Goal: Task Accomplishment & Management: Complete application form

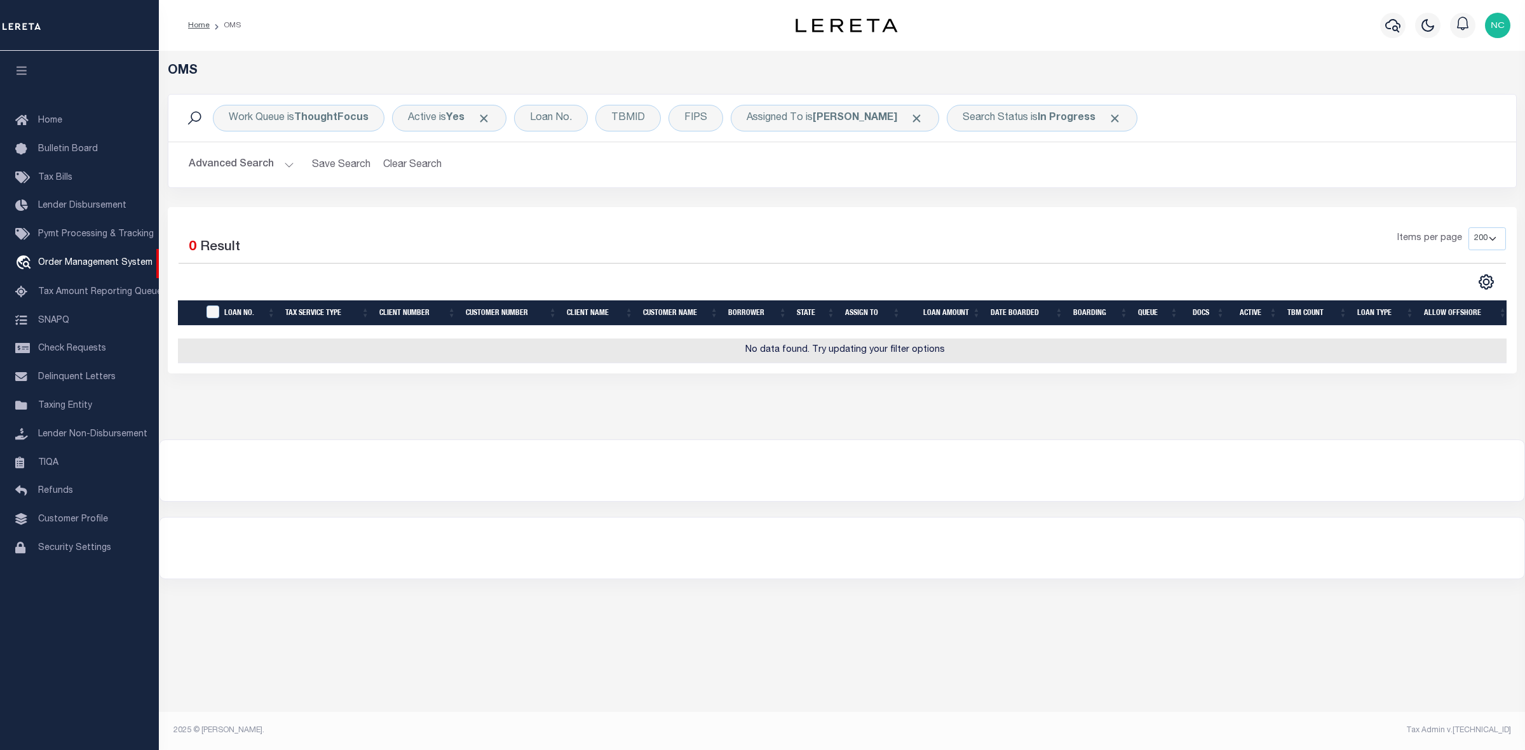
select select "200"
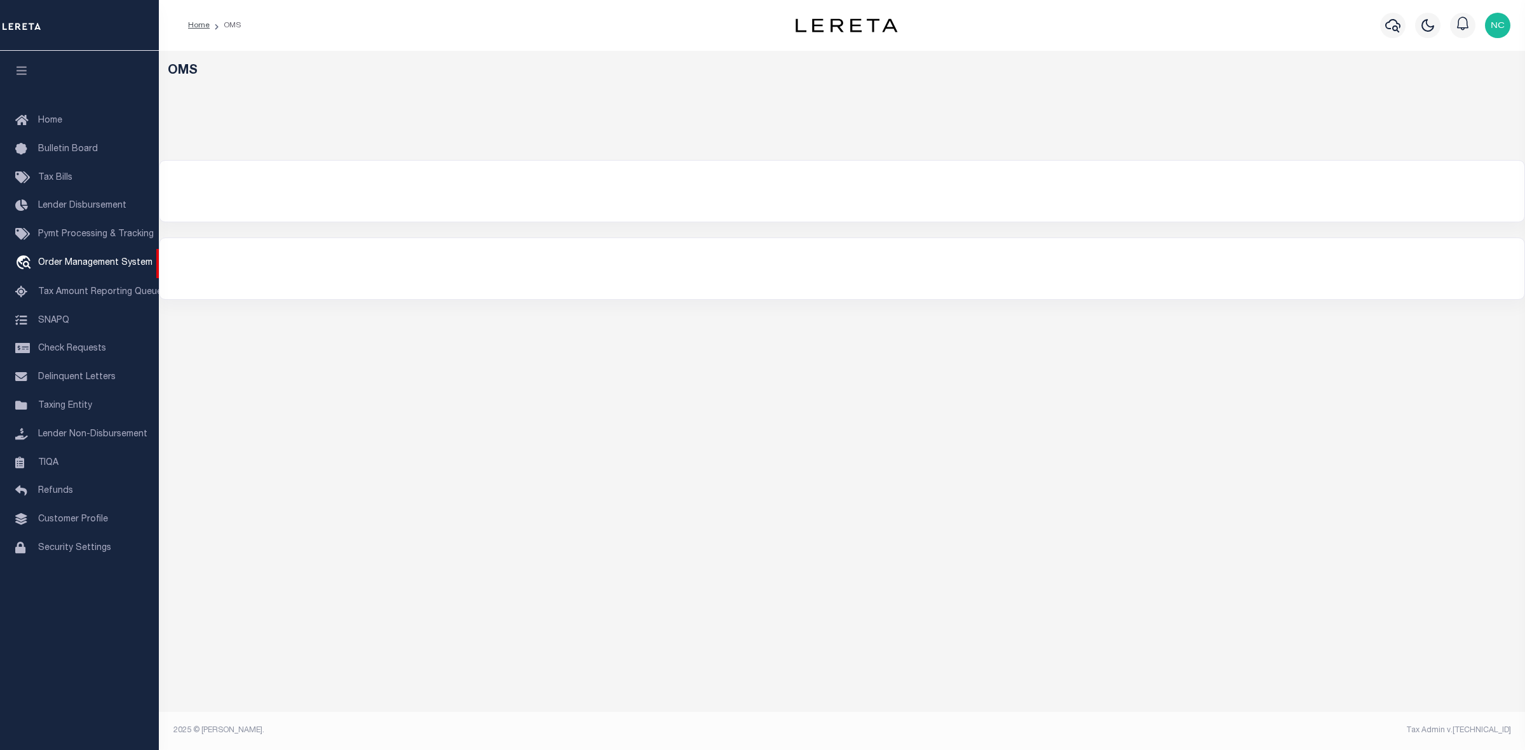
select select "200"
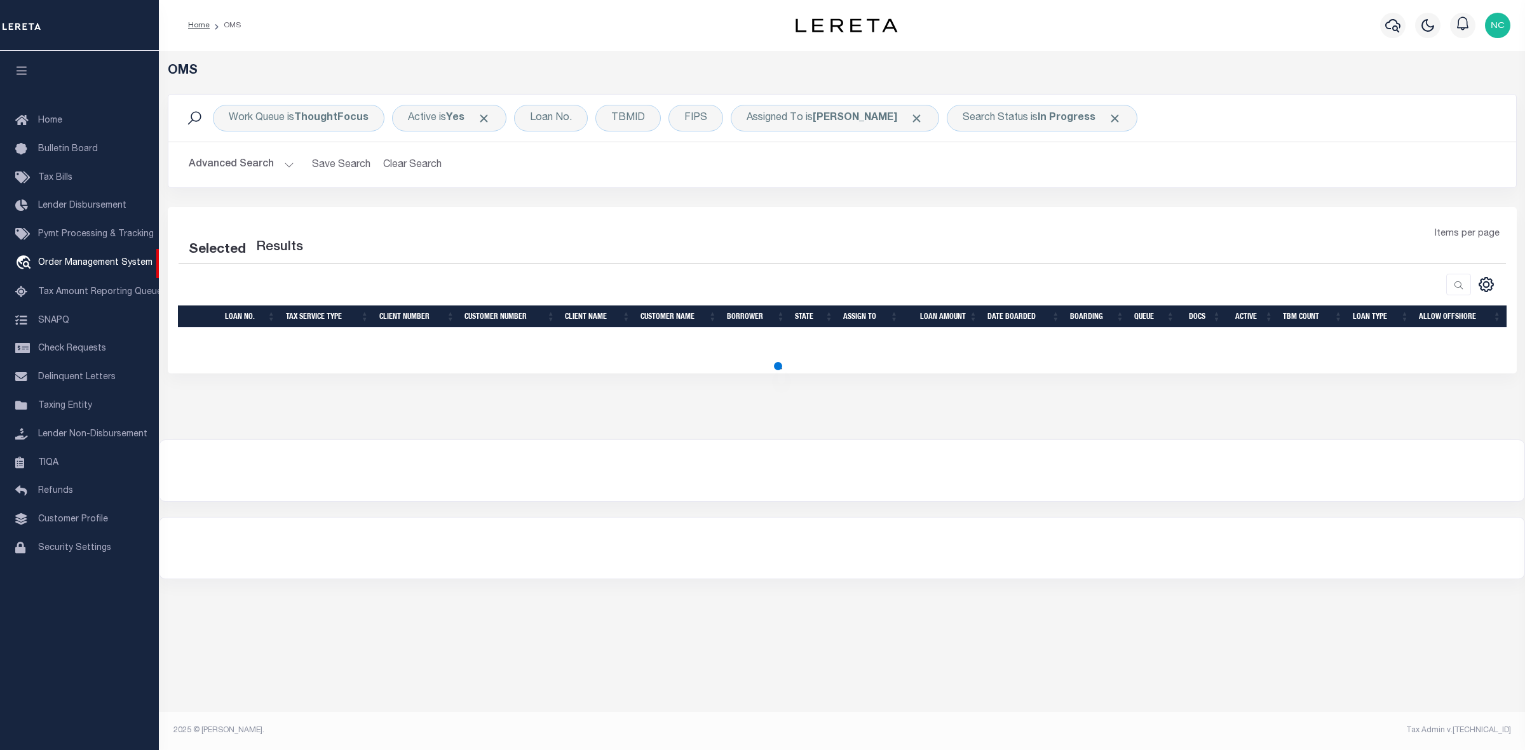
select select "200"
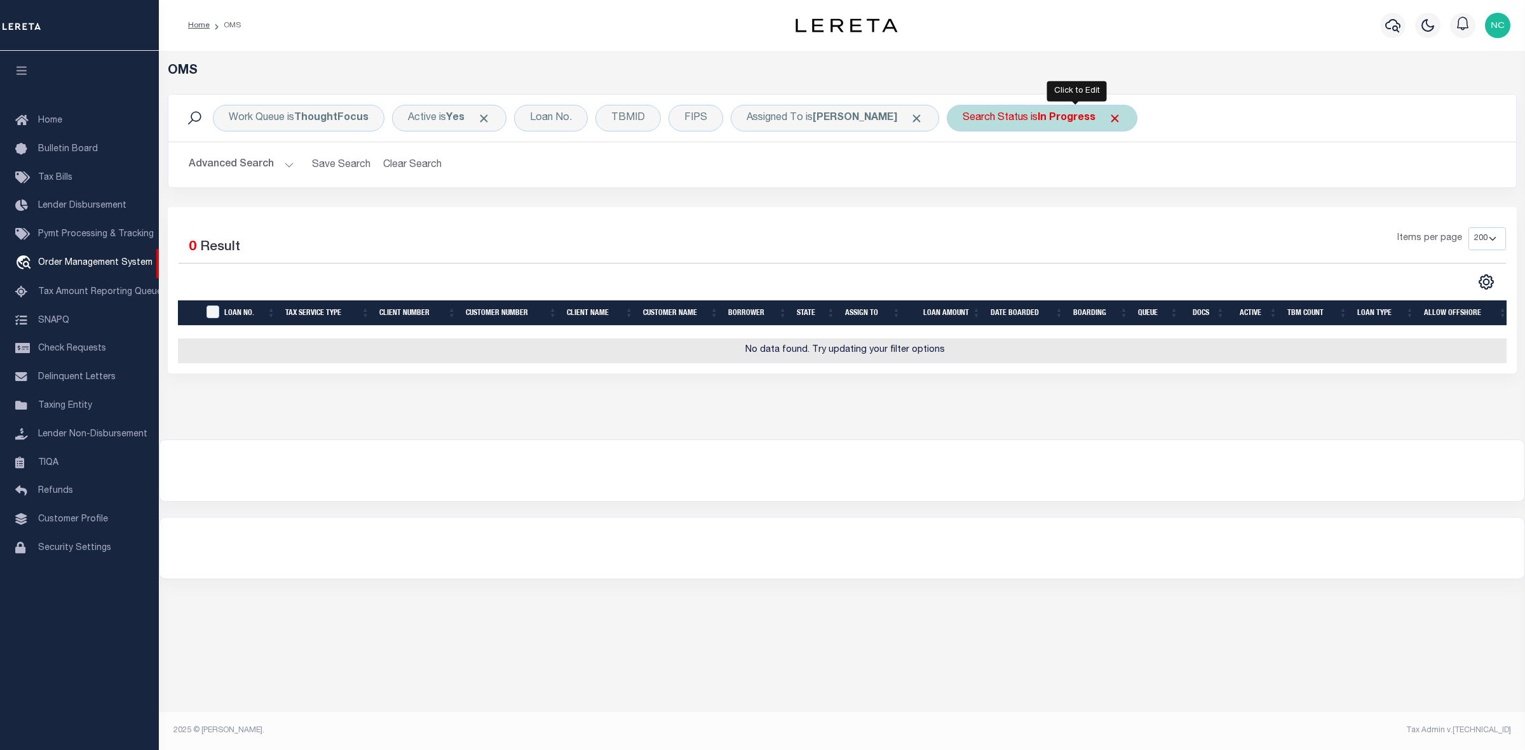
click at [1076, 121] on b "In Progress" at bounding box center [1066, 118] width 58 height 10
select select "IP"
click at [1023, 182] on select "Automated Search Bad Parcel Complete Duplicate Parcel High Dollar Reporting In …" at bounding box center [1056, 180] width 187 height 24
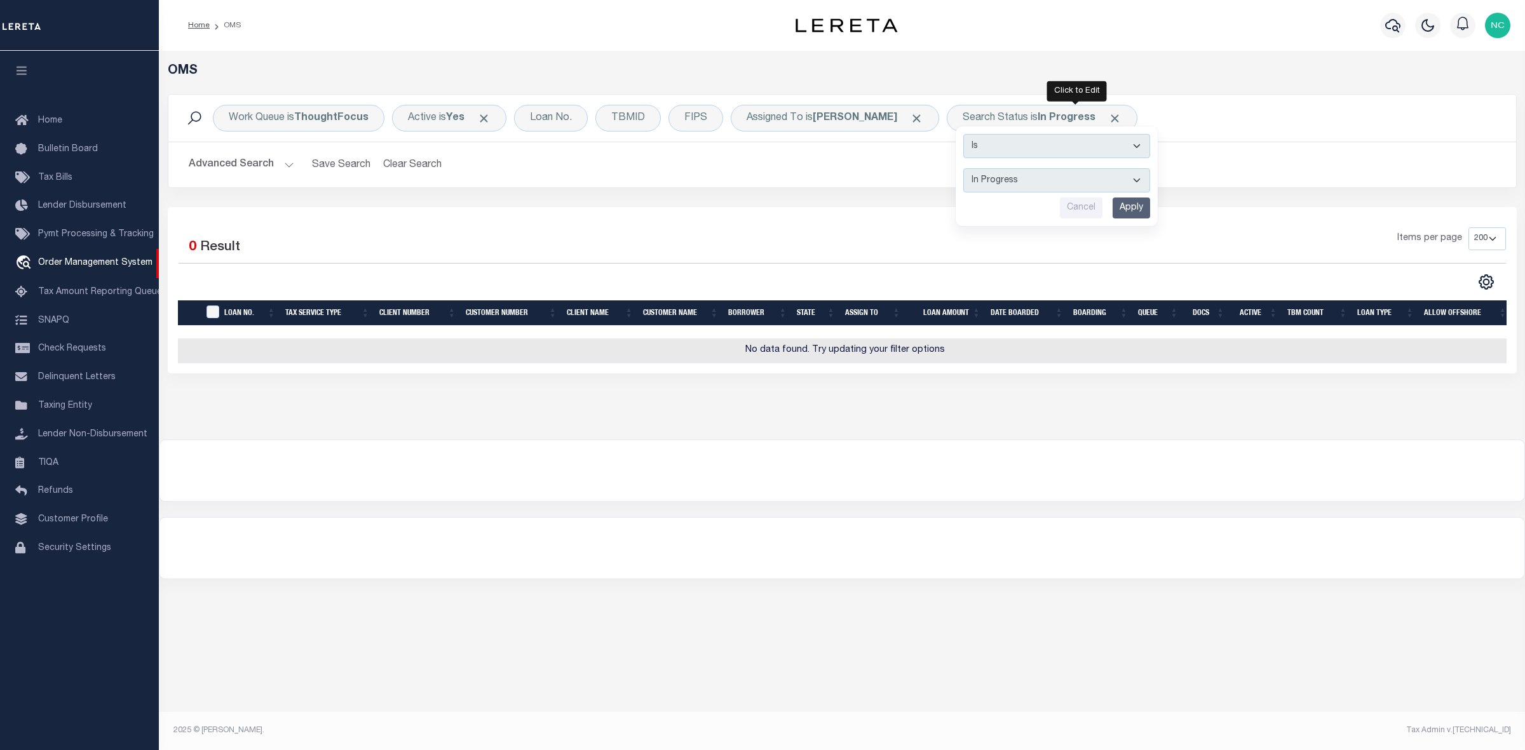
click at [1102, 203] on input "Cancel" at bounding box center [1081, 208] width 43 height 21
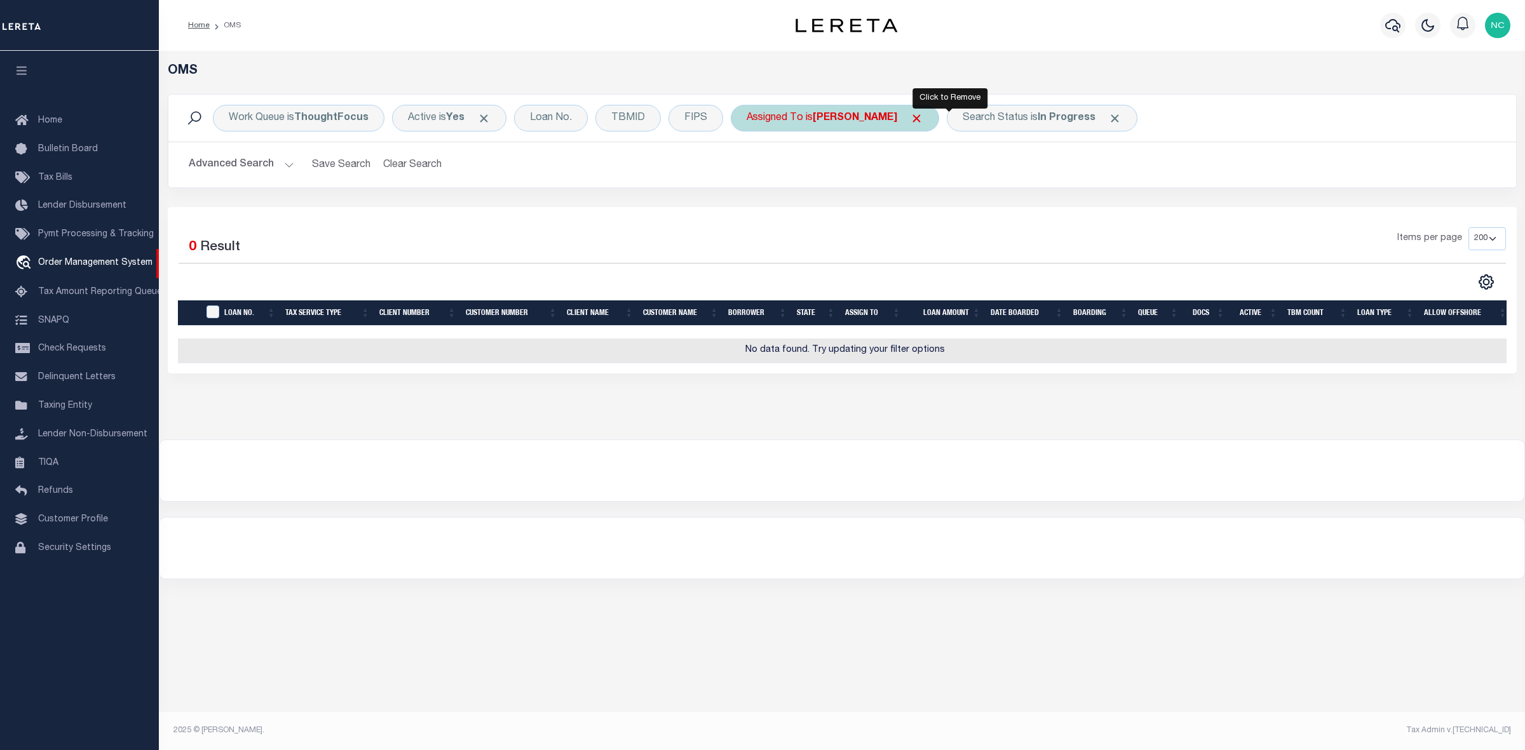
click at [923, 116] on span "Click to Remove" at bounding box center [916, 118] width 13 height 13
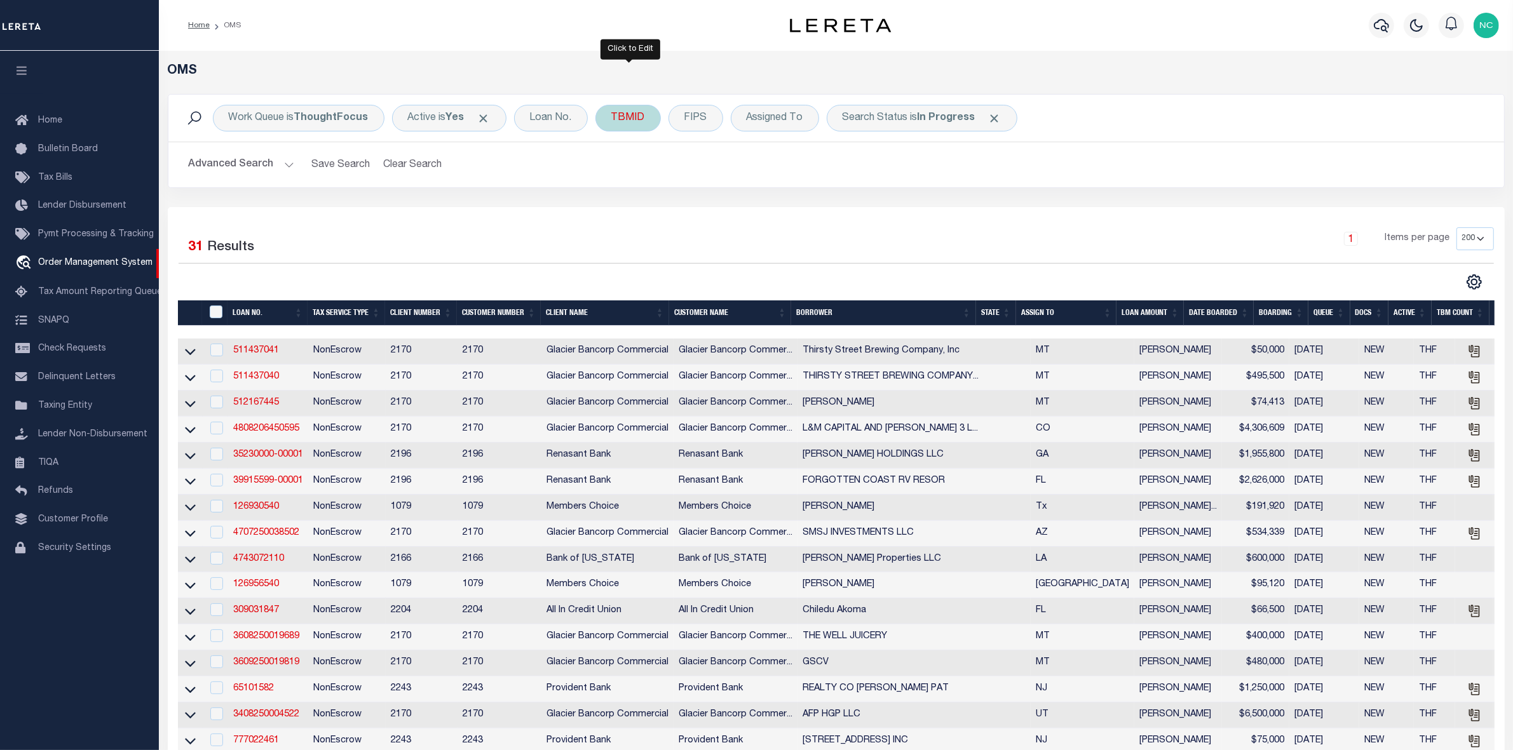
click at [621, 119] on div "TBMID" at bounding box center [627, 118] width 65 height 27
type input "3520794"
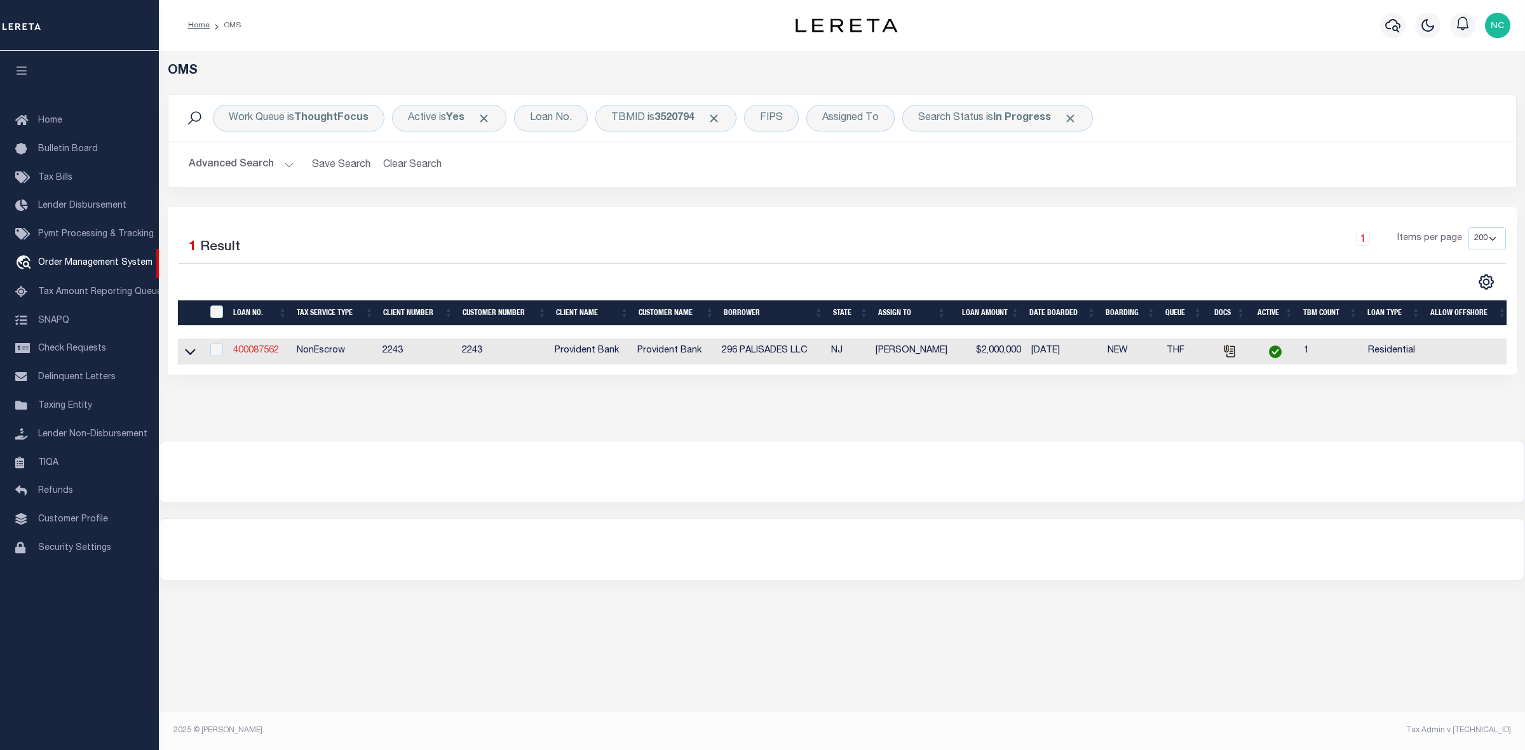
click at [255, 348] on td "400087562" at bounding box center [260, 352] width 64 height 26
checkbox input "true"
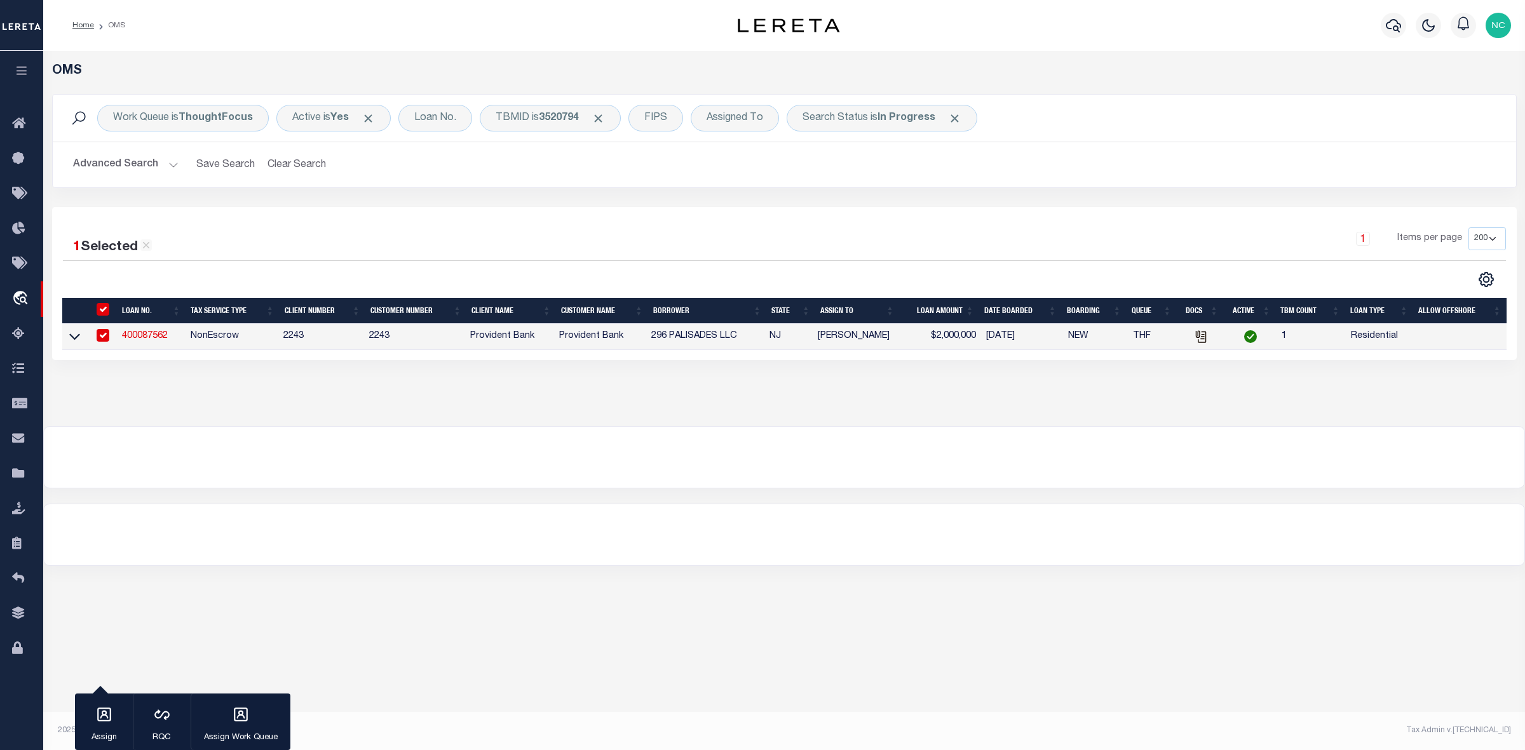
click at [151, 340] on link "400087562" at bounding box center [145, 336] width 46 height 9
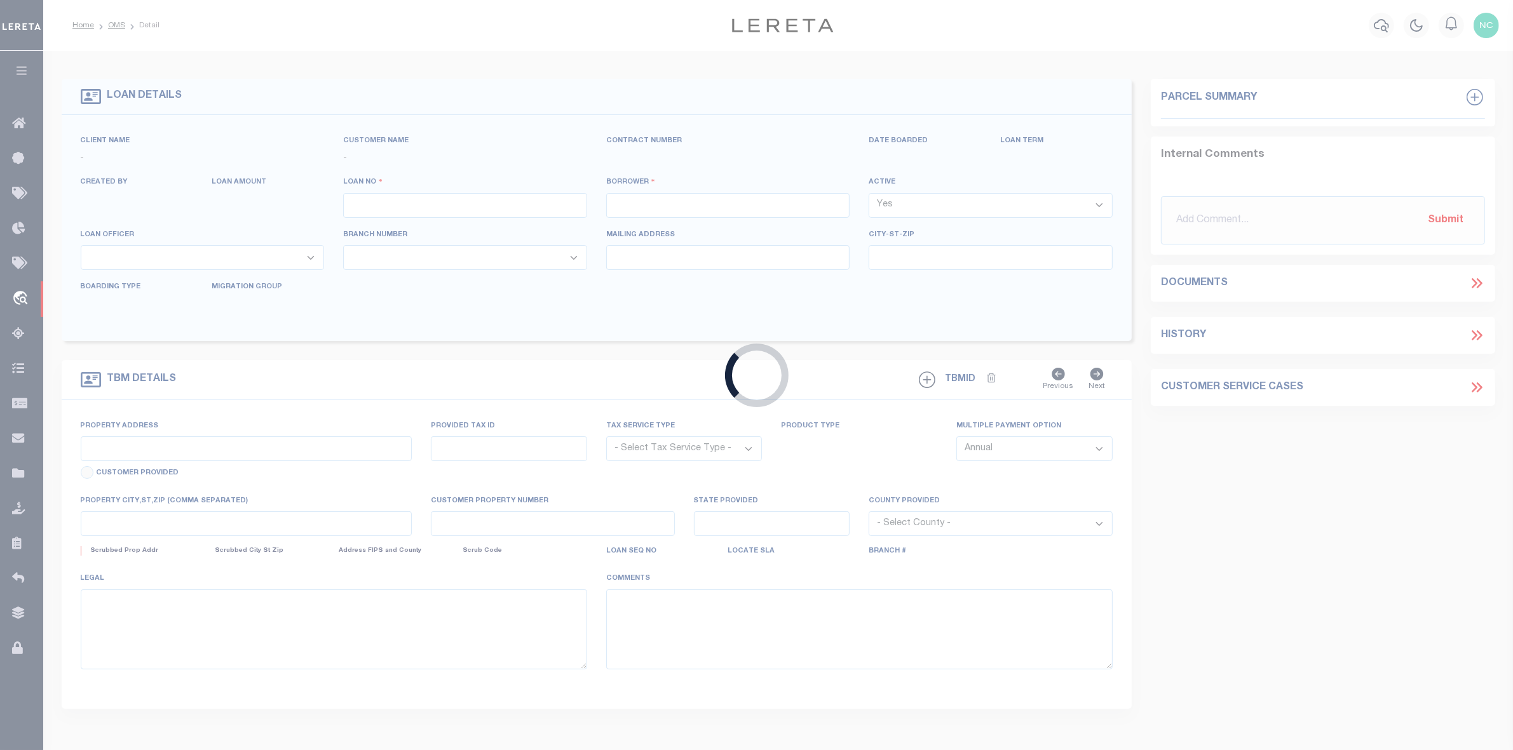
type input "400087562"
type input "296 PALISADES LLC"
select select
type input "[DATE]"
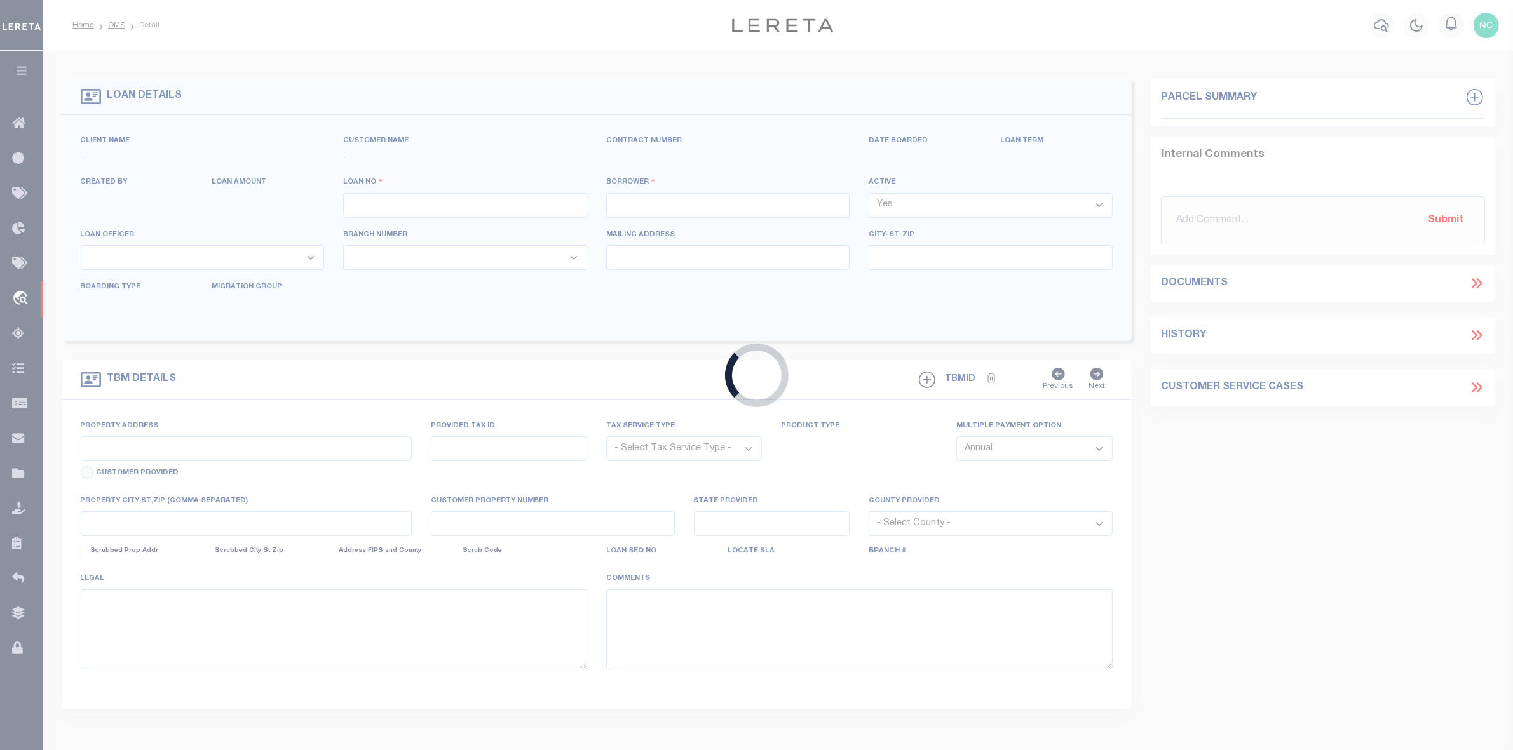
select select "10"
select select "NonEscrow"
type input "[STREET_ADDRESS]"
select select
type input "[GEOGRAPHIC_DATA]-1219"
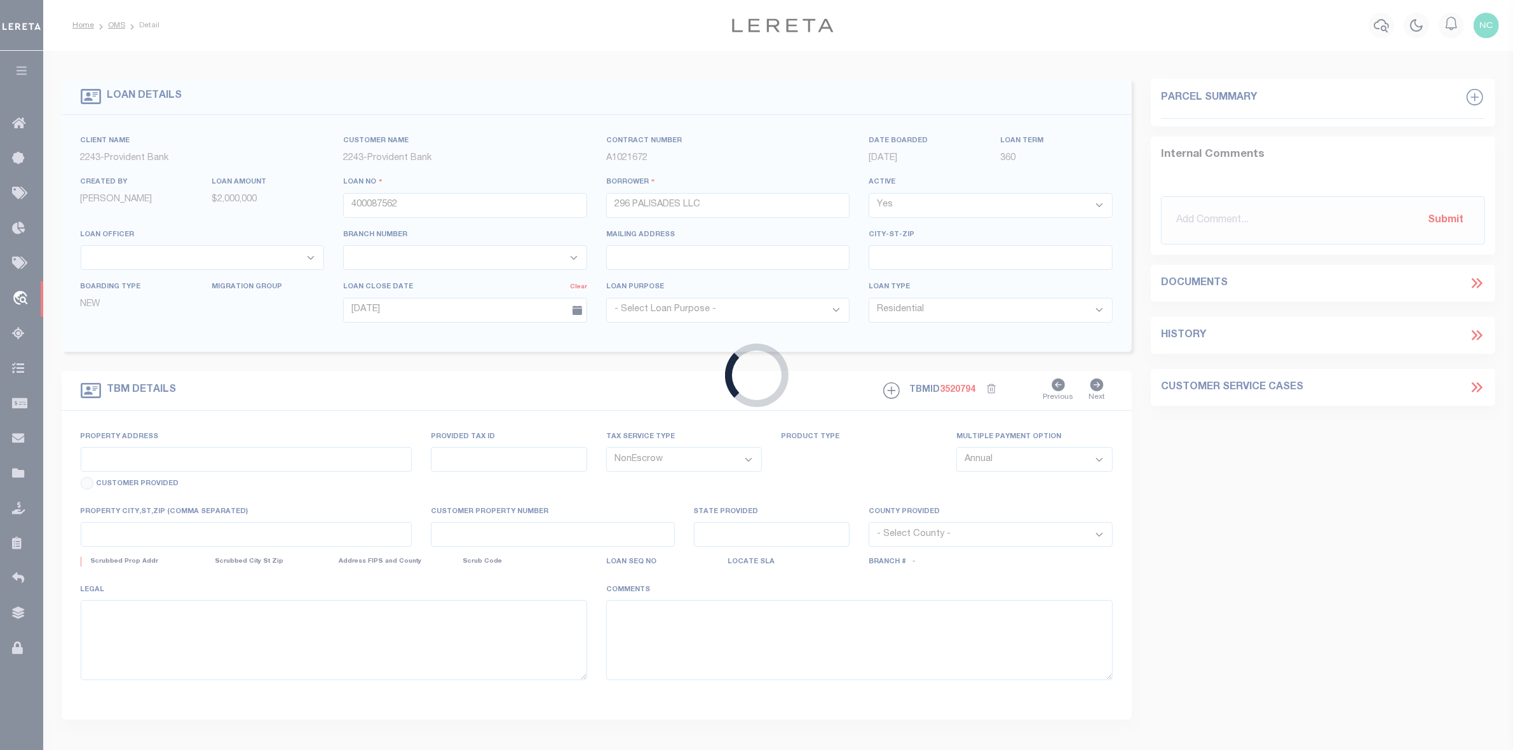
type input "NJ"
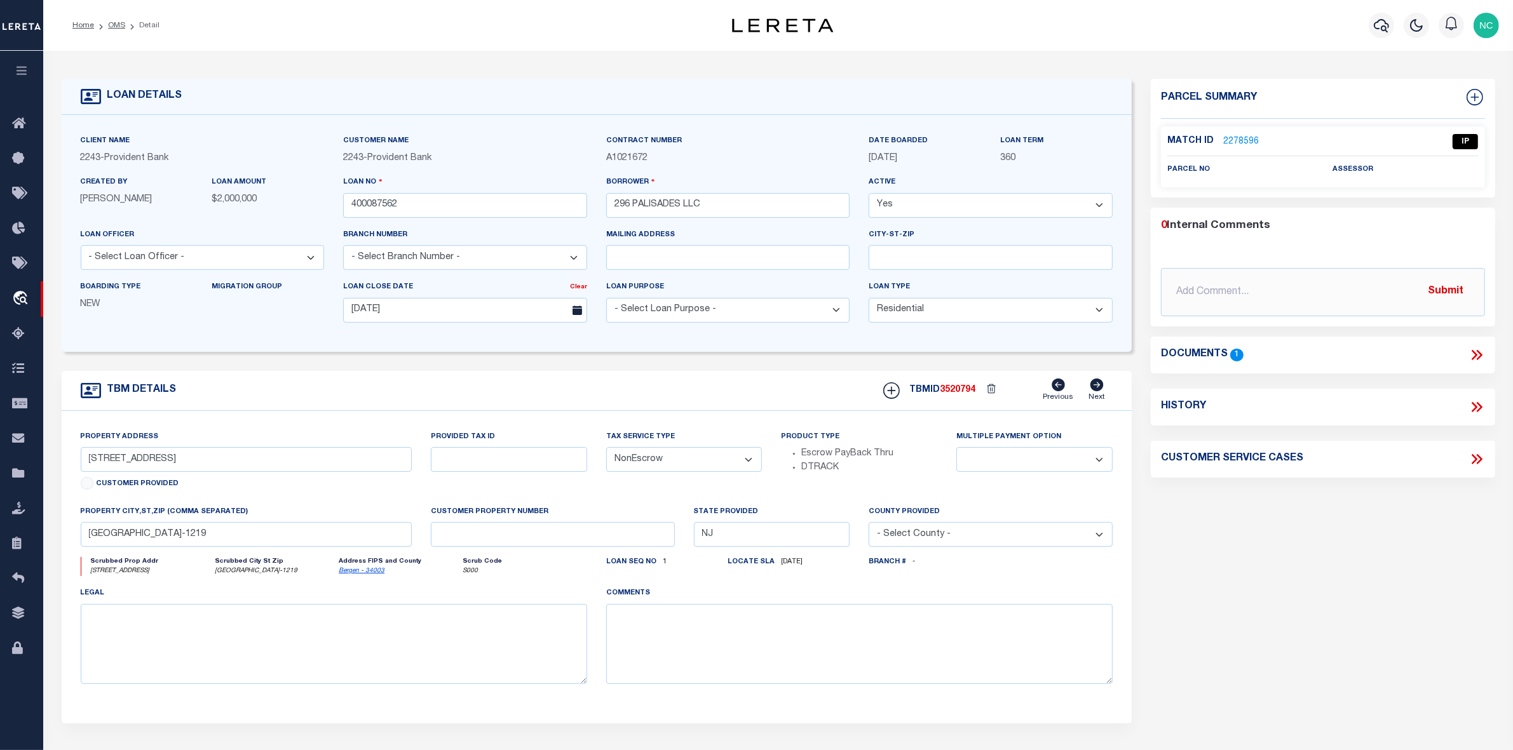
click at [1474, 358] on icon at bounding box center [1474, 355] width 6 height 10
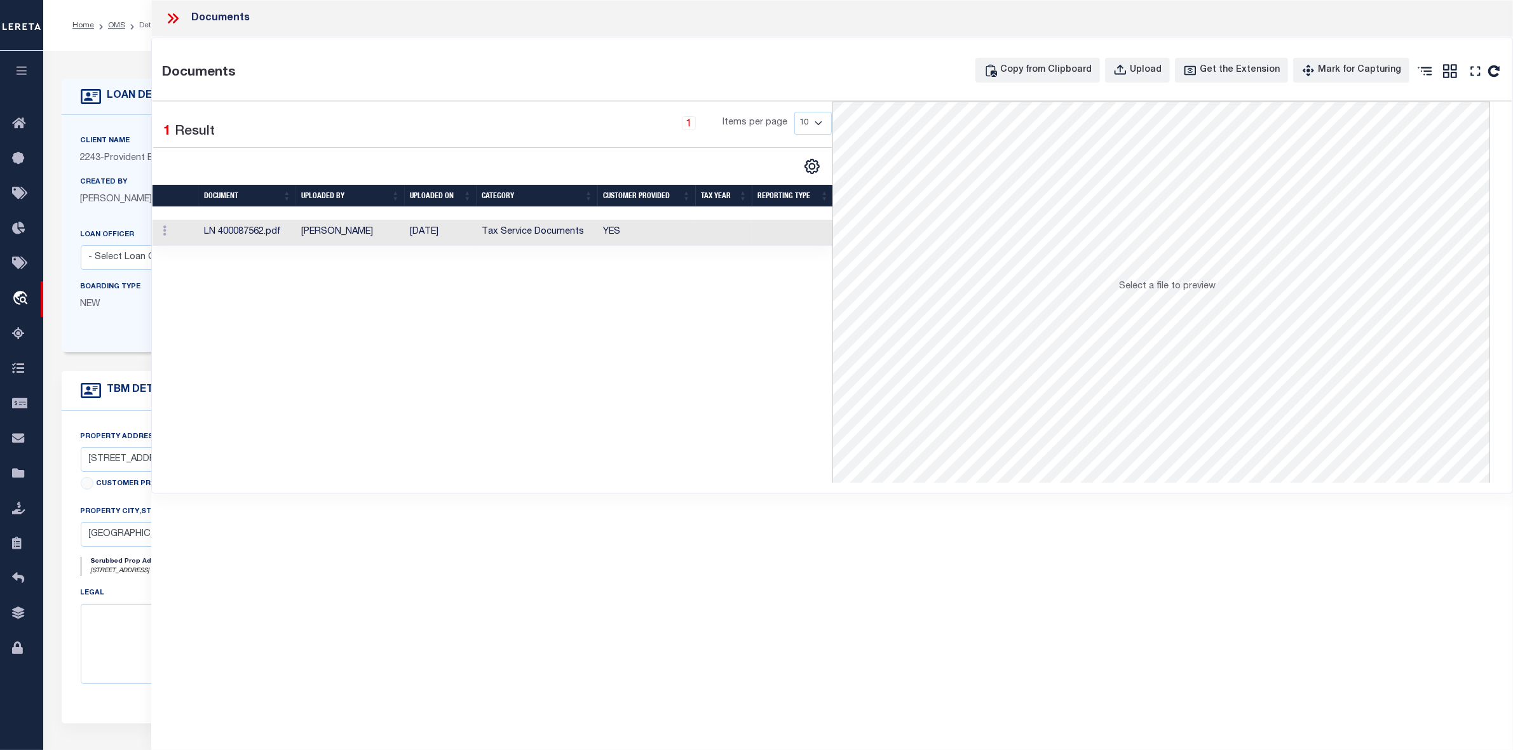
click at [259, 229] on td "LN 400087562.pdf" at bounding box center [247, 233] width 97 height 26
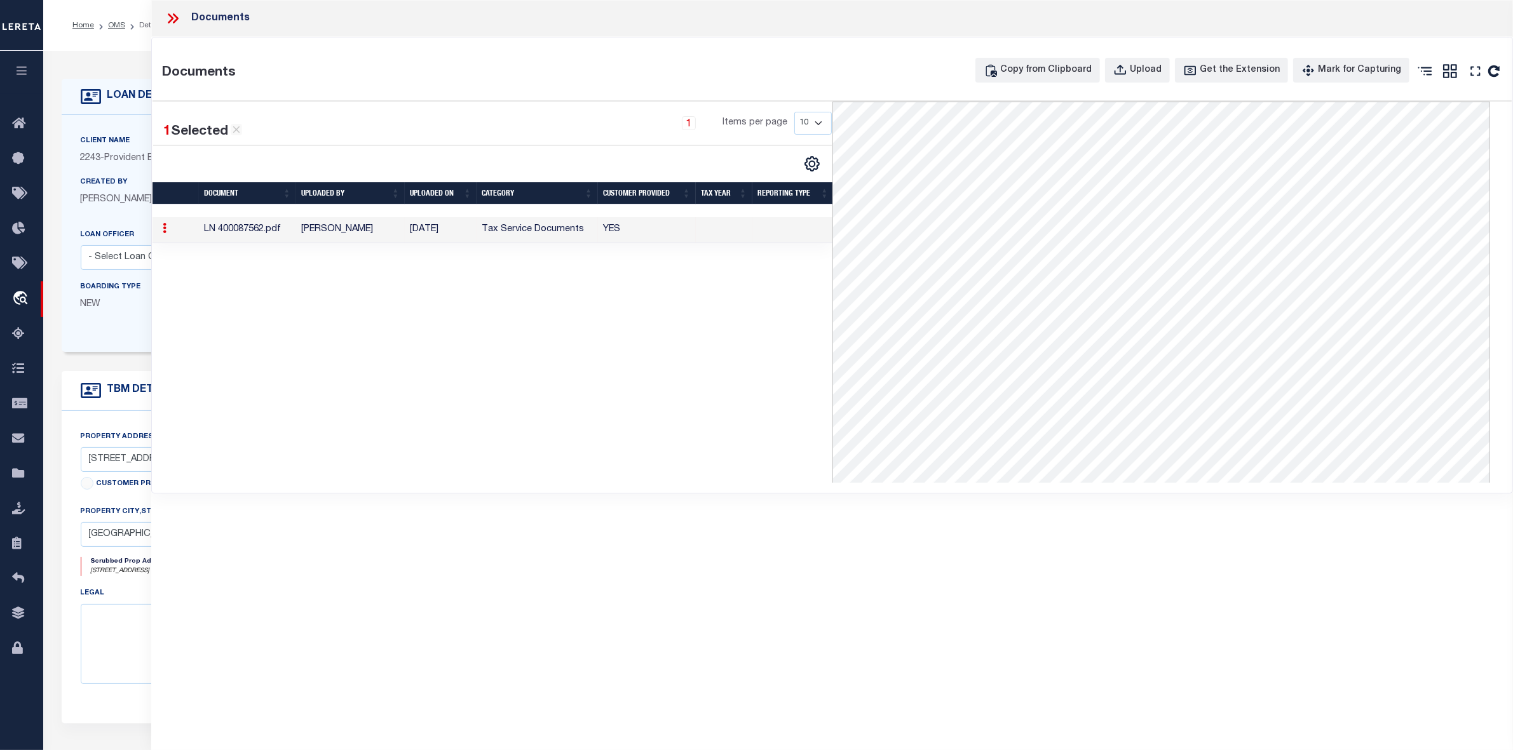
click at [173, 14] on icon at bounding box center [176, 18] width 6 height 10
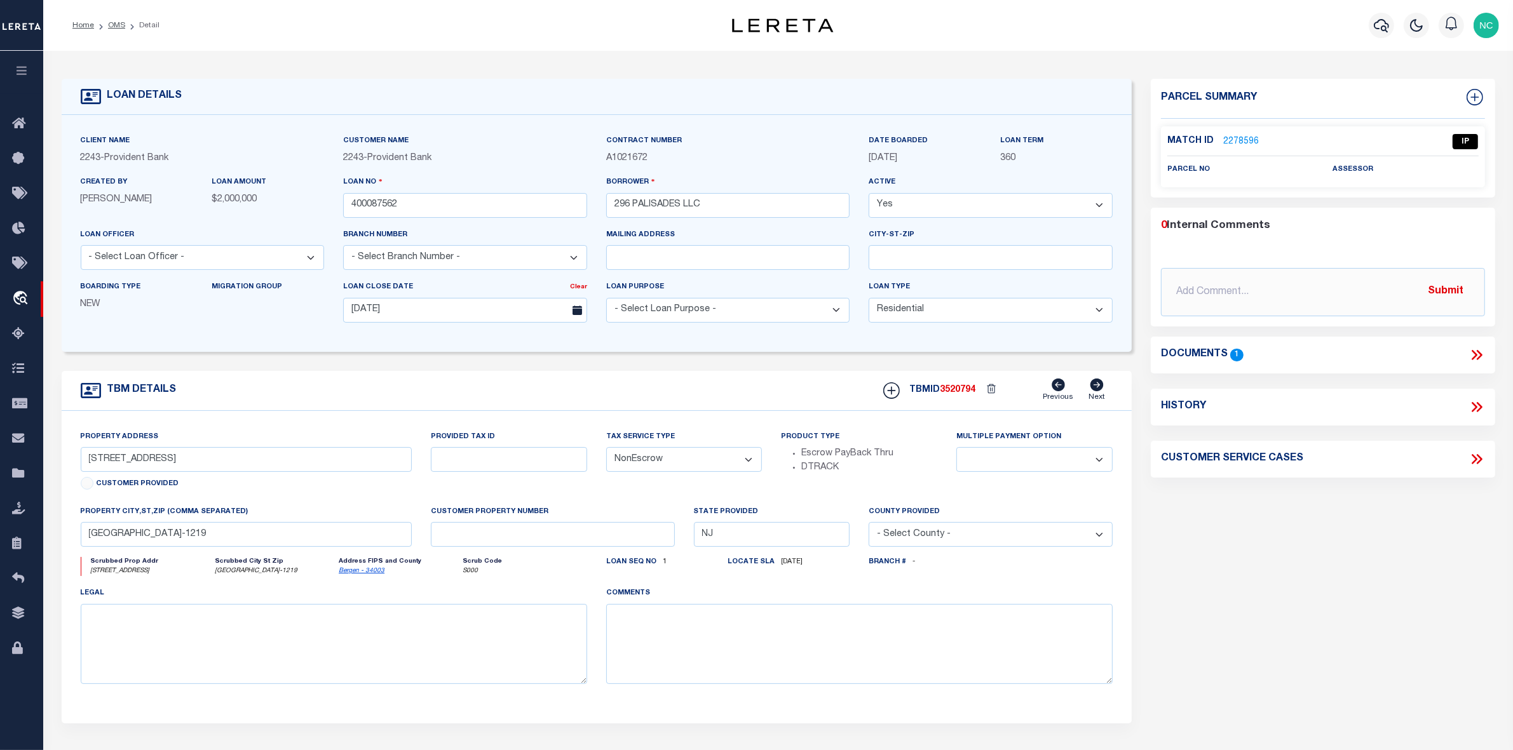
click at [1246, 144] on link "2278596" at bounding box center [1241, 141] width 36 height 13
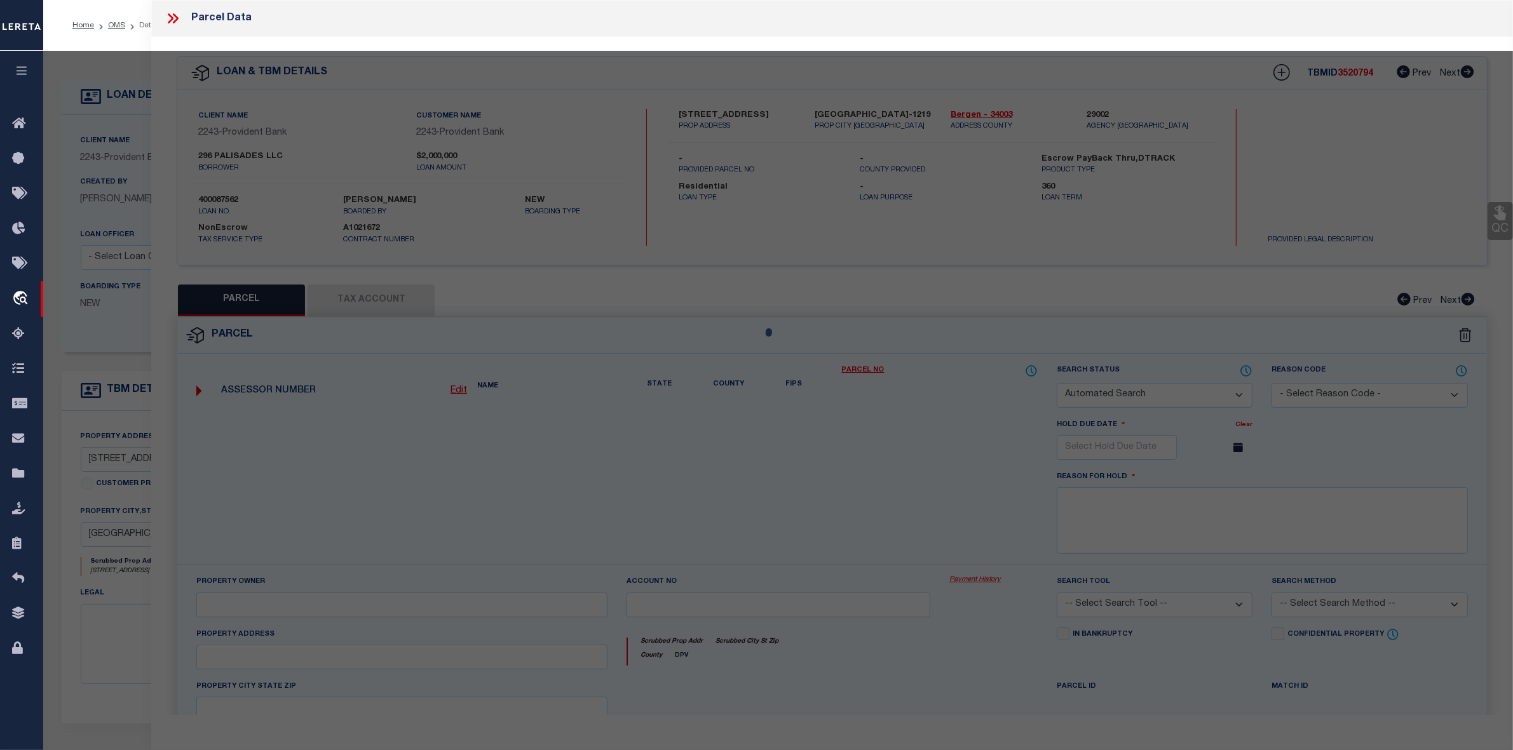
checkbox input "false"
select select "IP"
checkbox input "false"
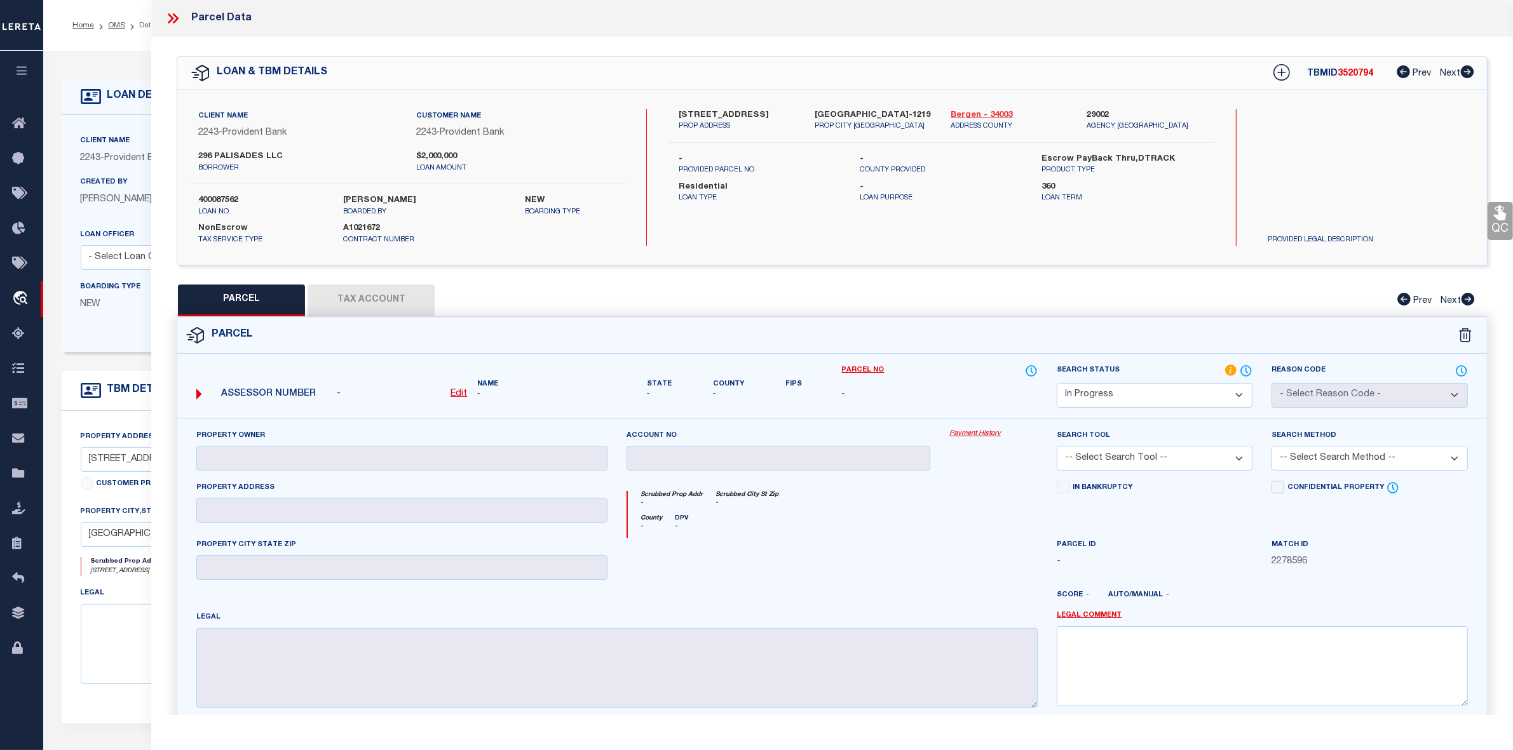
click at [959, 112] on link "Bergen - 34003" at bounding box center [1008, 115] width 117 height 13
click at [232, 154] on label "296 PALISADES LLC" at bounding box center [297, 157] width 198 height 13
copy div "296 PALISADES LLC"
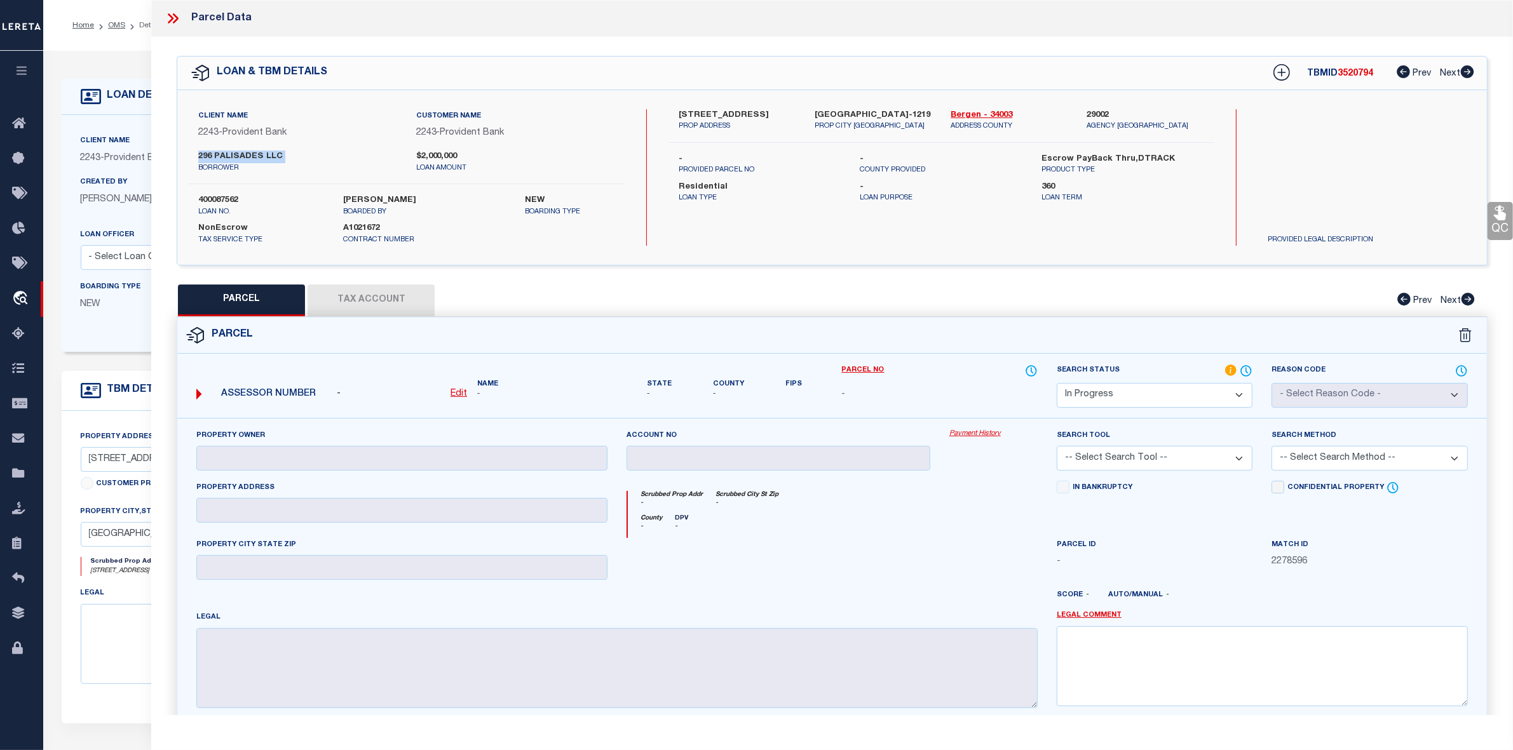
click at [458, 393] on u "Edit" at bounding box center [458, 393] width 17 height 9
select select "IP"
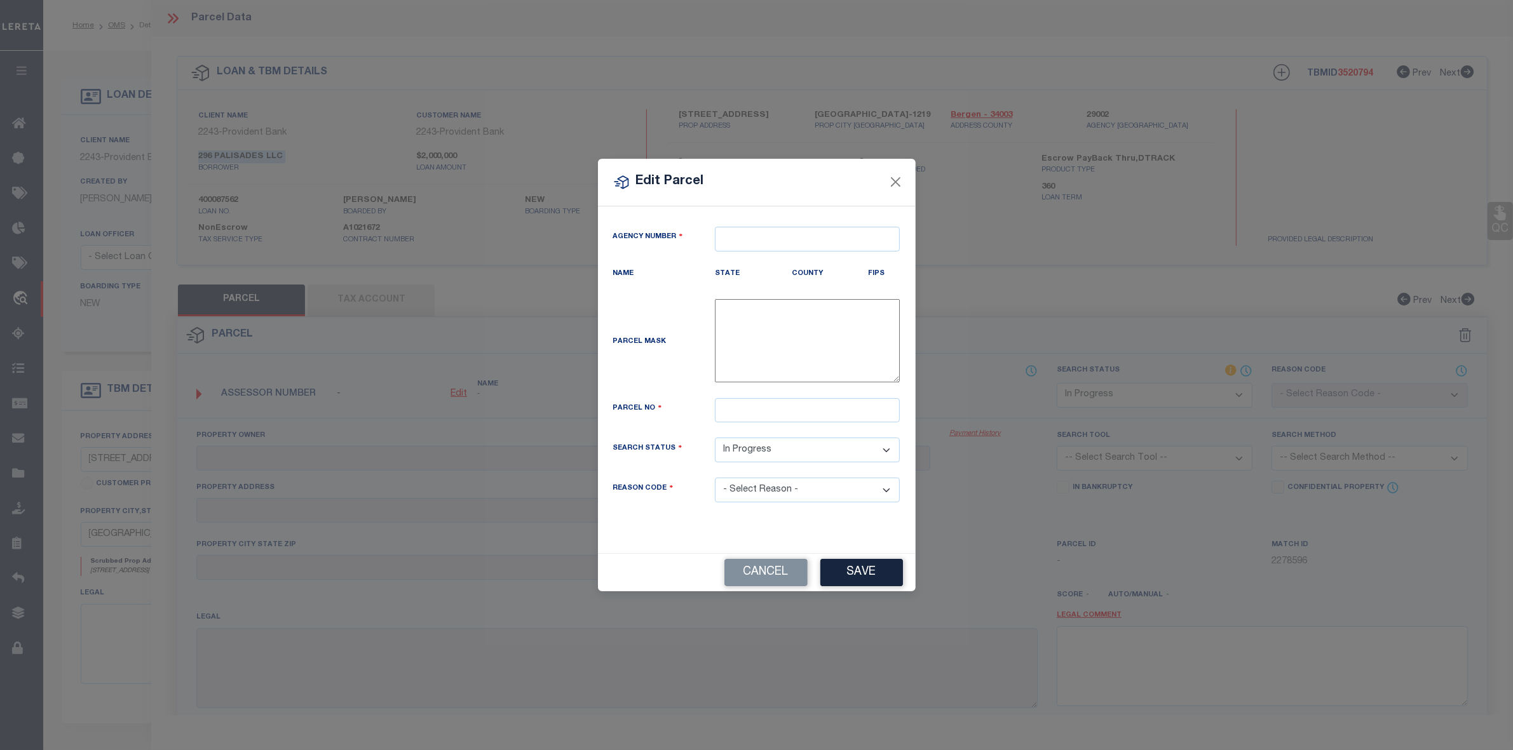
type textarea "-"
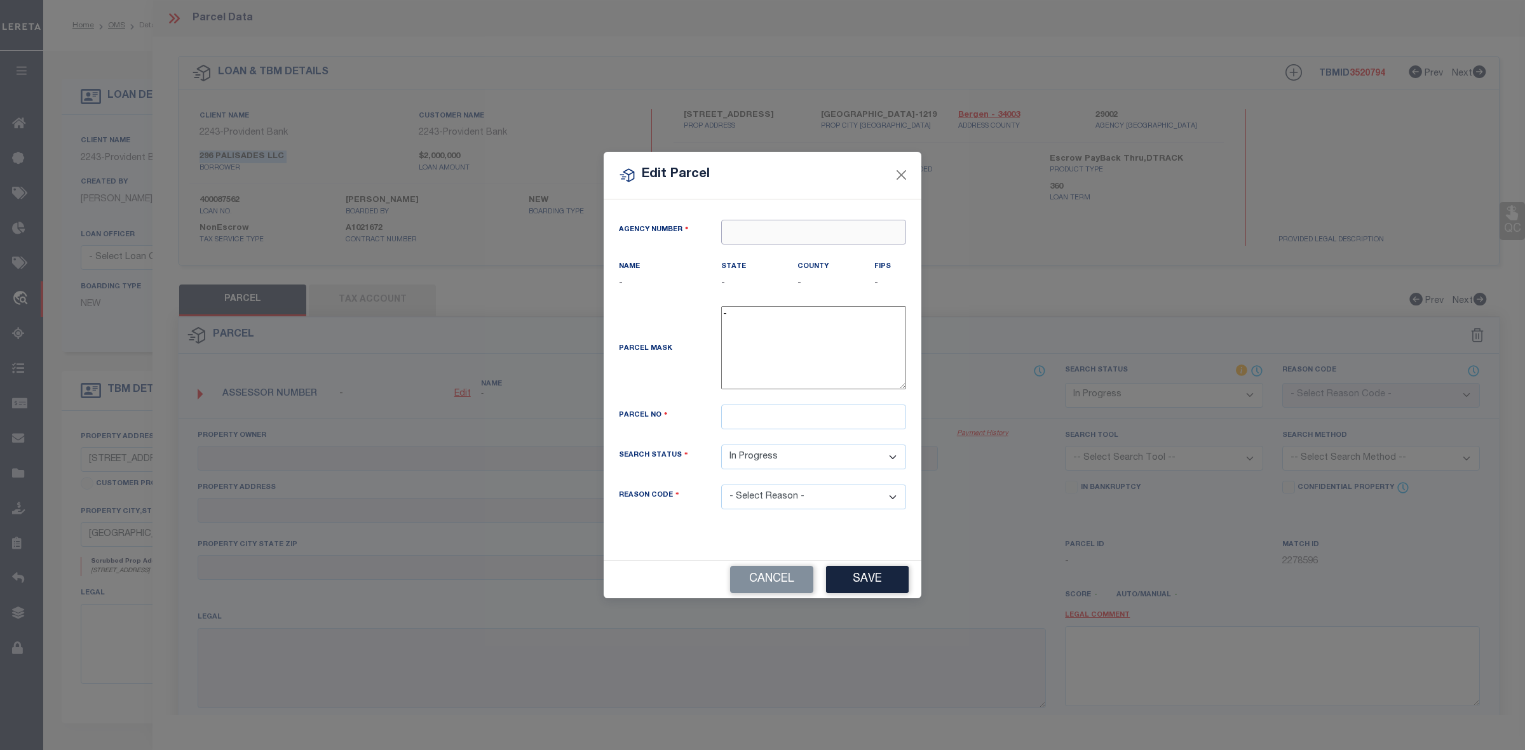
click at [779, 233] on input "text" at bounding box center [813, 232] width 185 height 25
click at [823, 254] on div "290020000 : [GEOGRAPHIC_DATA]" at bounding box center [814, 262] width 184 height 36
type input "290020000"
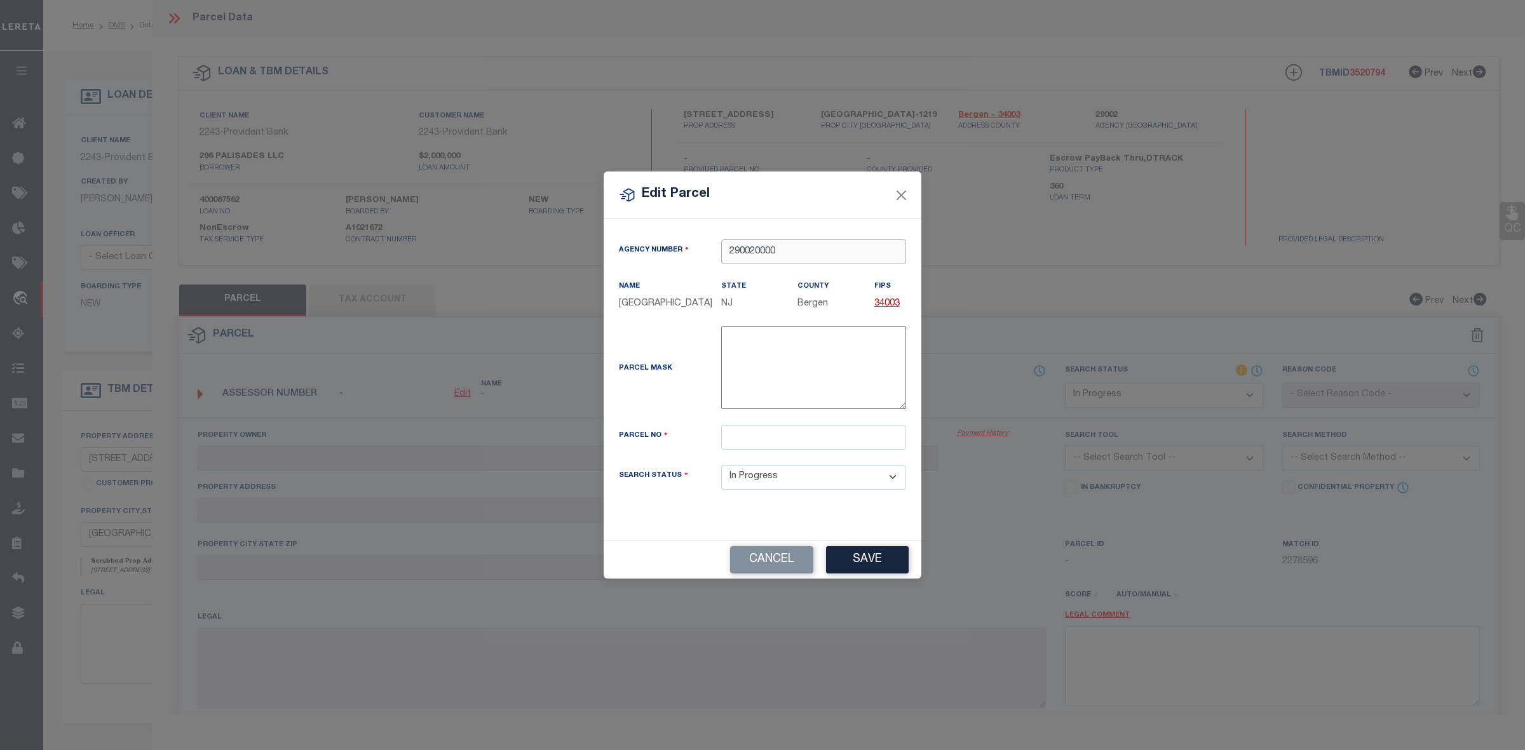
type input "290020000"
click at [757, 434] on input "text" at bounding box center [813, 437] width 185 height 25
type input "00702 00003"
click at [872, 562] on button "Save" at bounding box center [867, 559] width 83 height 27
select select "IP"
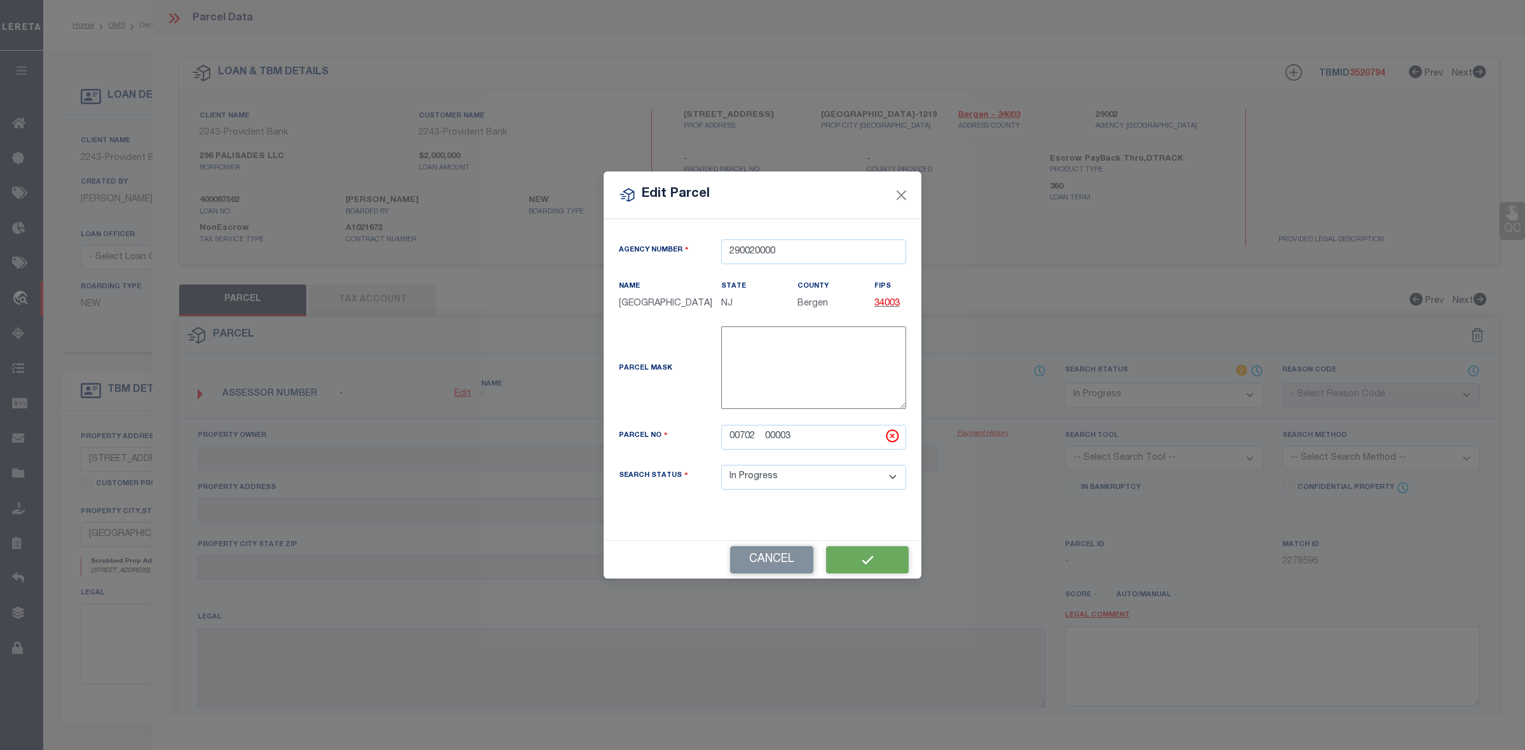
checkbox input "false"
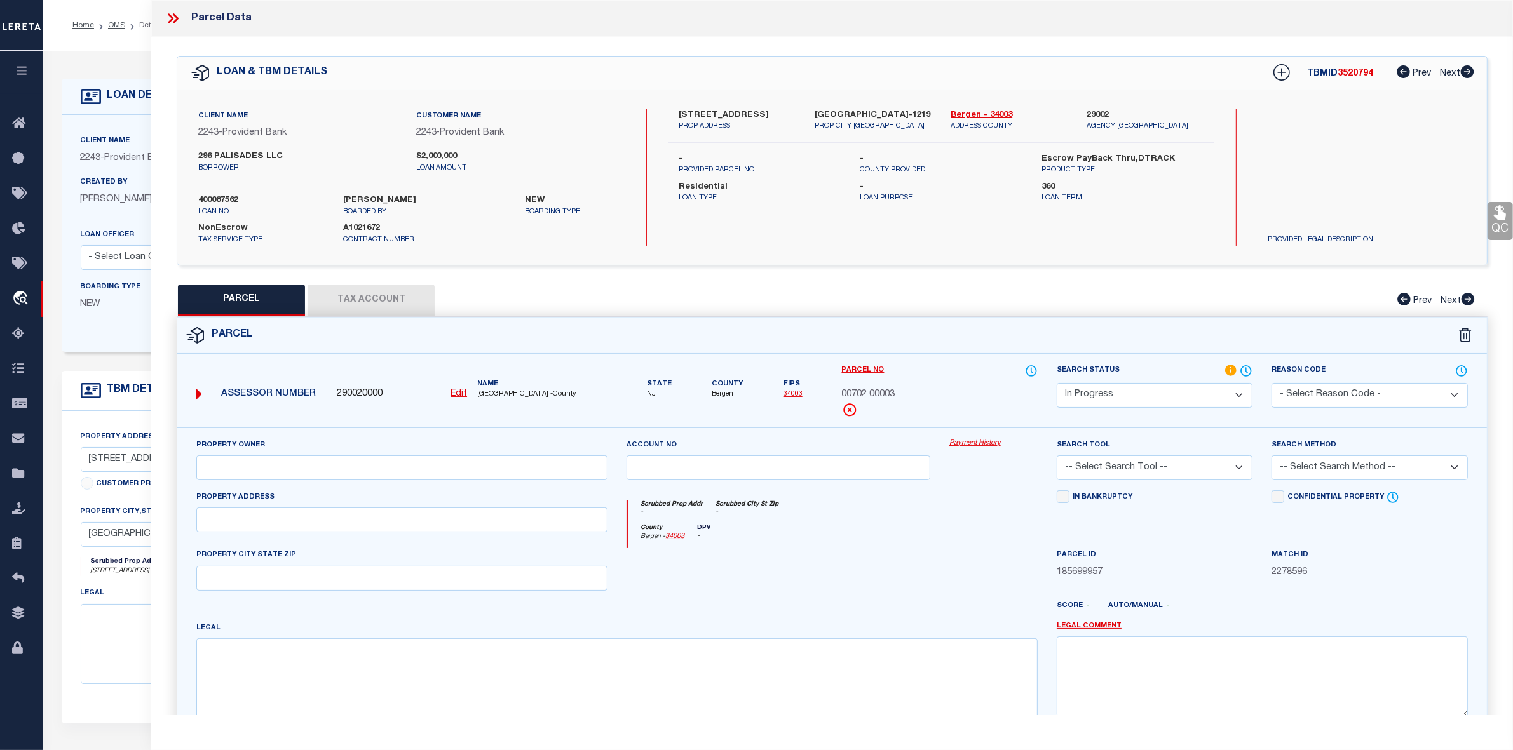
click at [375, 299] on button "Tax Account" at bounding box center [370, 301] width 127 height 32
select select "100"
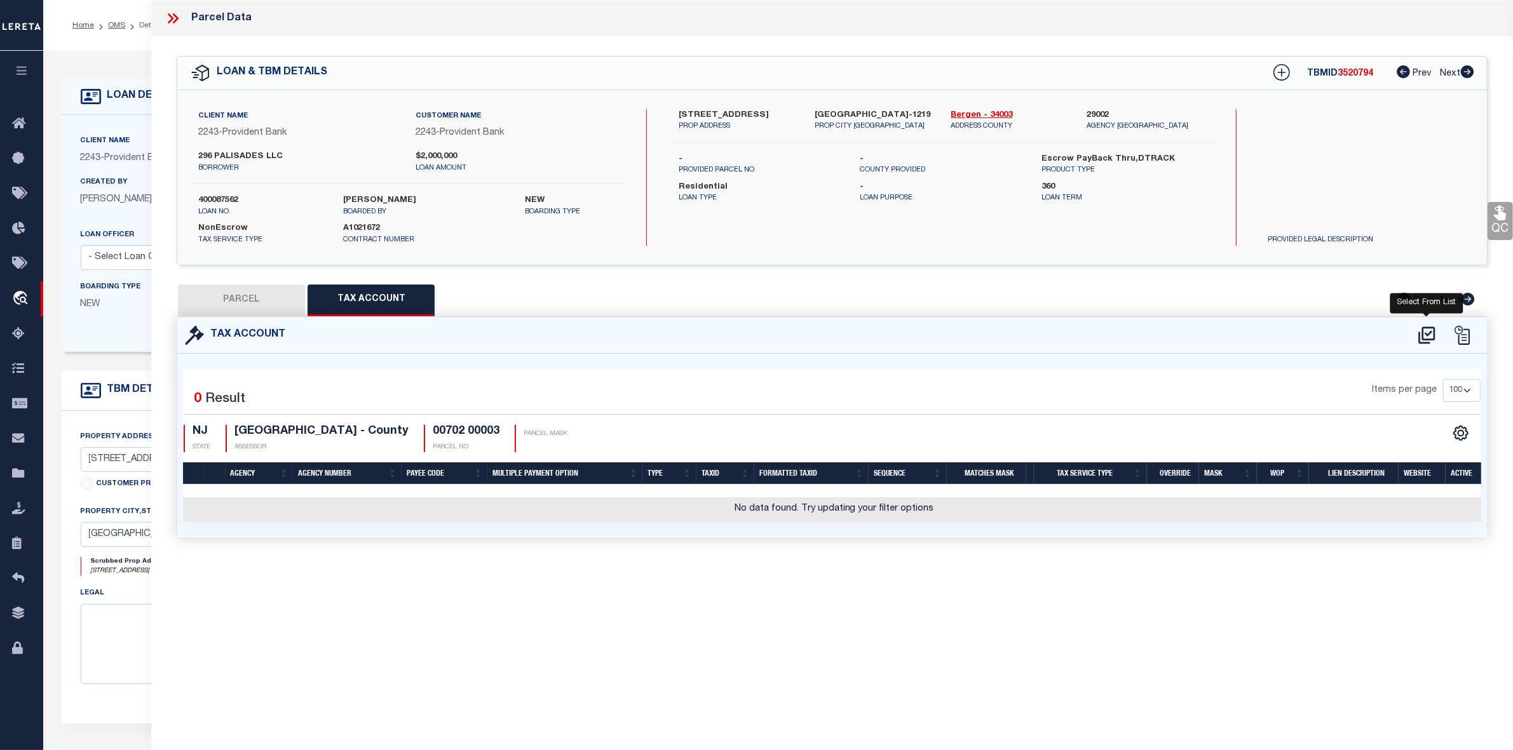
click at [1428, 332] on icon at bounding box center [1426, 335] width 21 height 20
select select "100"
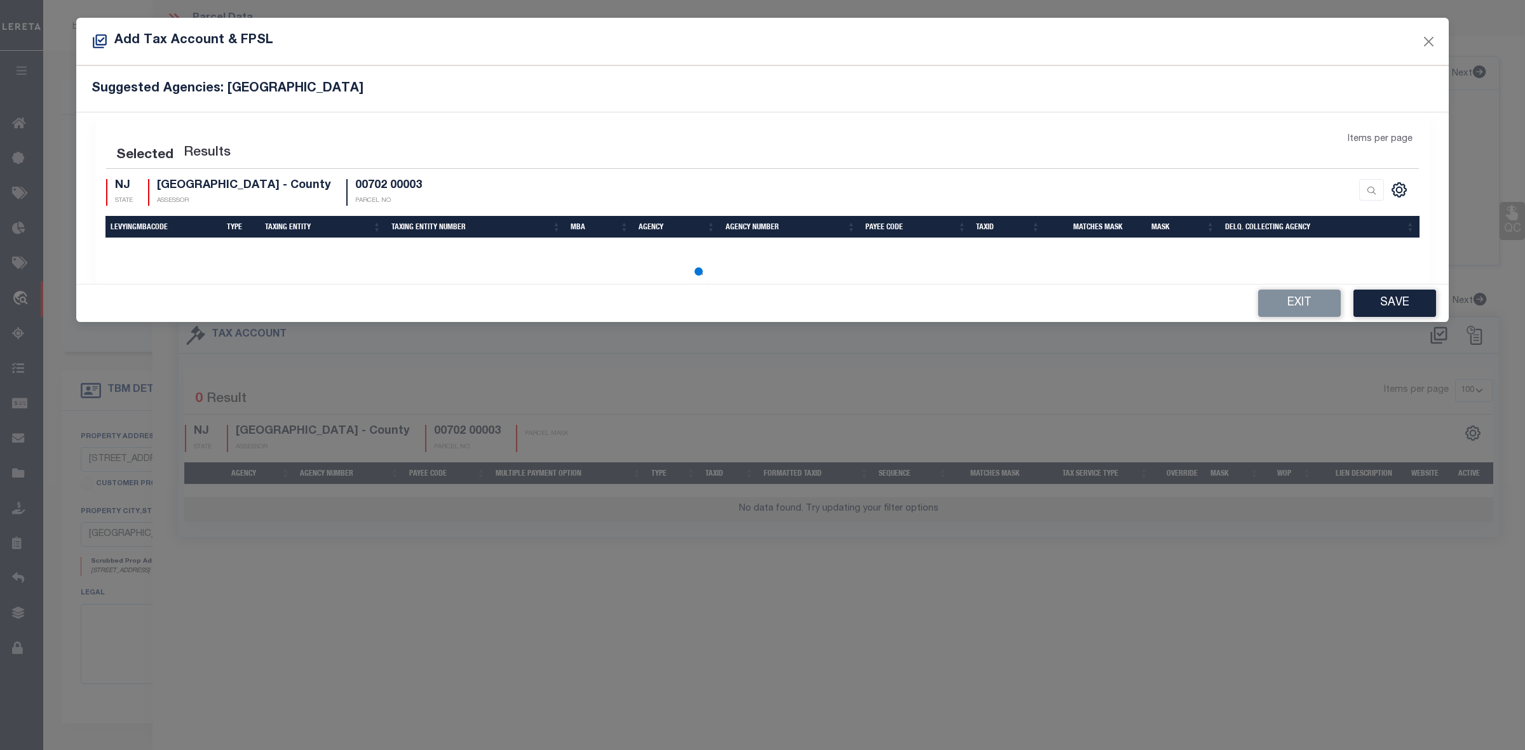
select select "100"
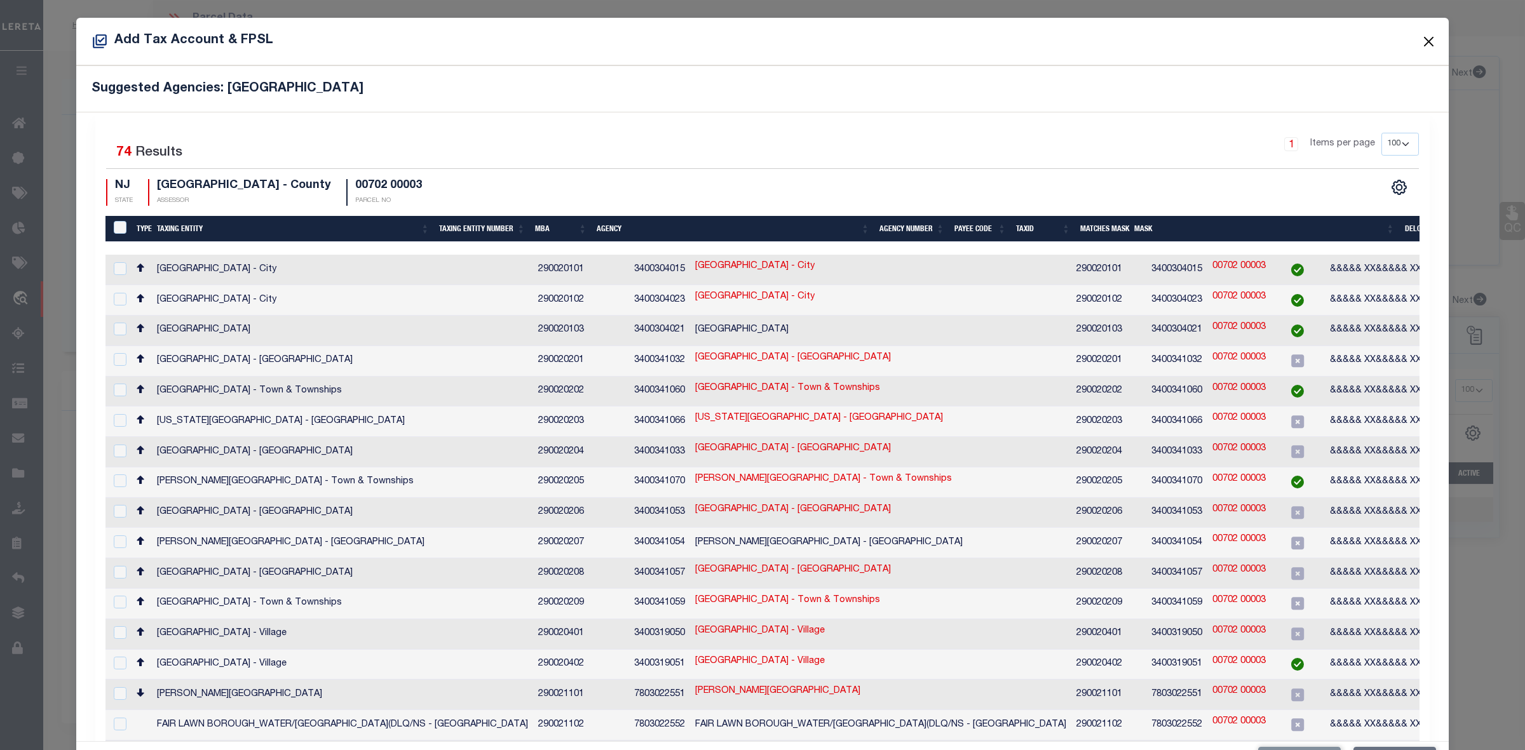
click at [1421, 40] on button "Close" at bounding box center [1429, 41] width 17 height 17
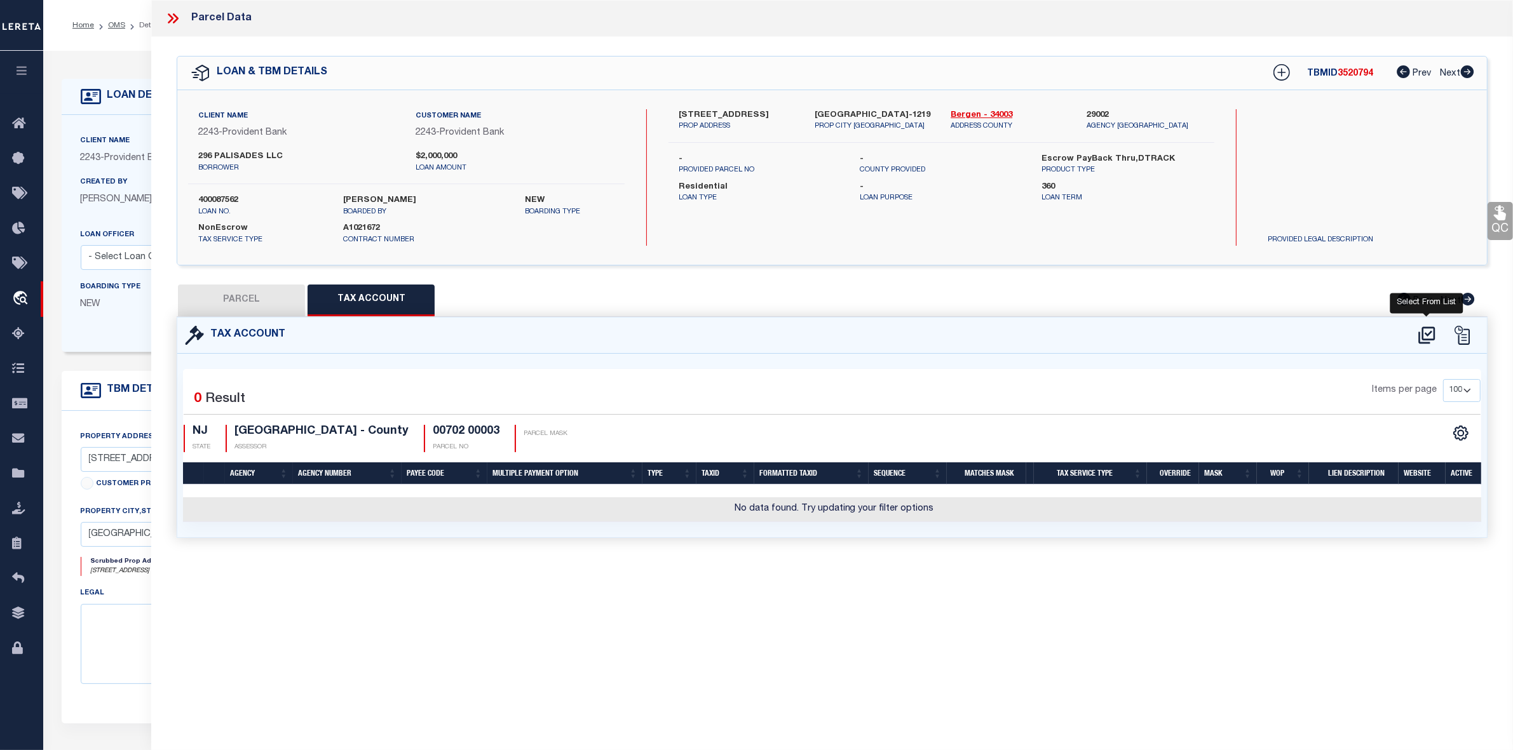
click at [1426, 334] on icon at bounding box center [1426, 335] width 17 height 17
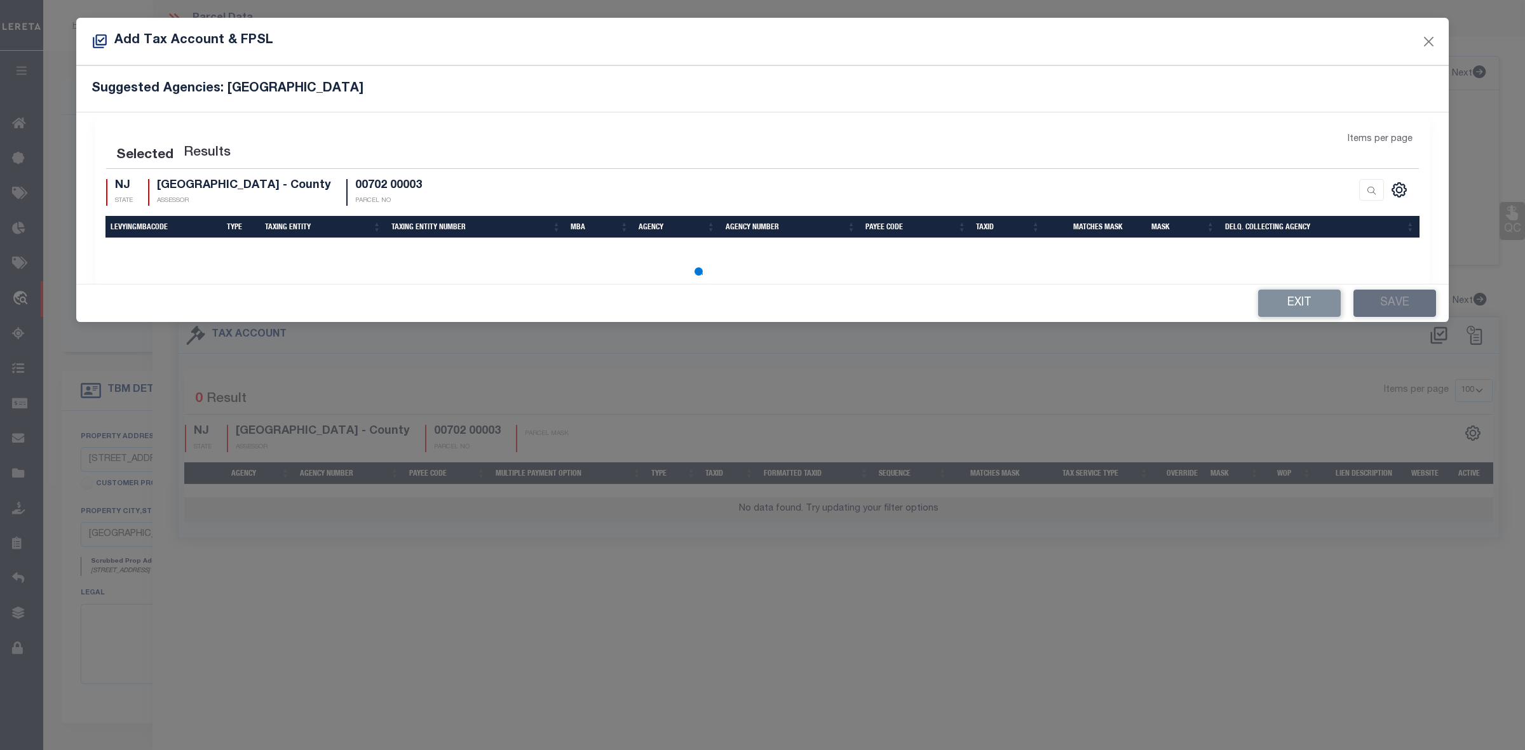
select select "100"
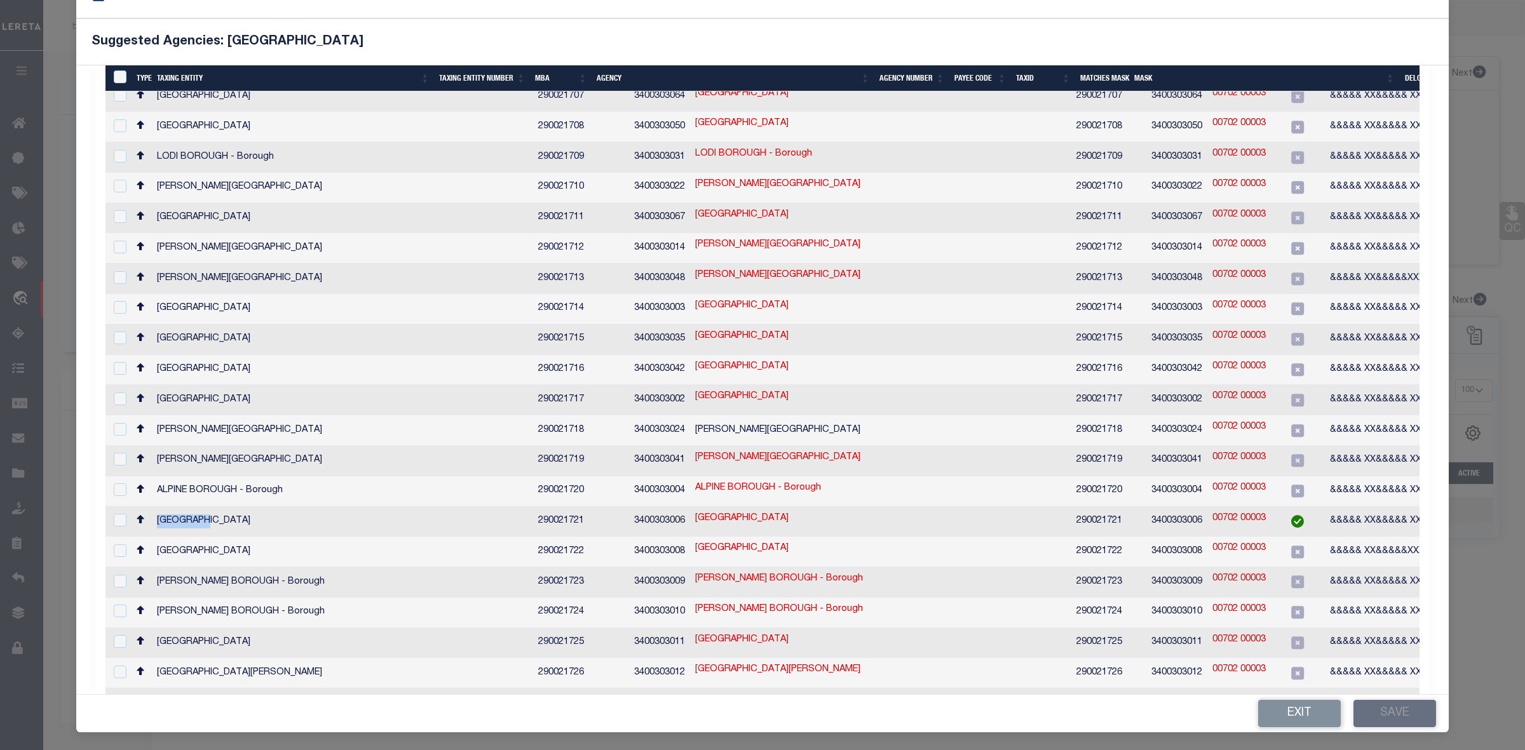
scroll to position [874, 0]
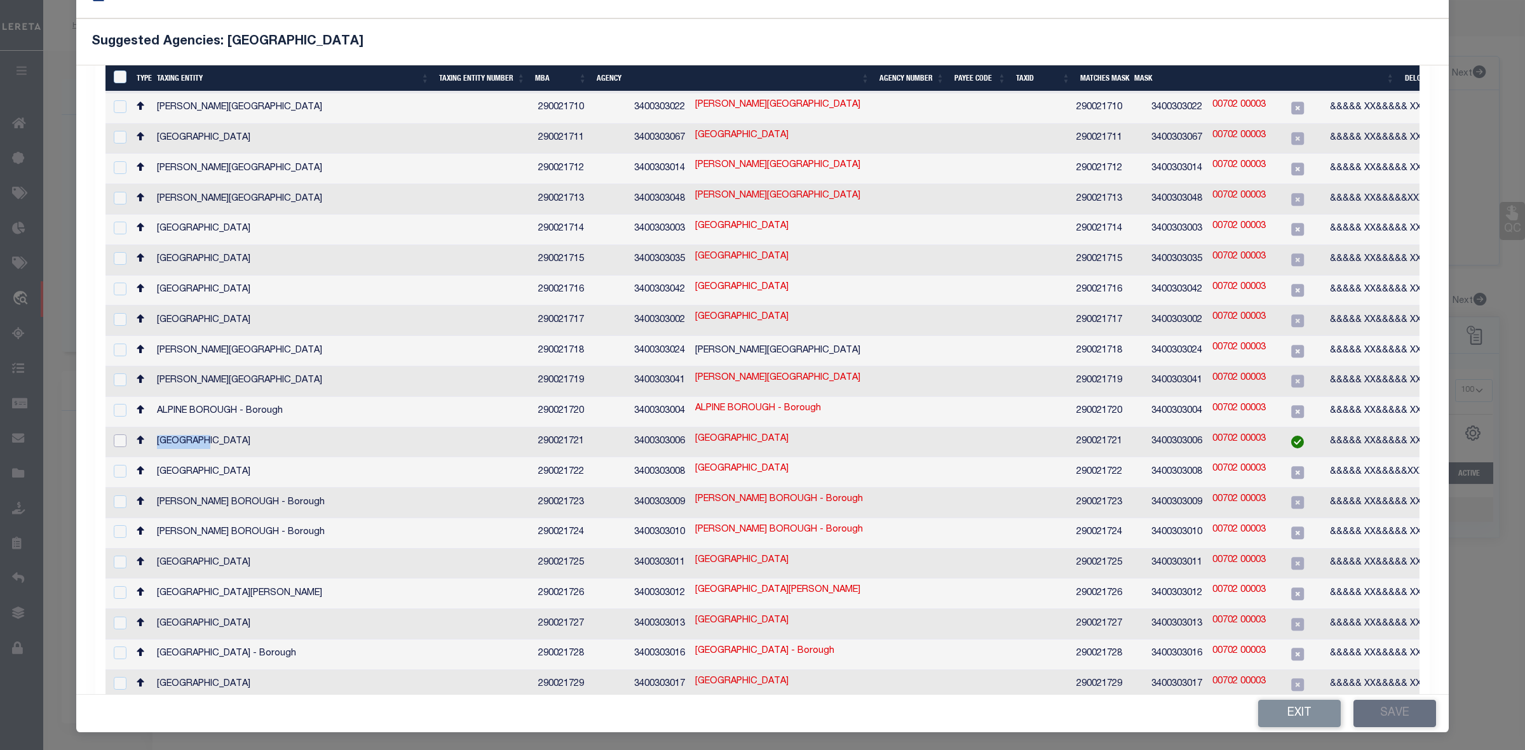
click at [115, 435] on input "checkbox" at bounding box center [120, 441] width 13 height 13
checkbox input "true"
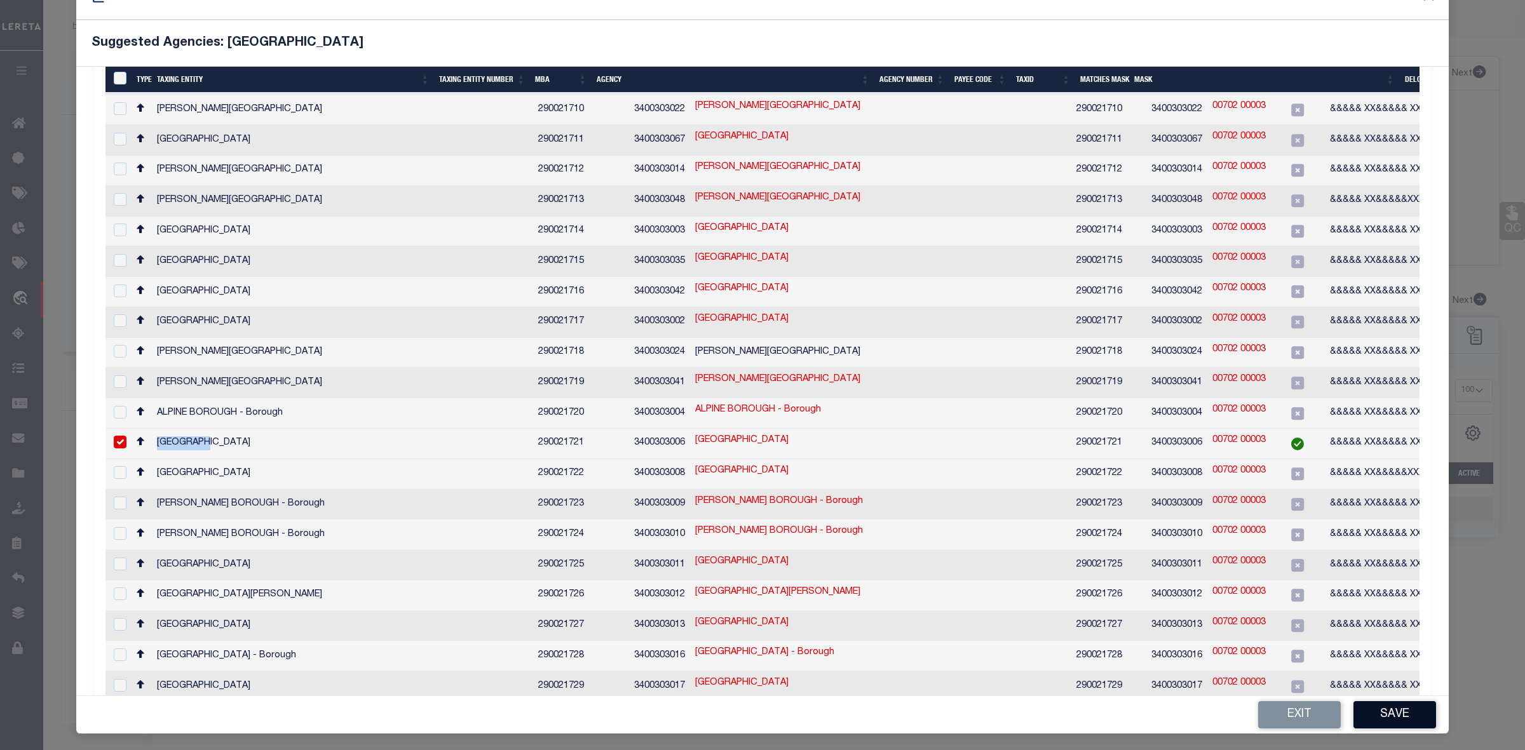
scroll to position [48, 0]
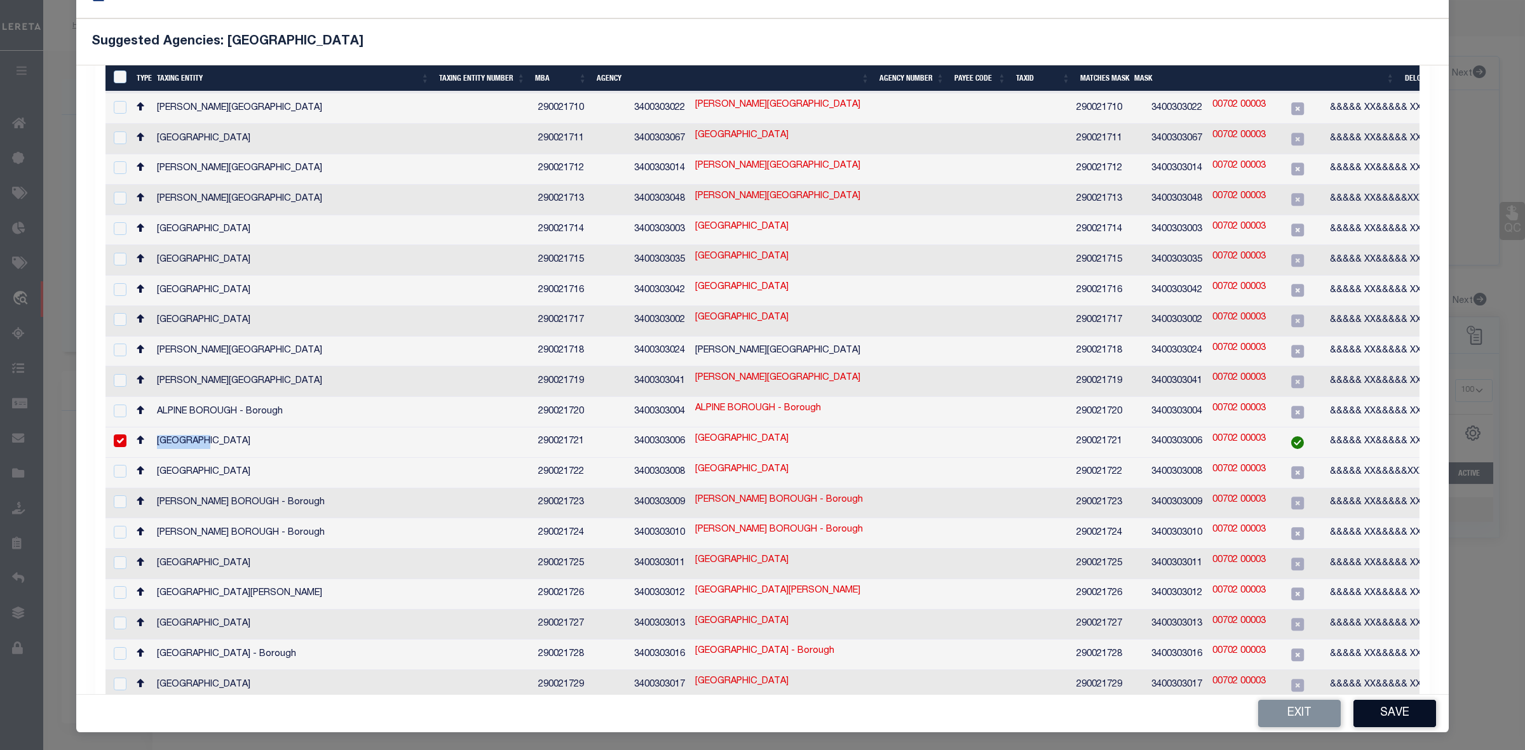
click at [1371, 717] on button "Save" at bounding box center [1394, 713] width 83 height 27
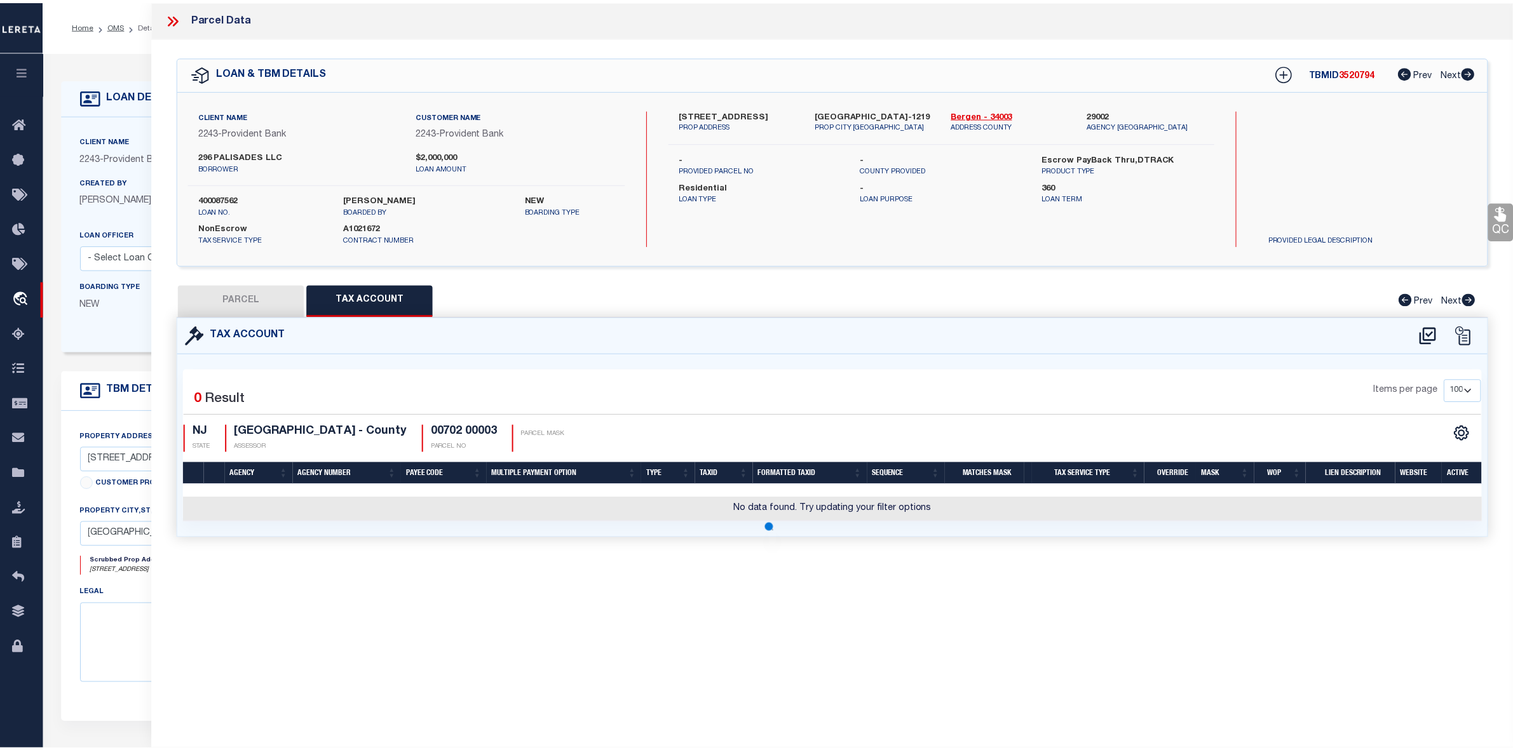
scroll to position [0, 0]
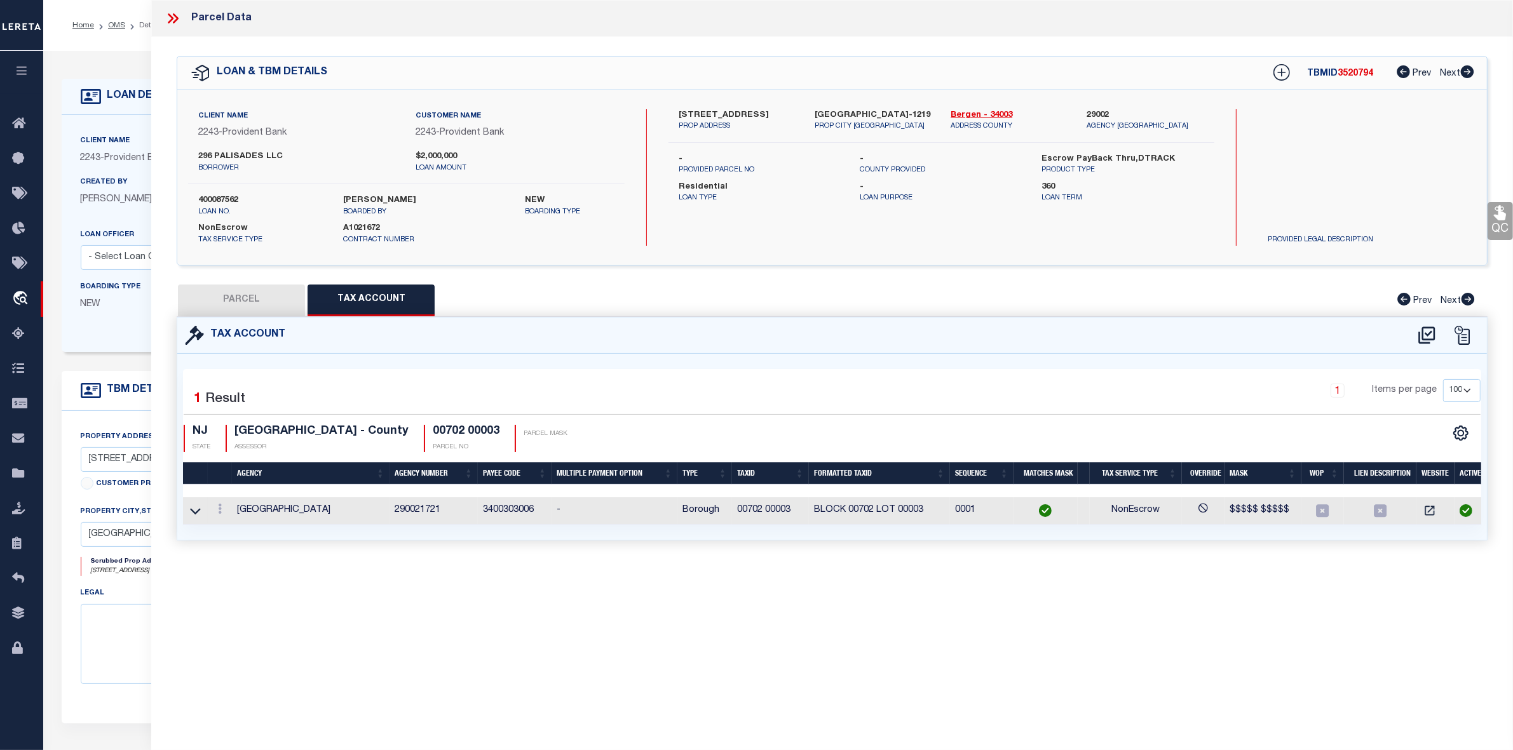
click at [238, 291] on button "PARCEL" at bounding box center [241, 301] width 127 height 32
select select "AS"
checkbox input "false"
select select "IP"
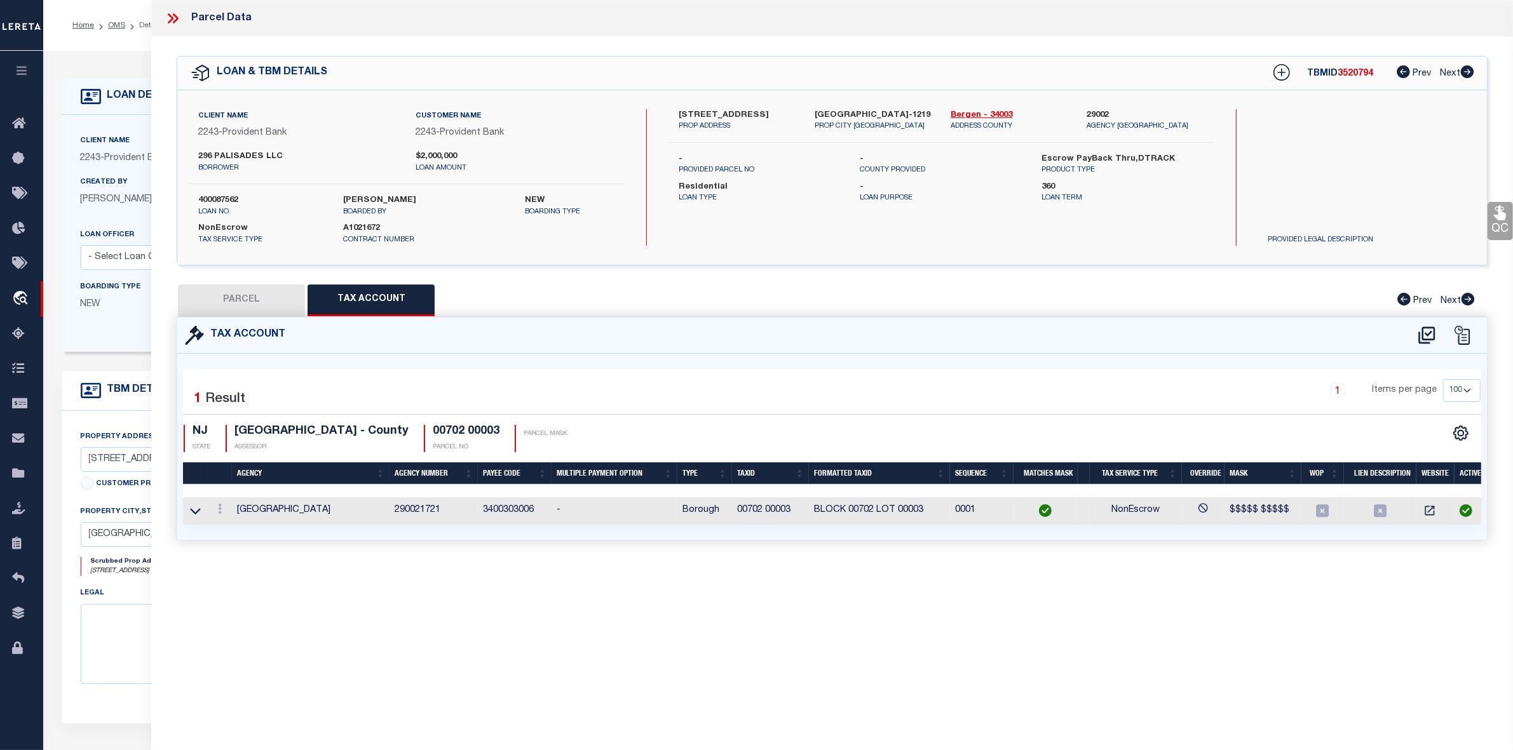
checkbox input "false"
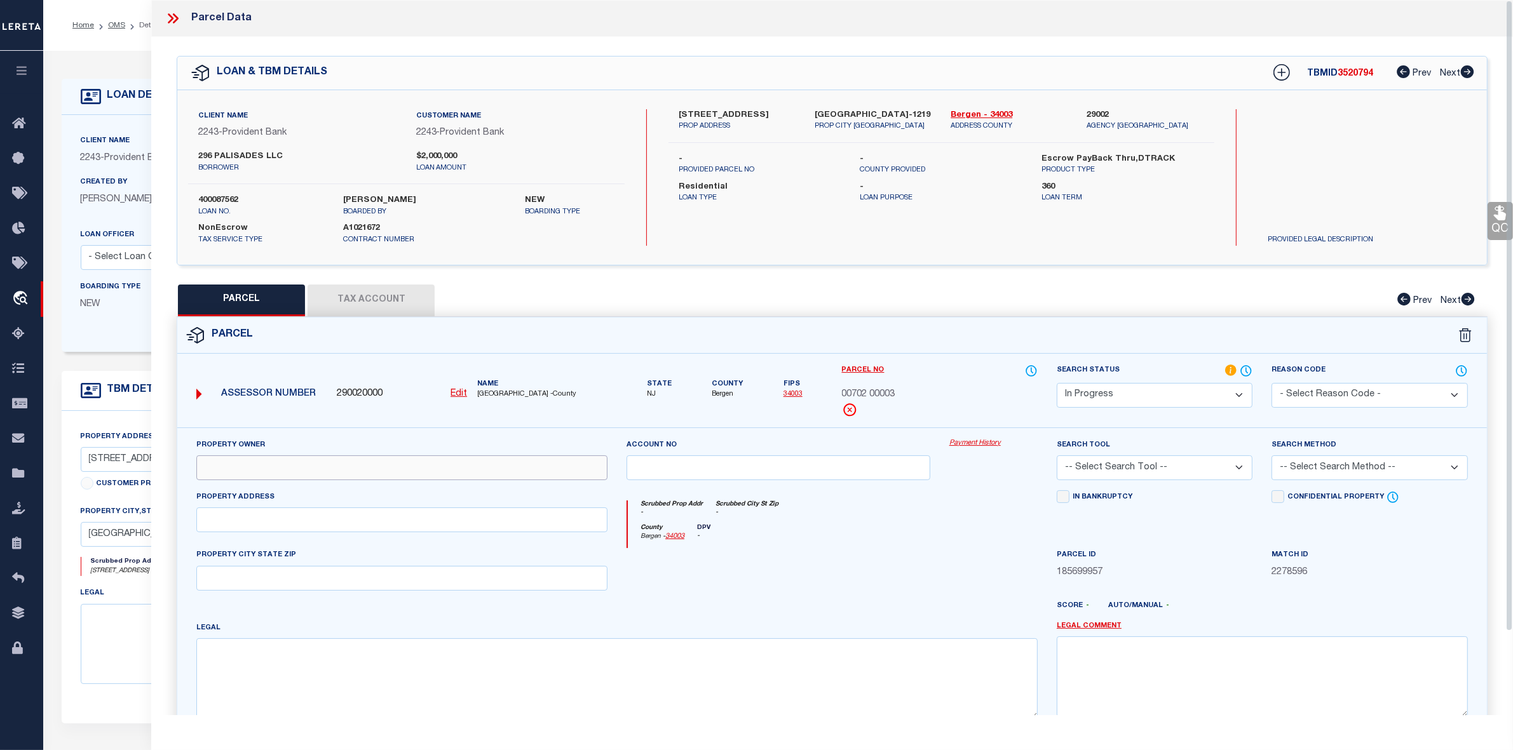
click at [294, 464] on input "text" at bounding box center [401, 468] width 411 height 25
paste input "296 PALISADES, LLC"
type input "296 PALISADES, LLC"
click at [242, 518] on input "text" at bounding box center [401, 520] width 411 height 25
paste input "[STREET_ADDRESS]"
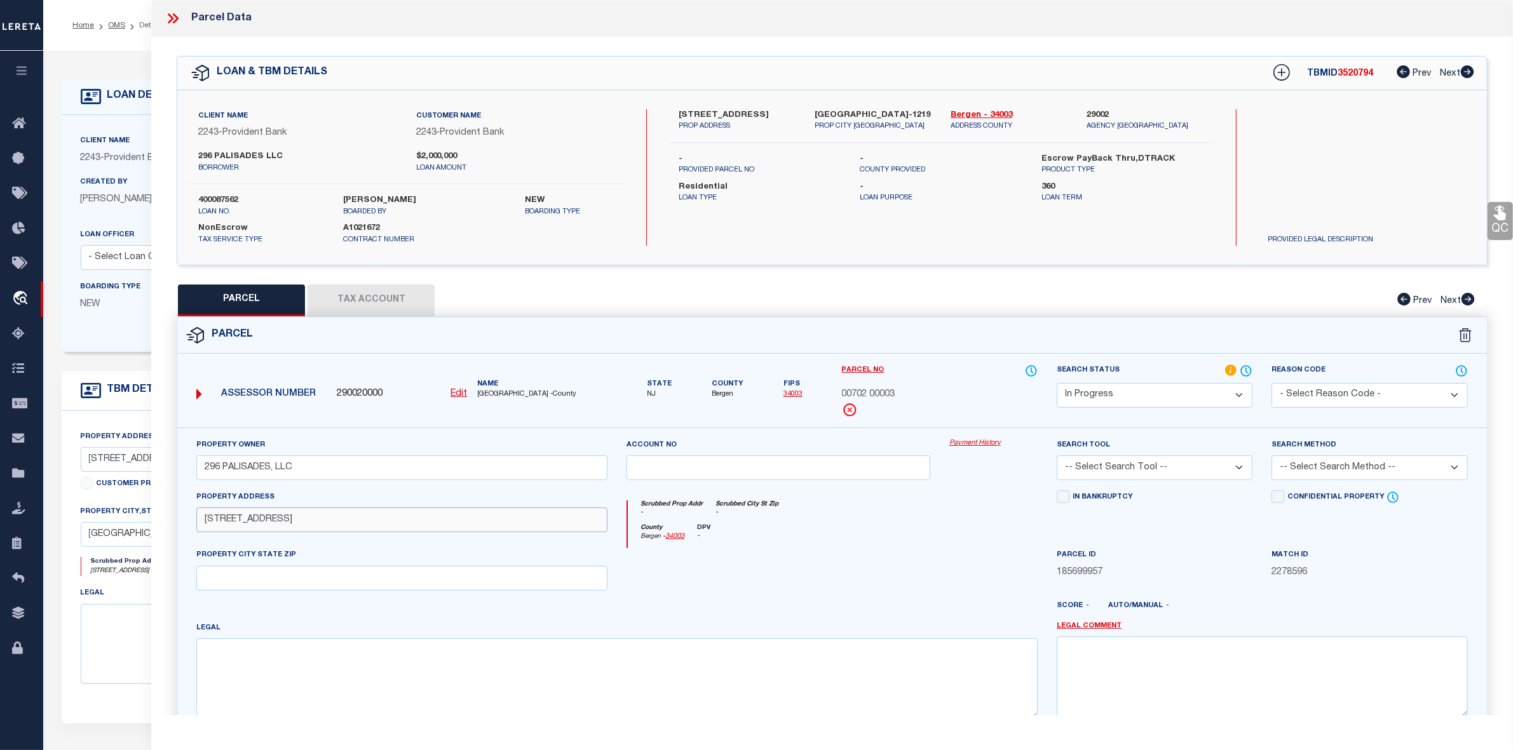
type input "[STREET_ADDRESS]"
click at [245, 575] on input "text" at bounding box center [401, 578] width 411 height 25
paste input "[GEOGRAPHIC_DATA]"
type input "[GEOGRAPHIC_DATA]"
click at [232, 652] on textarea at bounding box center [616, 679] width 841 height 80
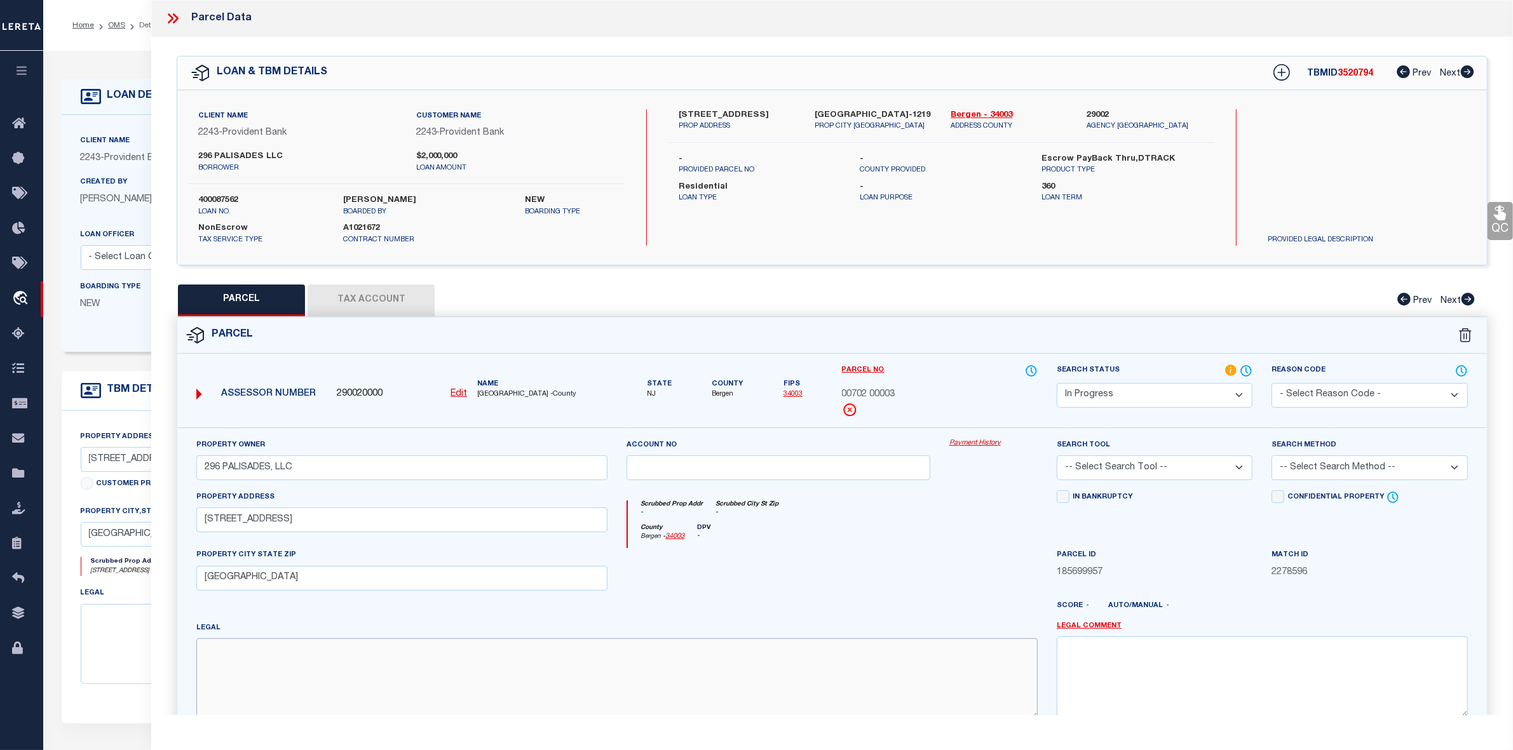
paste textarea "Block: 702"
click at [305, 653] on textarea "Block: 702" at bounding box center [616, 679] width 841 height 80
paste textarea "Lot: 3"
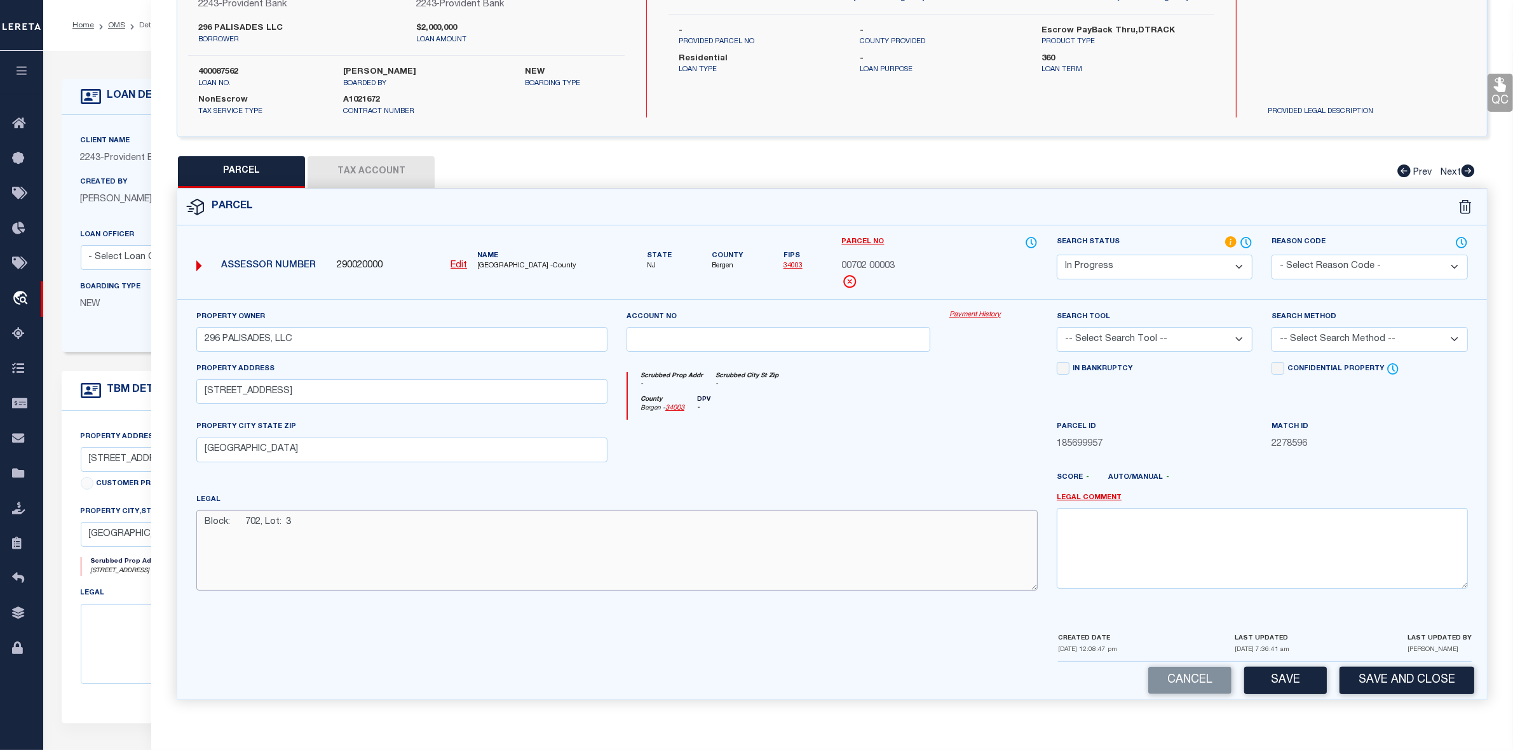
type textarea "Block: 702, Lot: 3"
click at [1150, 337] on select "-- Select Search Tool -- 3rd Party Website Agency File Agency Website ATLS CNV-…" at bounding box center [1155, 339] width 196 height 25
select select "AGW"
click at [1057, 327] on select "-- Select Search Tool -- 3rd Party Website Agency File Agency Website ATLS CNV-…" at bounding box center [1155, 339] width 196 height 25
click at [1332, 340] on select "-- Select Search Method -- Property Address Legal Liability Info Provided" at bounding box center [1369, 339] width 196 height 25
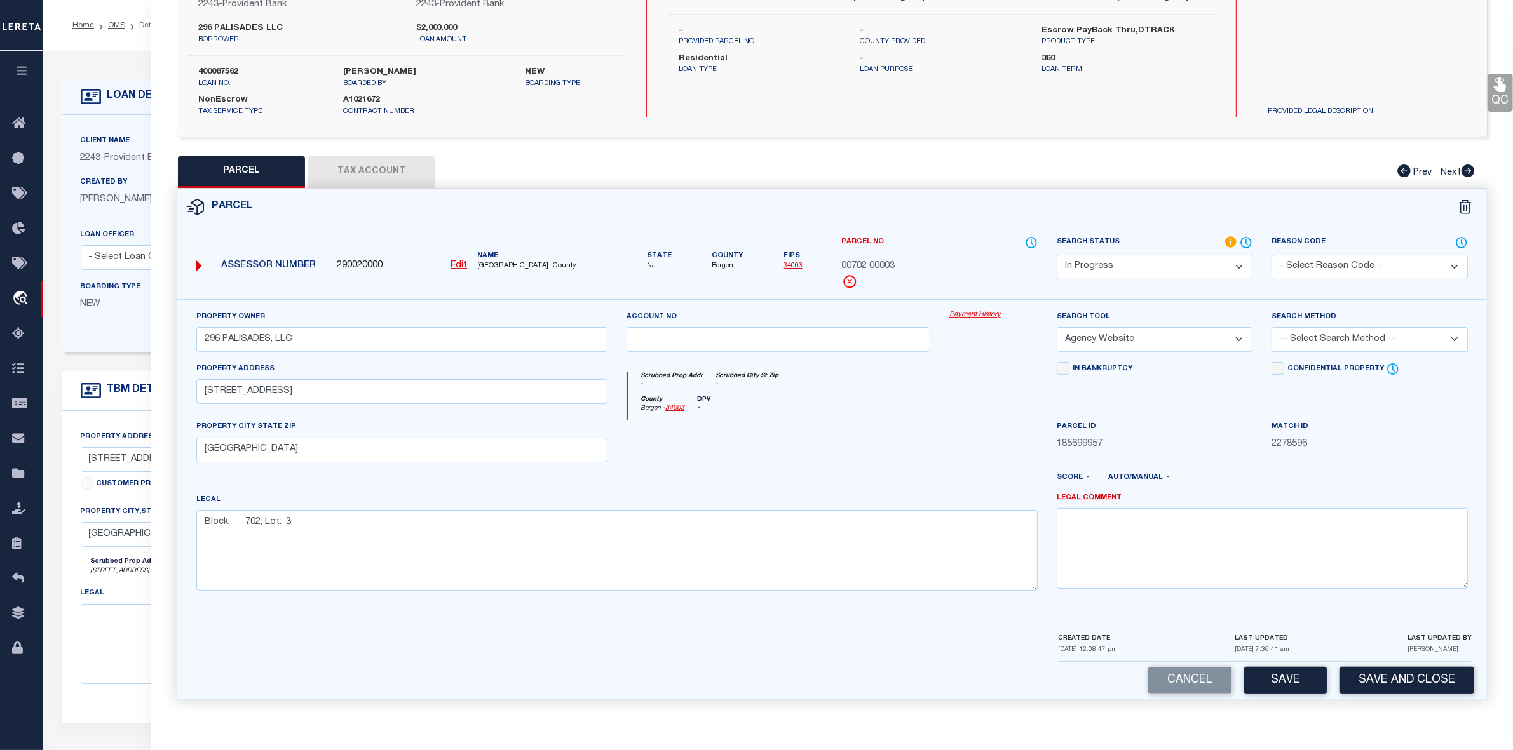
select select "LEG"
click at [1271, 327] on select "-- Select Search Method -- Property Address Legal Liability Info Provided" at bounding box center [1369, 339] width 196 height 25
click at [1285, 684] on button "Save" at bounding box center [1285, 680] width 83 height 27
select select "AS"
select select
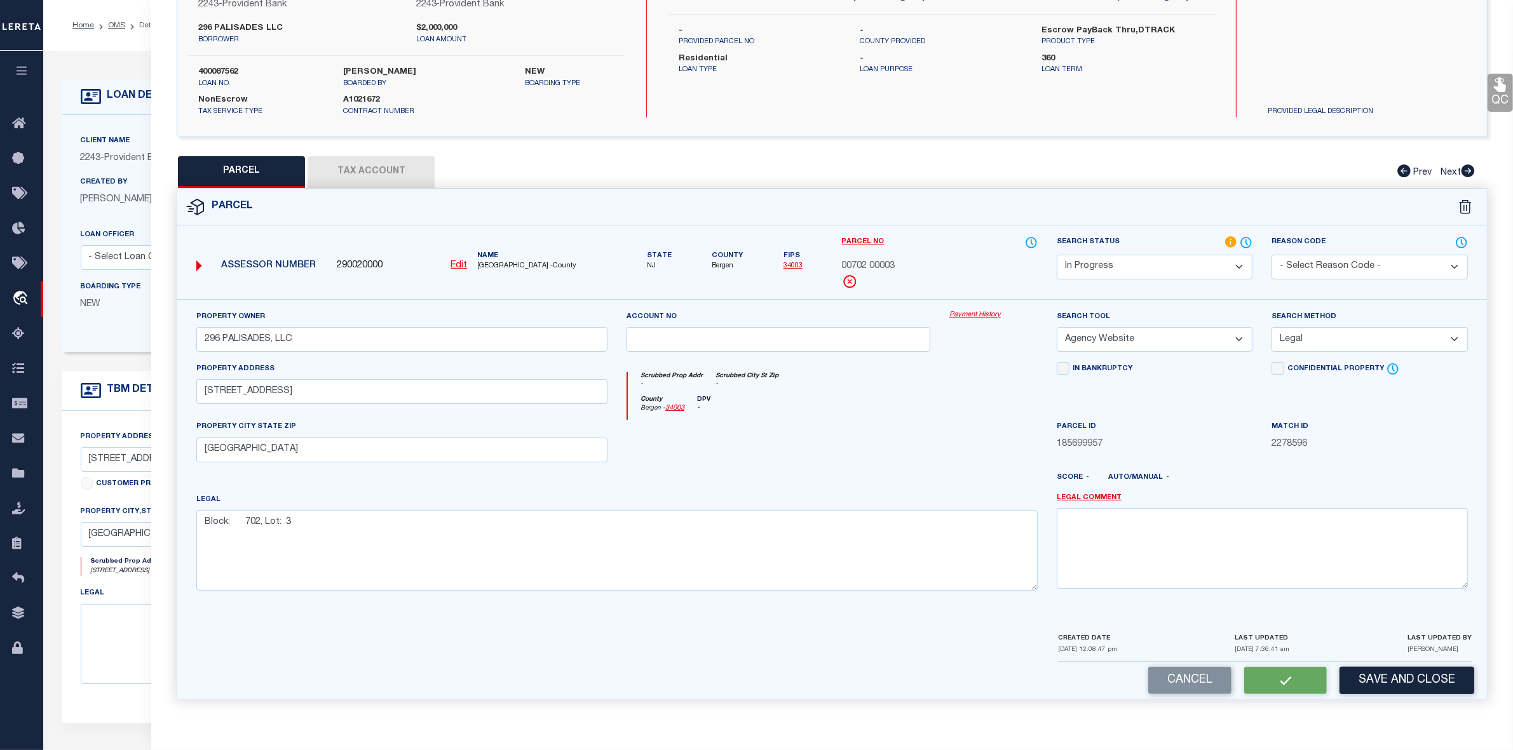
select select
checkbox input "false"
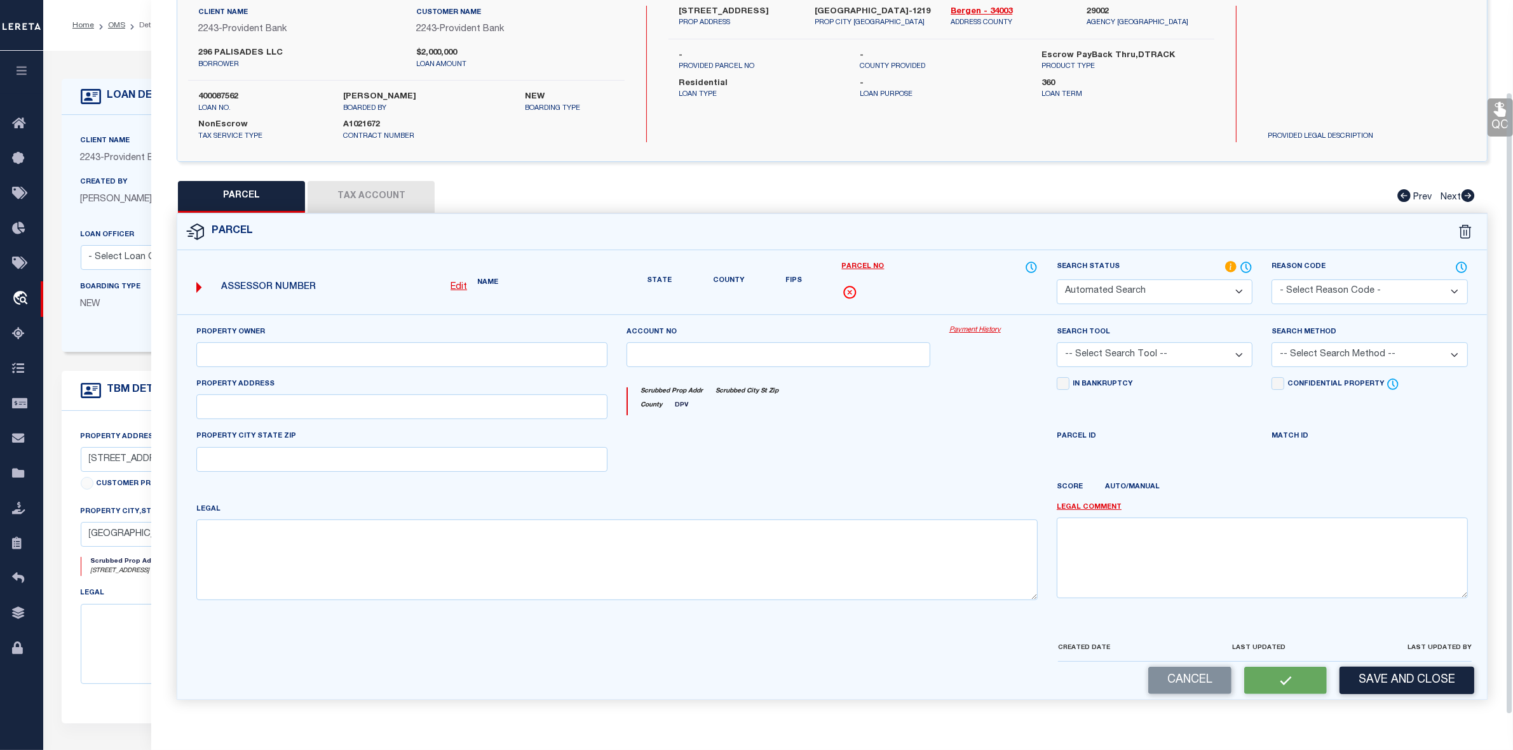
scroll to position [94, 0]
select select "IP"
type input "296 PALISADES, LLC"
select select "AGW"
select select "LEG"
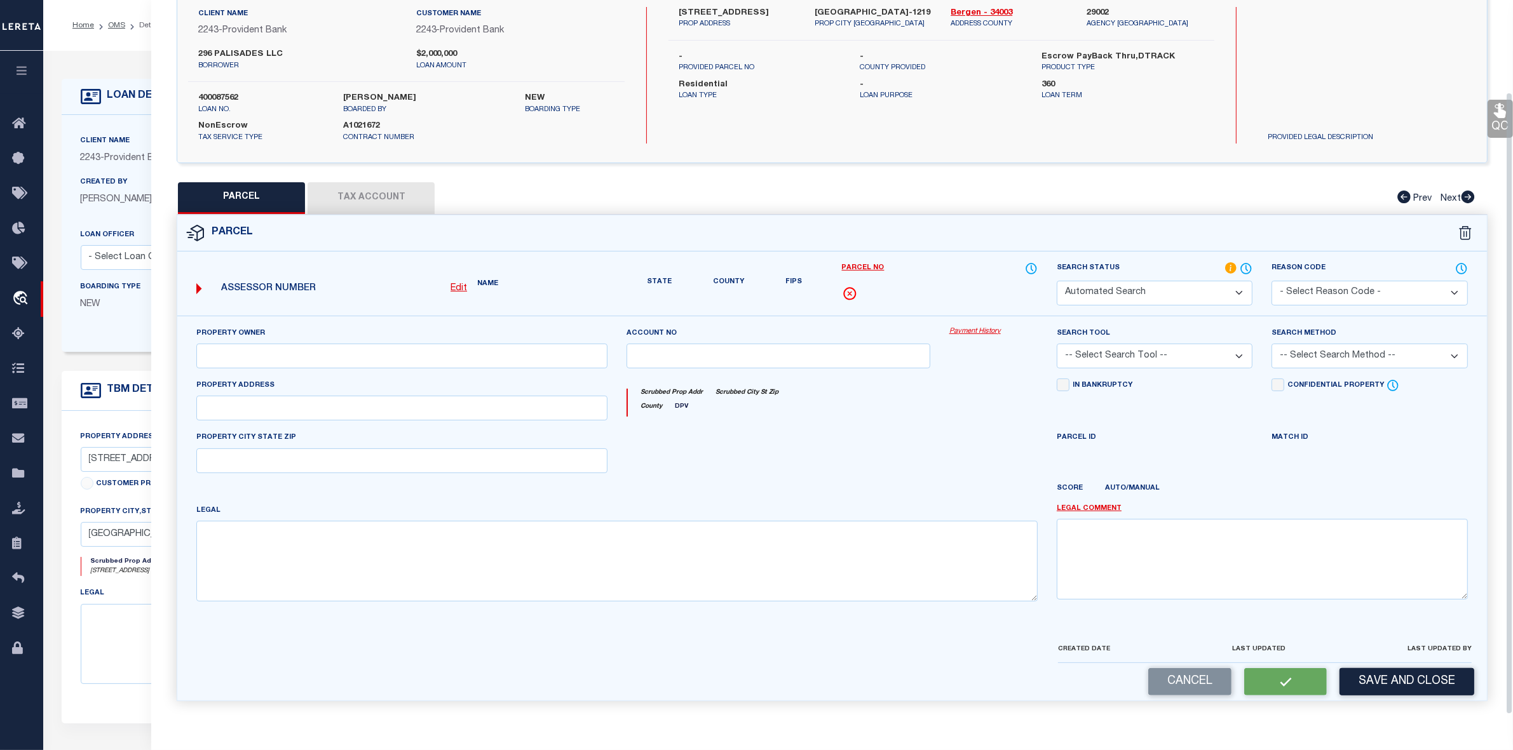
type input "[STREET_ADDRESS]"
type input "[GEOGRAPHIC_DATA]"
type textarea "Block: 702, Lot: 3"
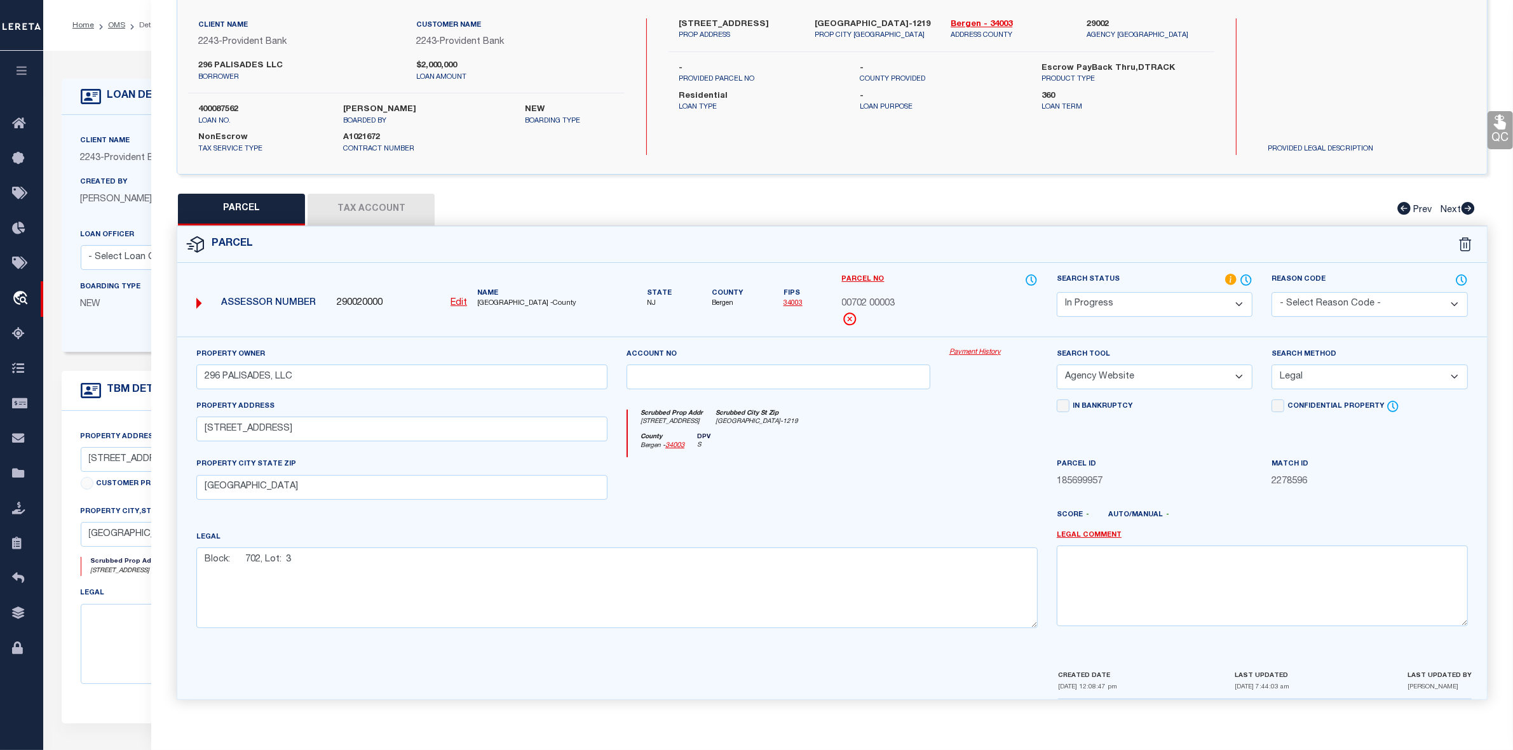
click at [400, 215] on button "Tax Account" at bounding box center [370, 210] width 127 height 32
select select "100"
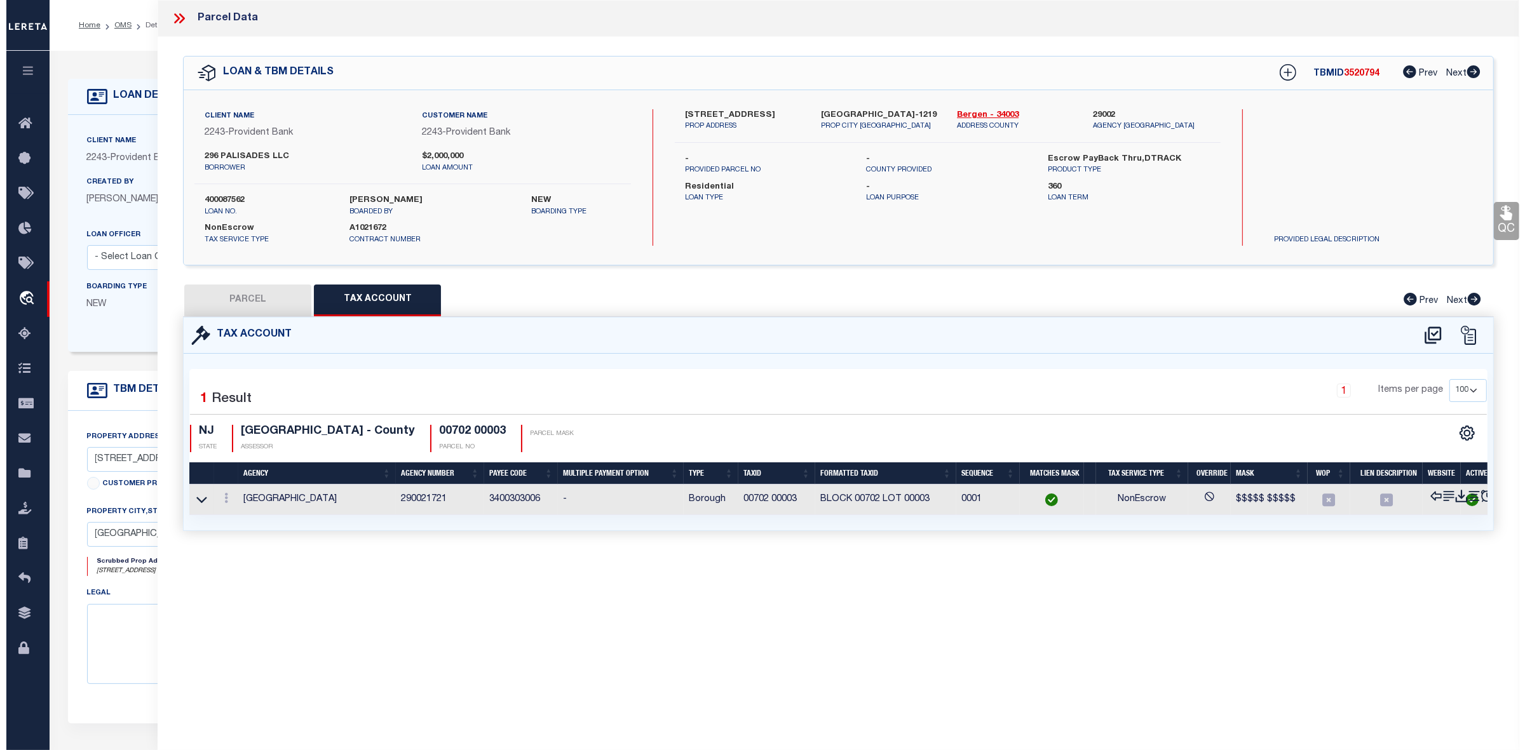
scroll to position [0, 0]
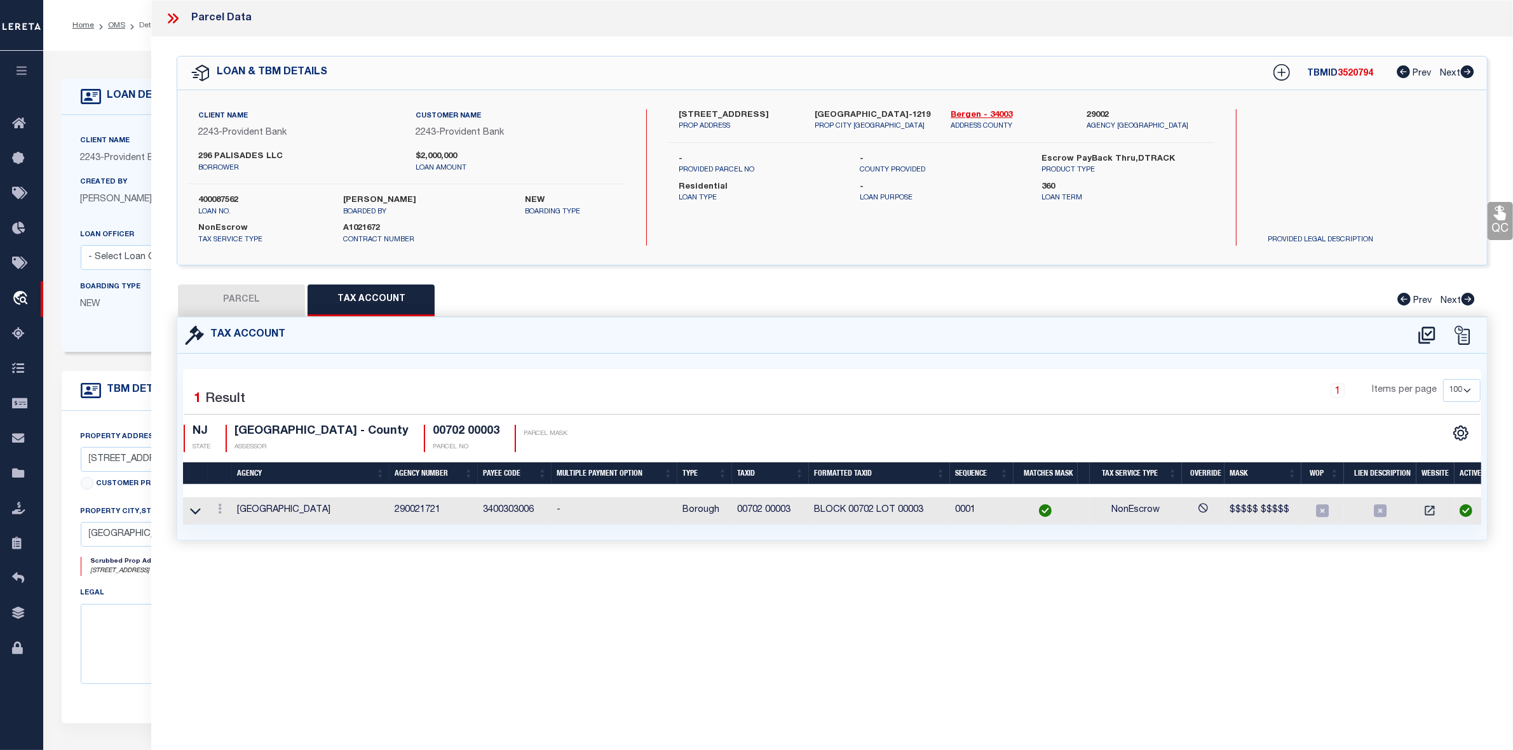
click at [258, 299] on button "PARCEL" at bounding box center [241, 301] width 127 height 32
select select "AS"
select select
checkbox input "false"
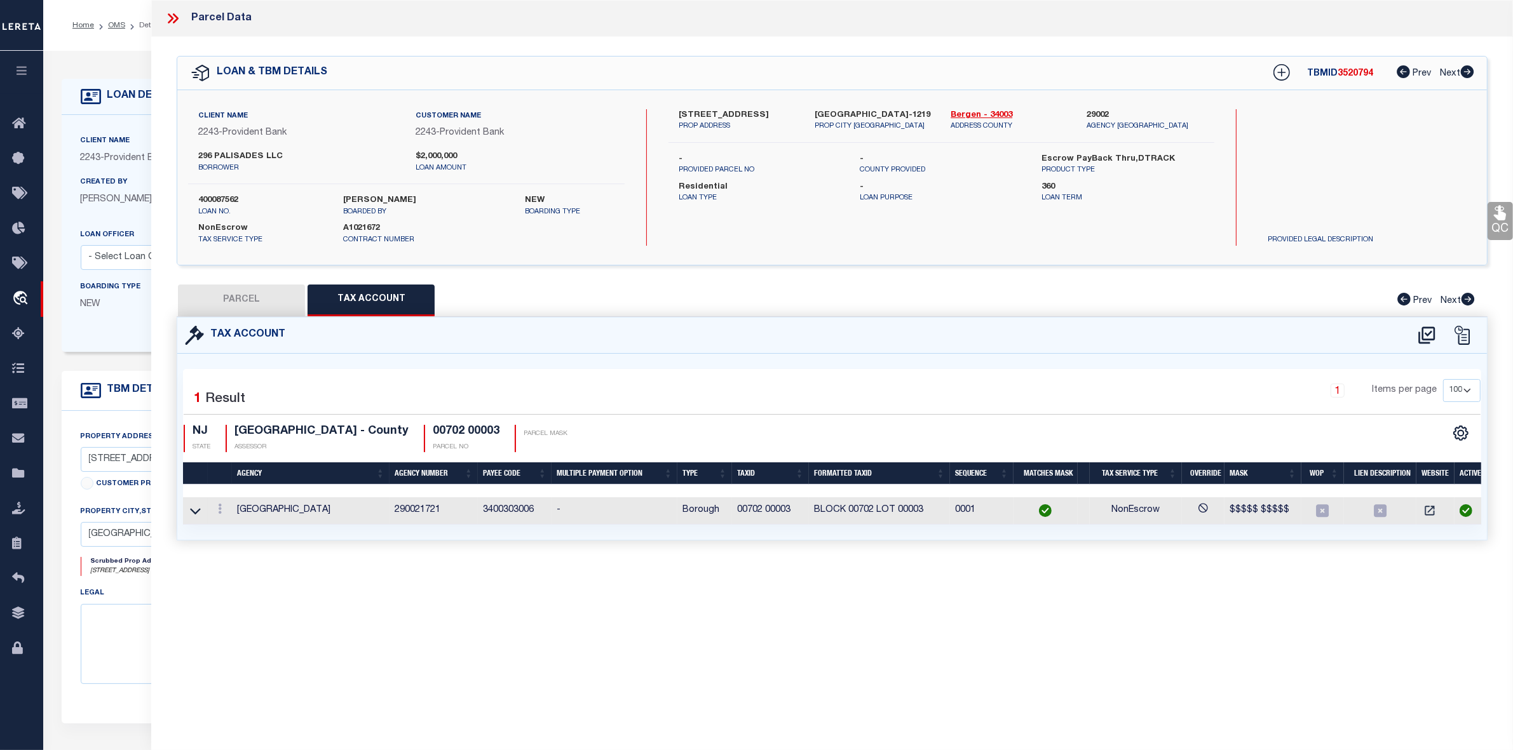
checkbox input "false"
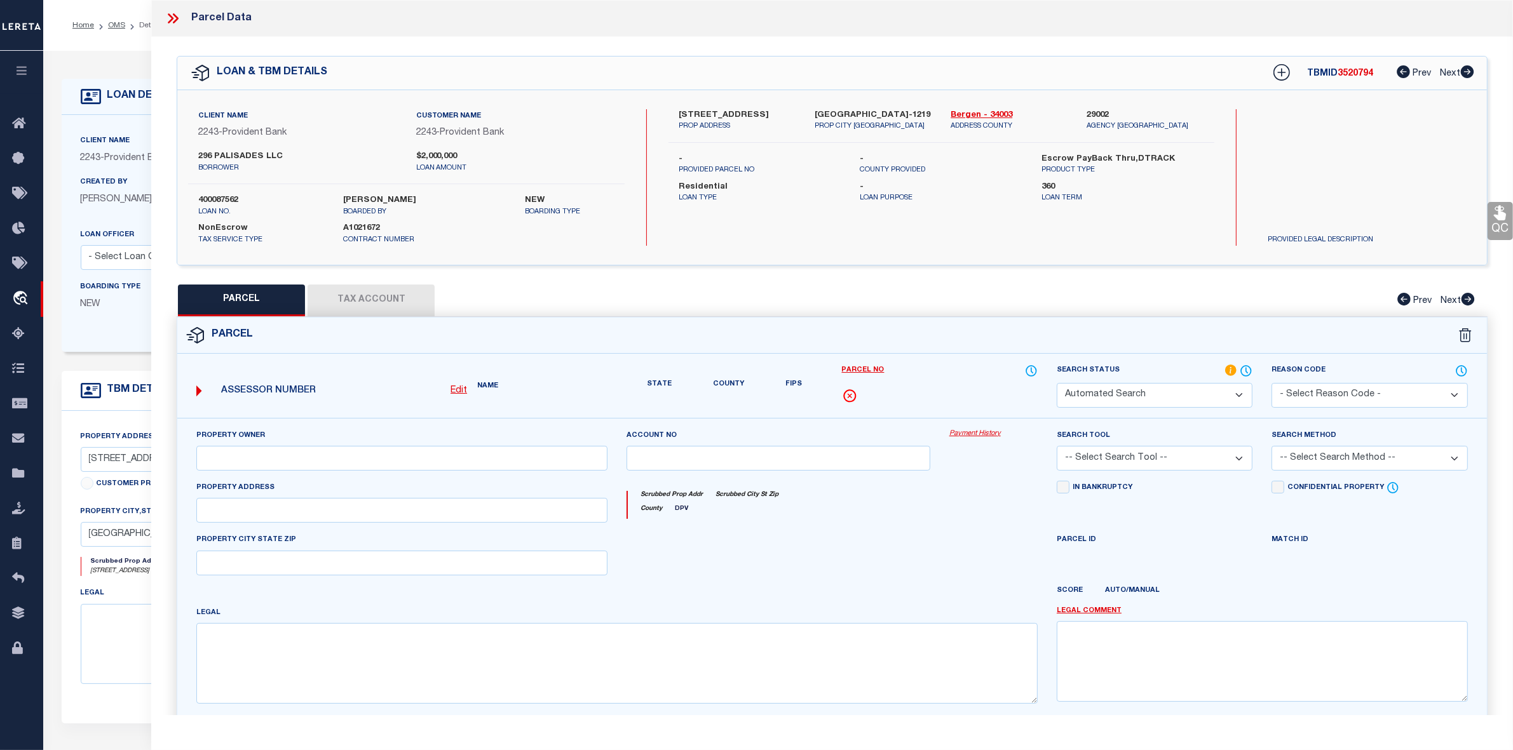
select select "IP"
type input "296 PALISADES, LLC"
select select "AGW"
select select "LEG"
type input "[STREET_ADDRESS]"
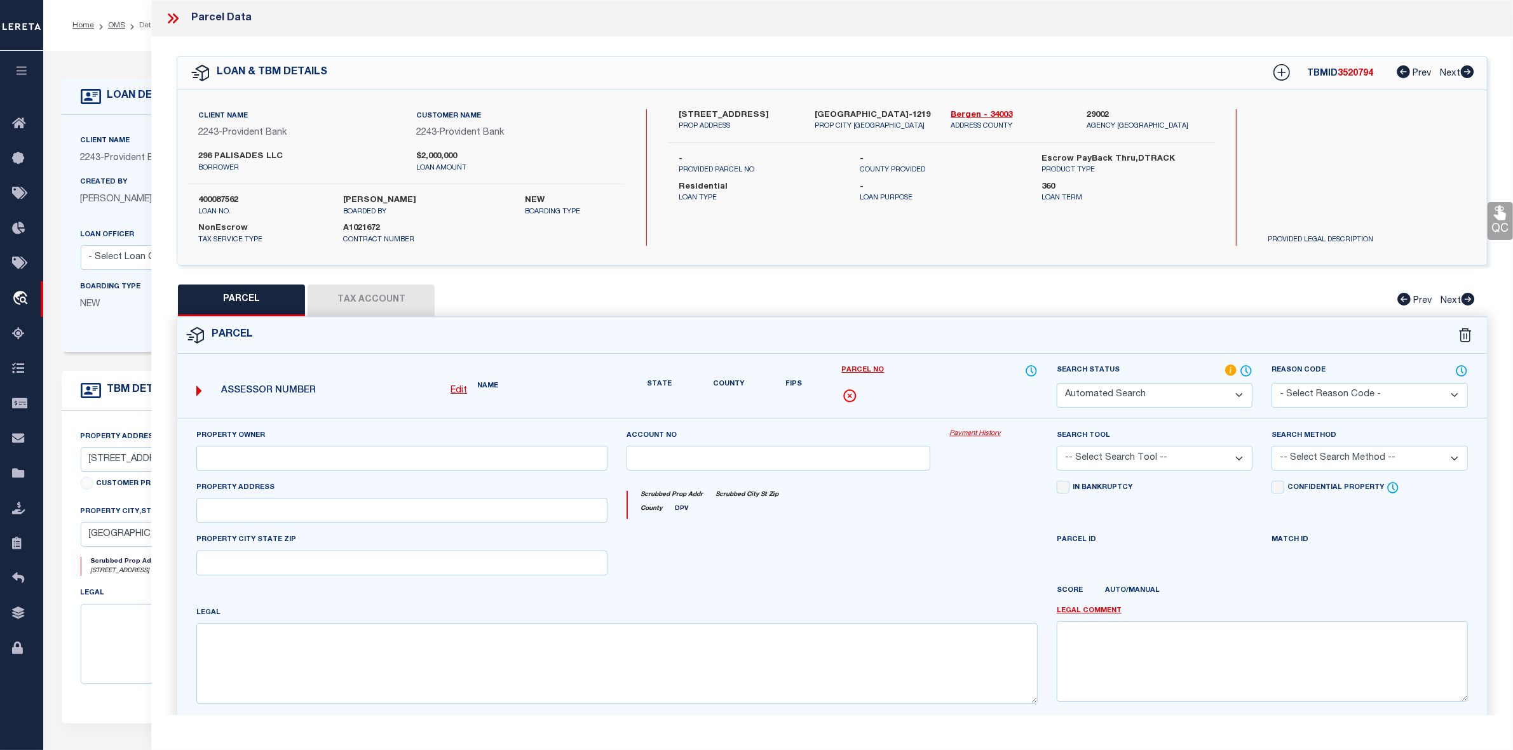
type input "[GEOGRAPHIC_DATA]"
type textarea "Block: 702, Lot: 3"
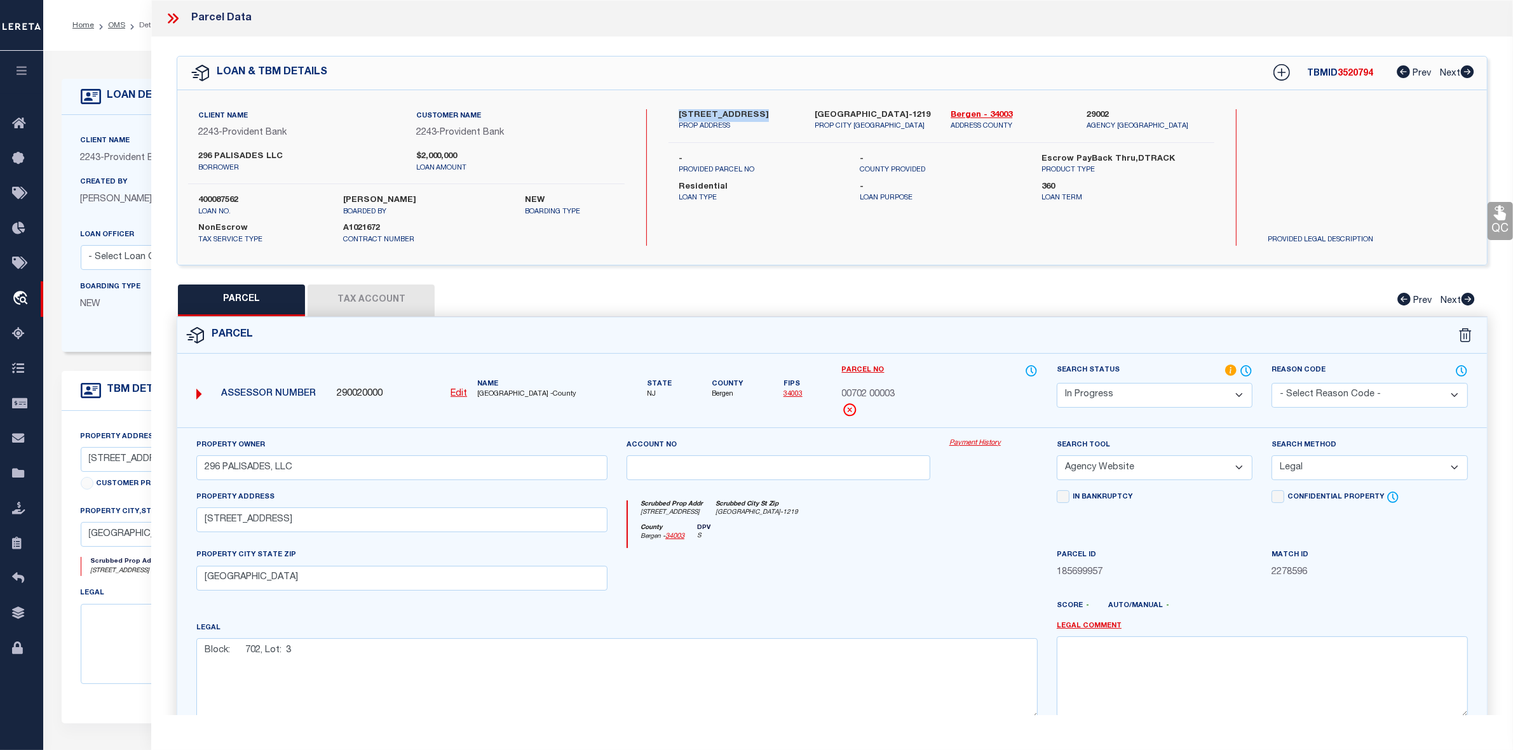
drag, startPoint x: 675, startPoint y: 113, endPoint x: 755, endPoint y: 116, distance: 79.5
click at [755, 116] on div "[STREET_ADDRESS] PROP ADDRESS" at bounding box center [737, 120] width 136 height 23
copy label "[STREET_ADDRESS]"
click at [397, 304] on button "Tax Account" at bounding box center [370, 301] width 127 height 32
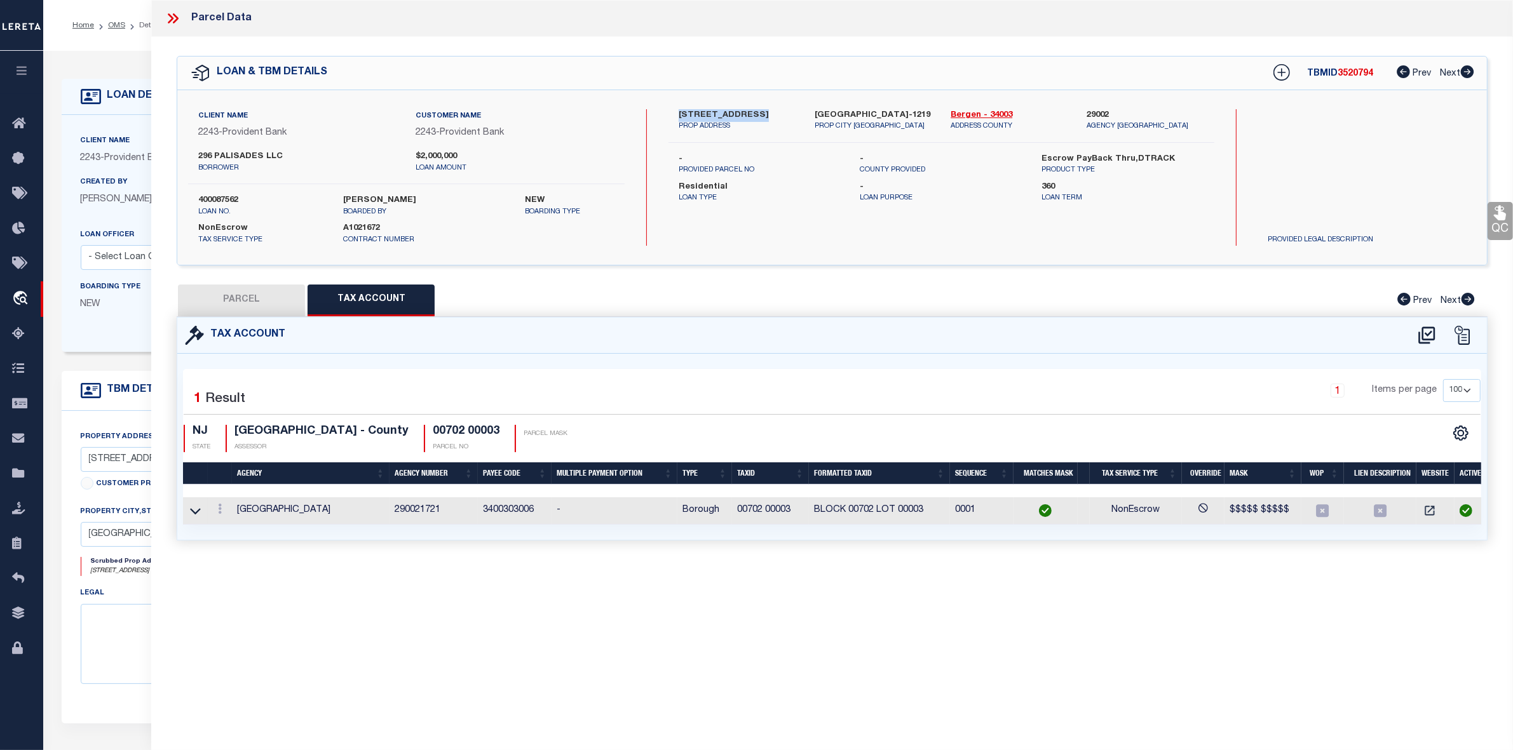
select select "100"
click at [1049, 513] on img at bounding box center [1045, 510] width 13 height 13
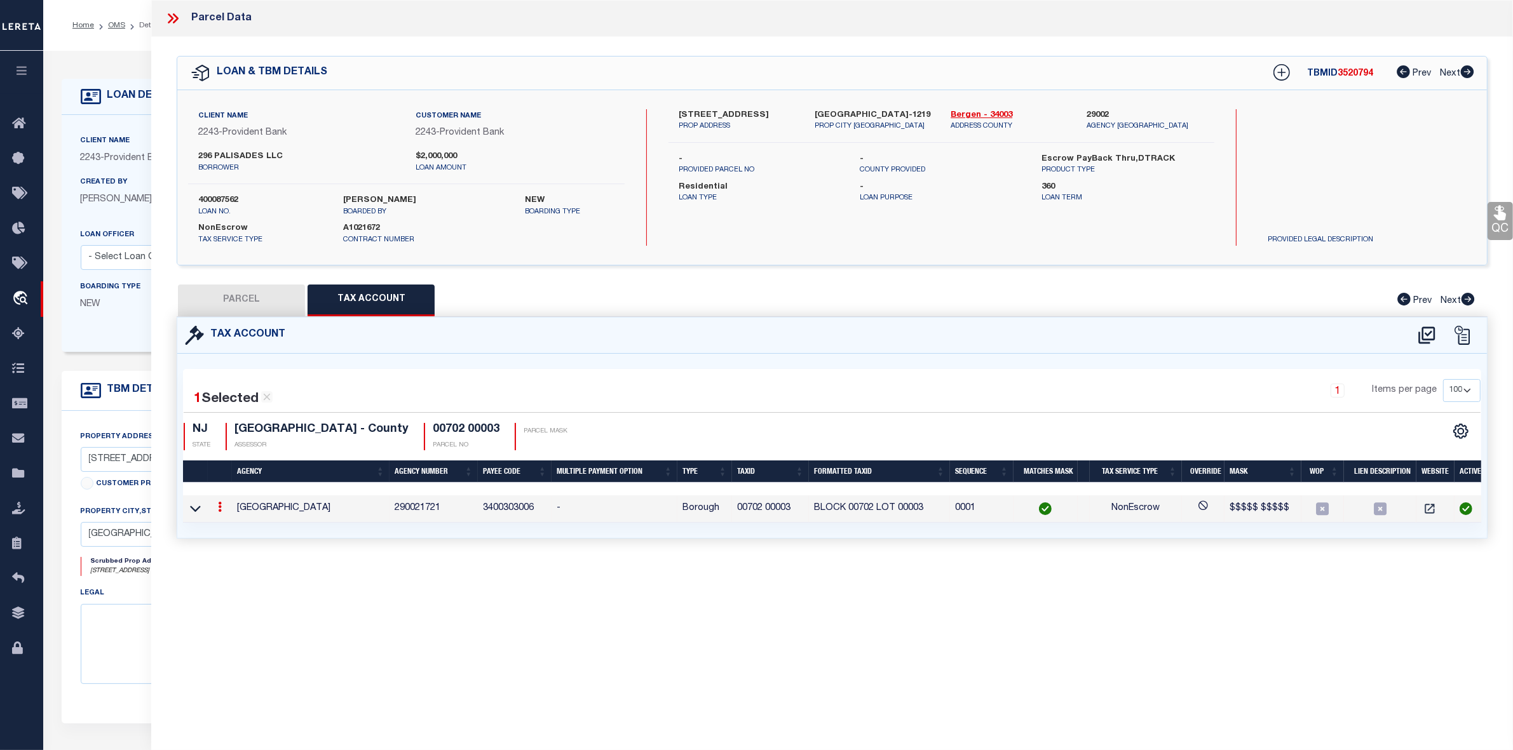
click at [769, 510] on td "00702 00003" at bounding box center [770, 509] width 77 height 27
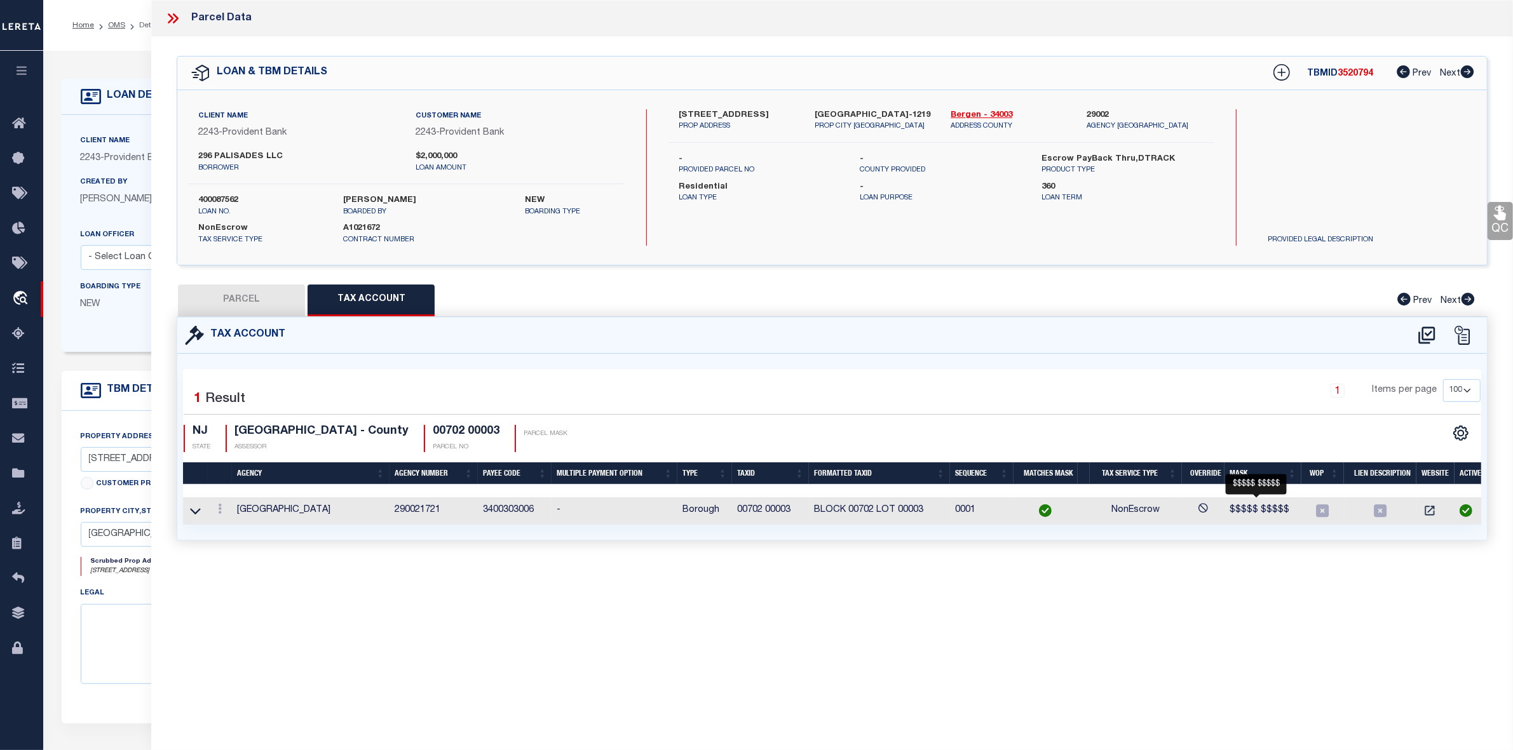
click at [1247, 510] on span "$$$$$ $$$$$" at bounding box center [1259, 510] width 60 height 9
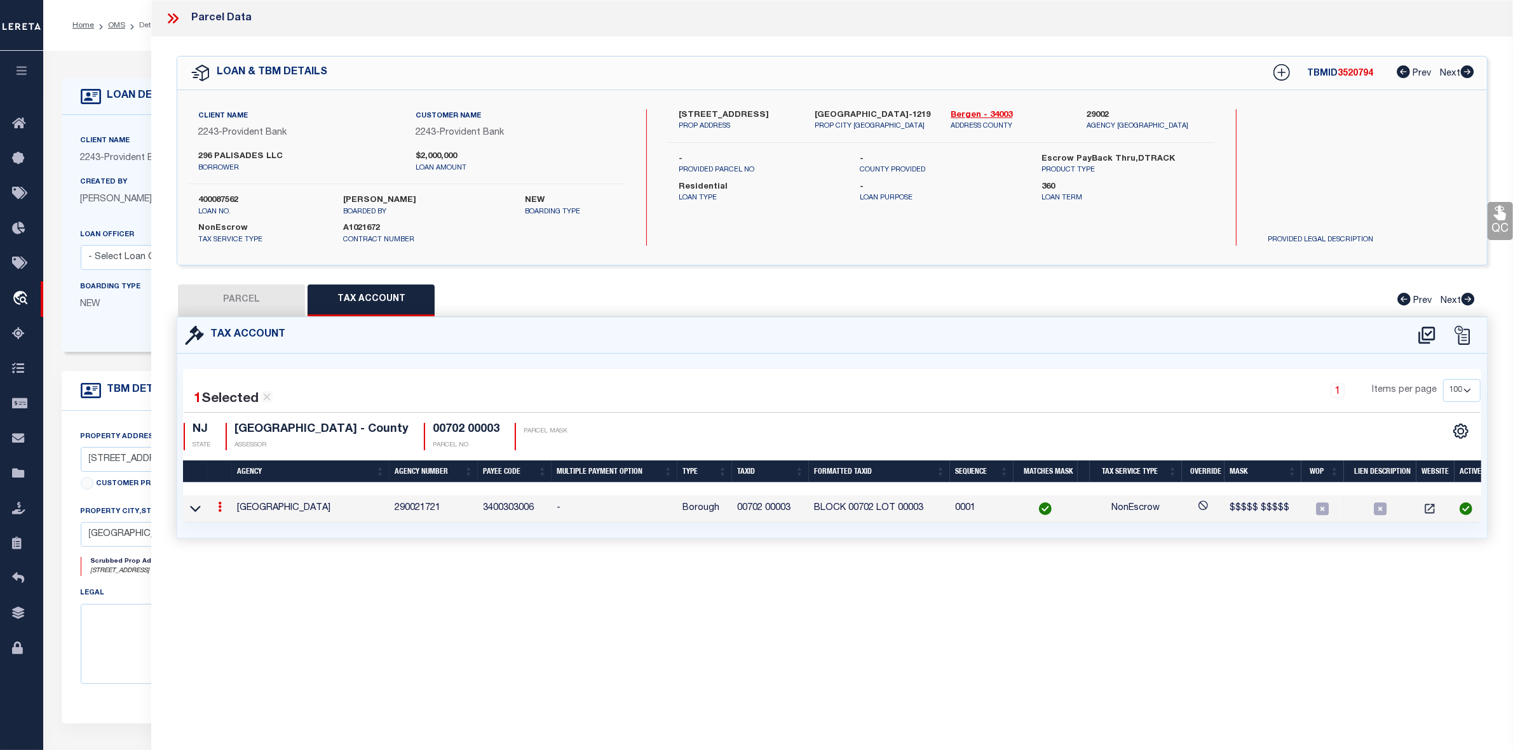
click at [218, 506] on icon at bounding box center [220, 507] width 4 height 10
click at [234, 525] on icon "" at bounding box center [234, 526] width 10 height 10
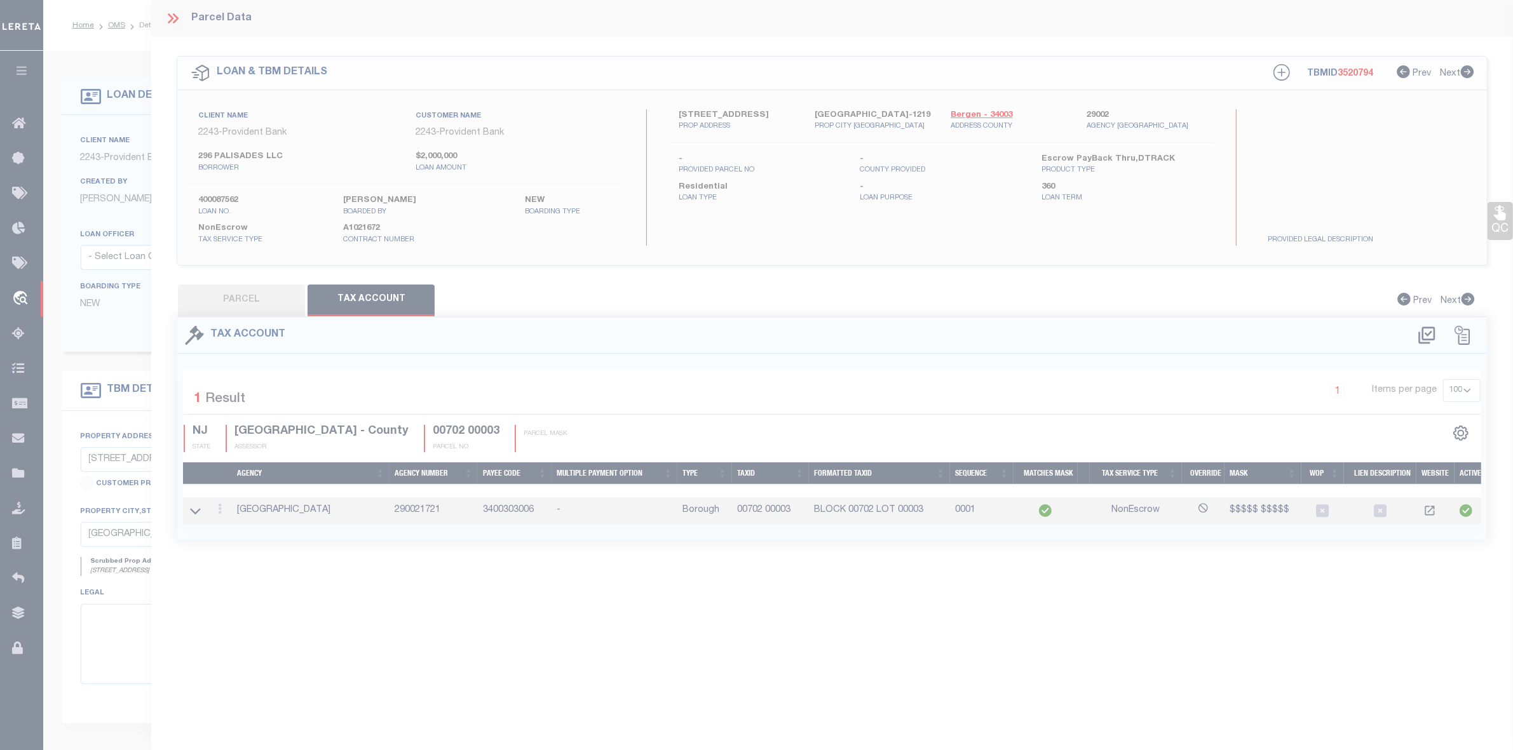
type input "00702 00003"
type textarea "$$$$$ $$$$$"
checkbox input "true"
type input "BLOCK XXXXXXXXX LOT XXXXXXXXXXXXXXXXXX*"
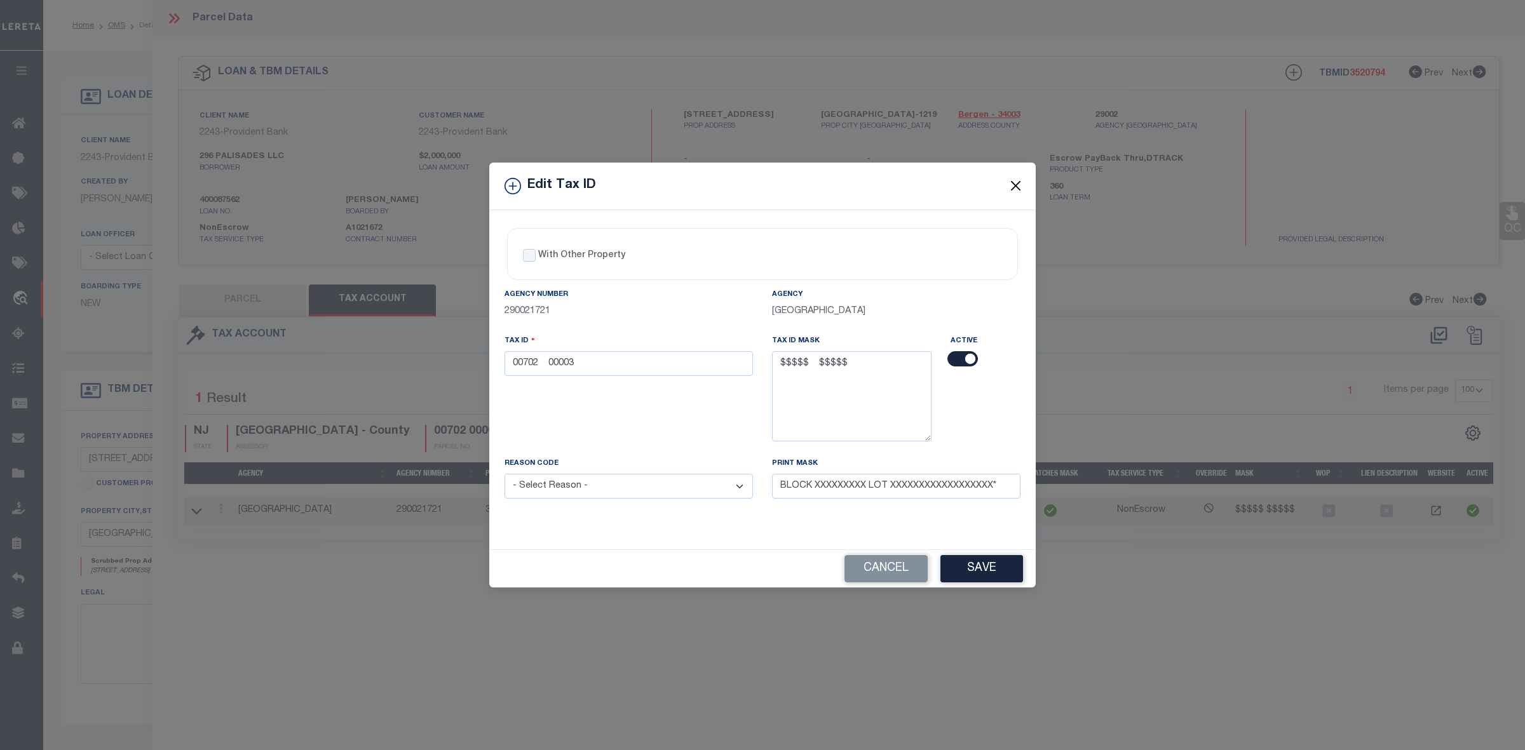
click at [1015, 179] on button "Close" at bounding box center [1016, 186] width 17 height 17
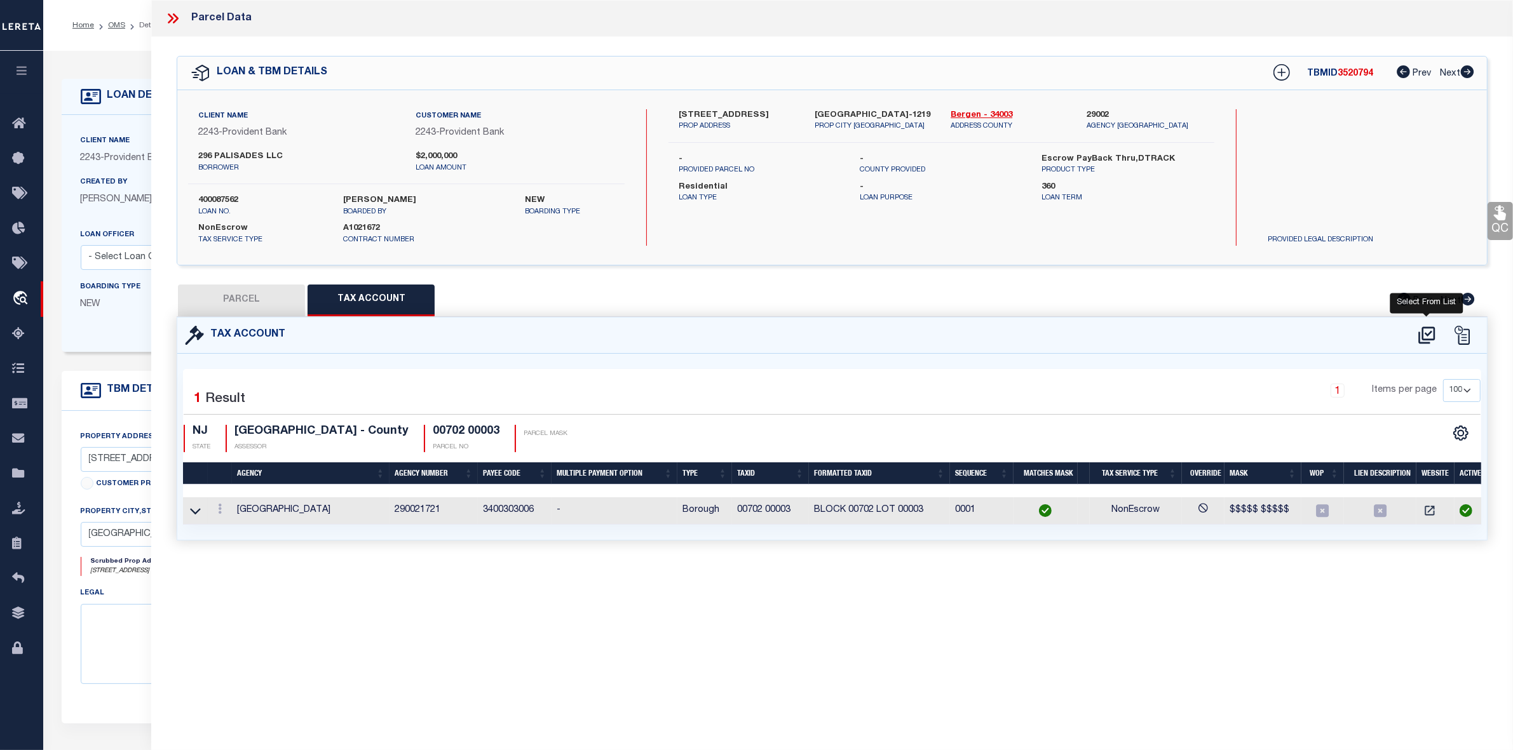
click at [1424, 331] on icon at bounding box center [1426, 335] width 21 height 20
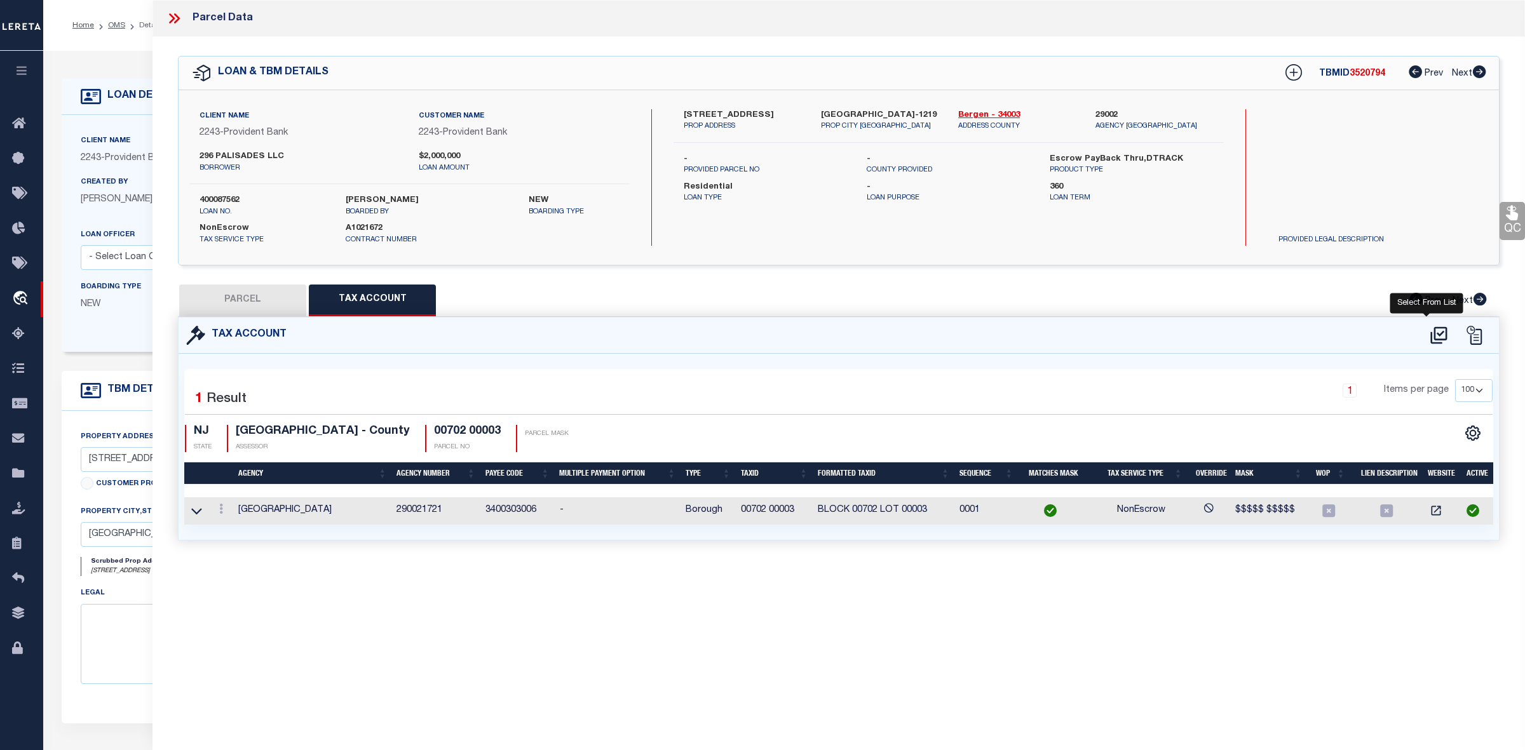
select select "100"
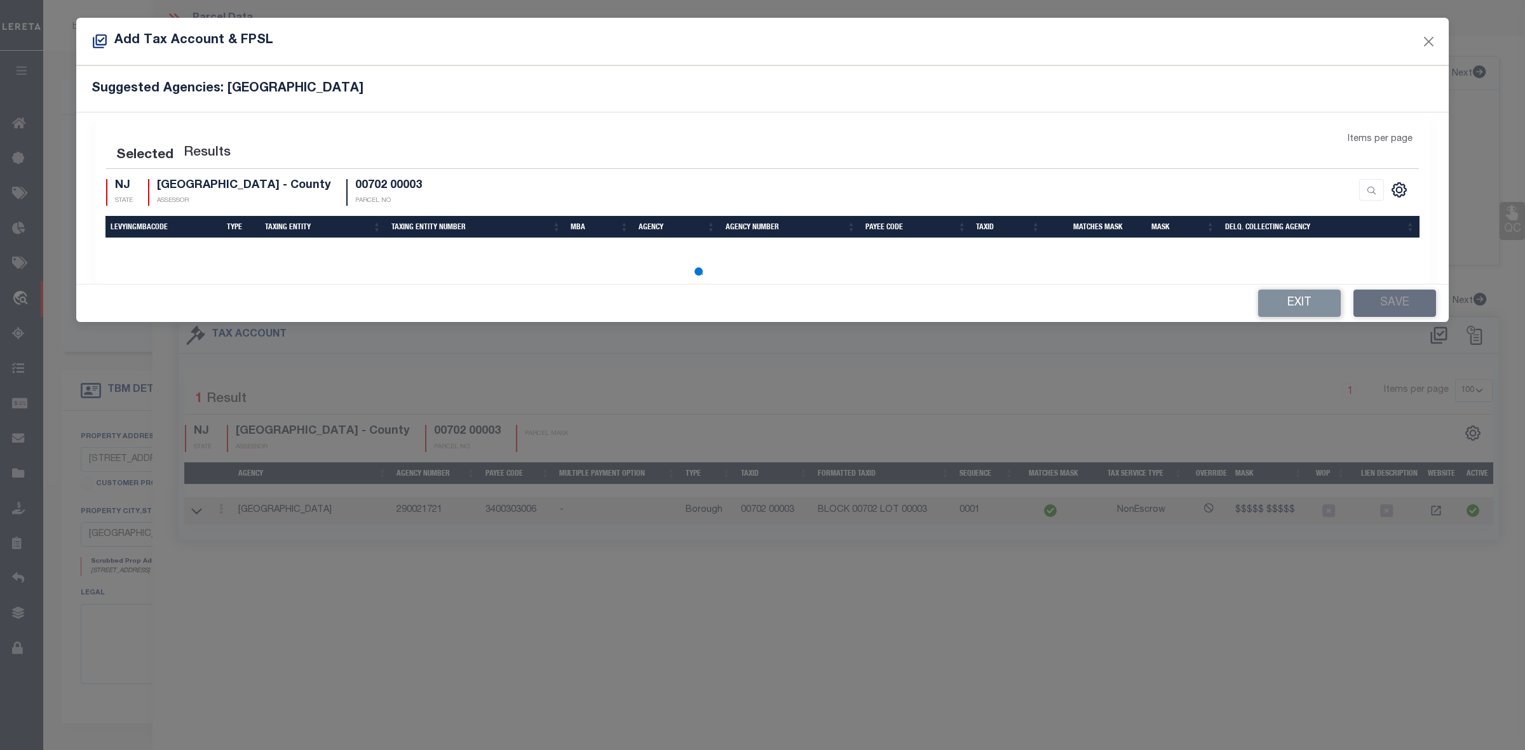
select select "100"
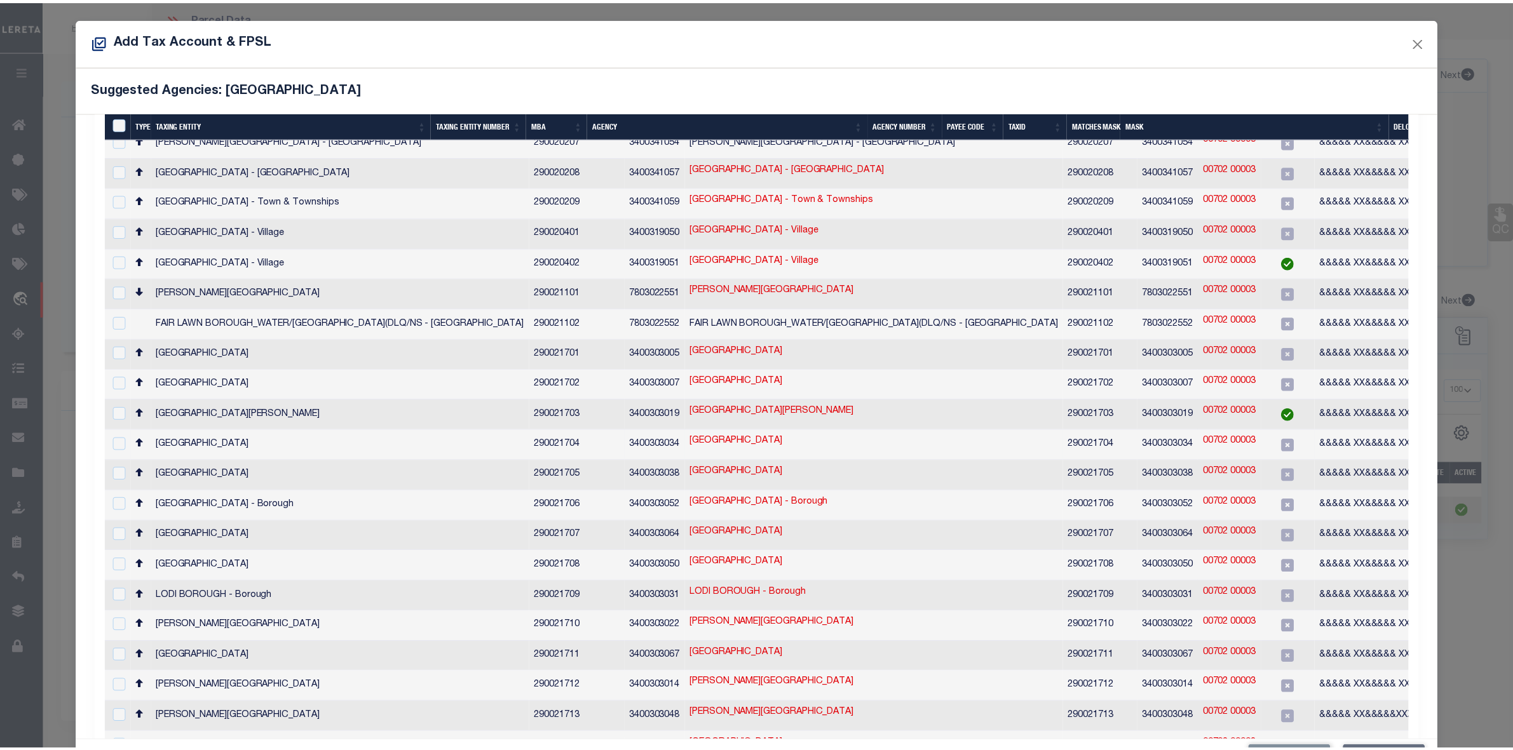
scroll to position [640, 0]
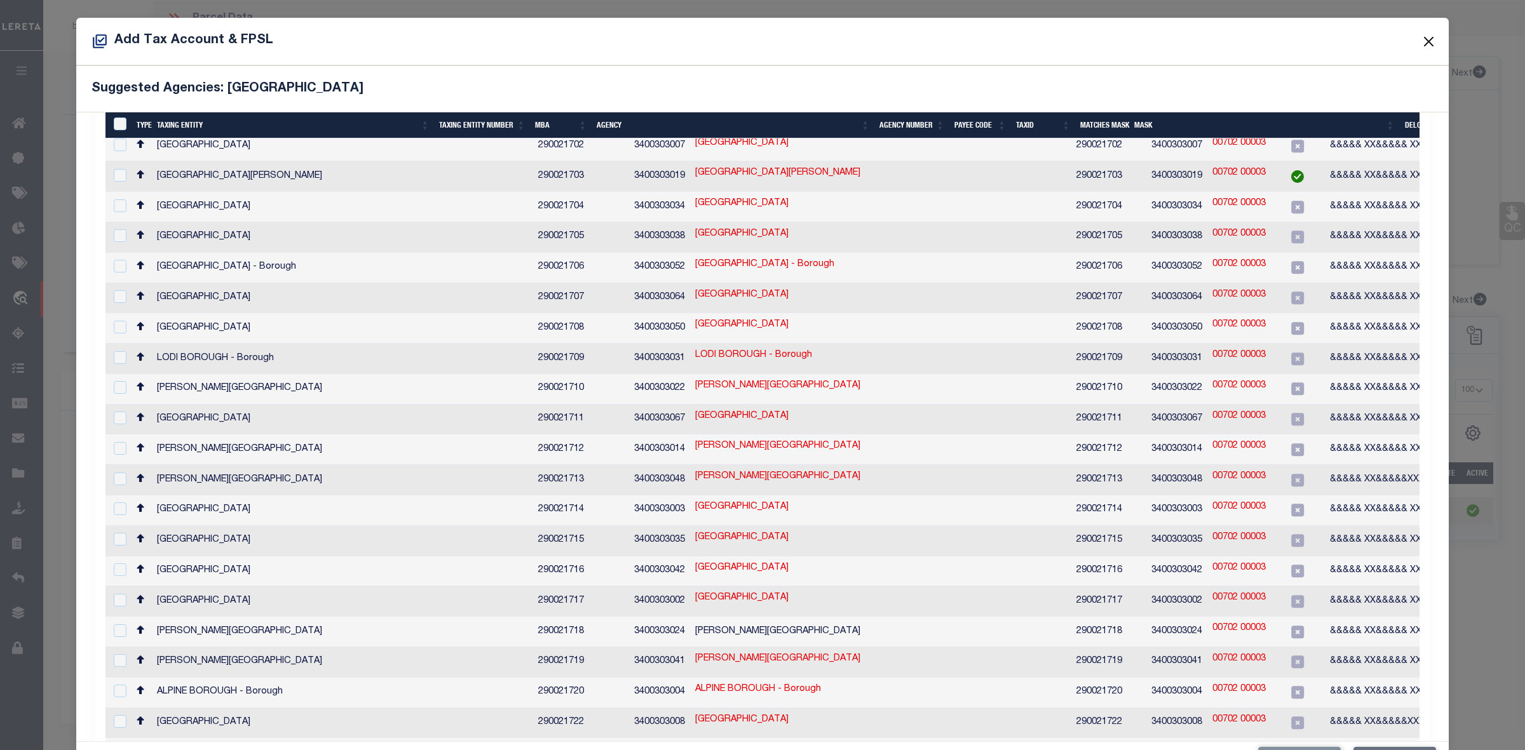
click at [1421, 42] on button "Close" at bounding box center [1429, 41] width 17 height 17
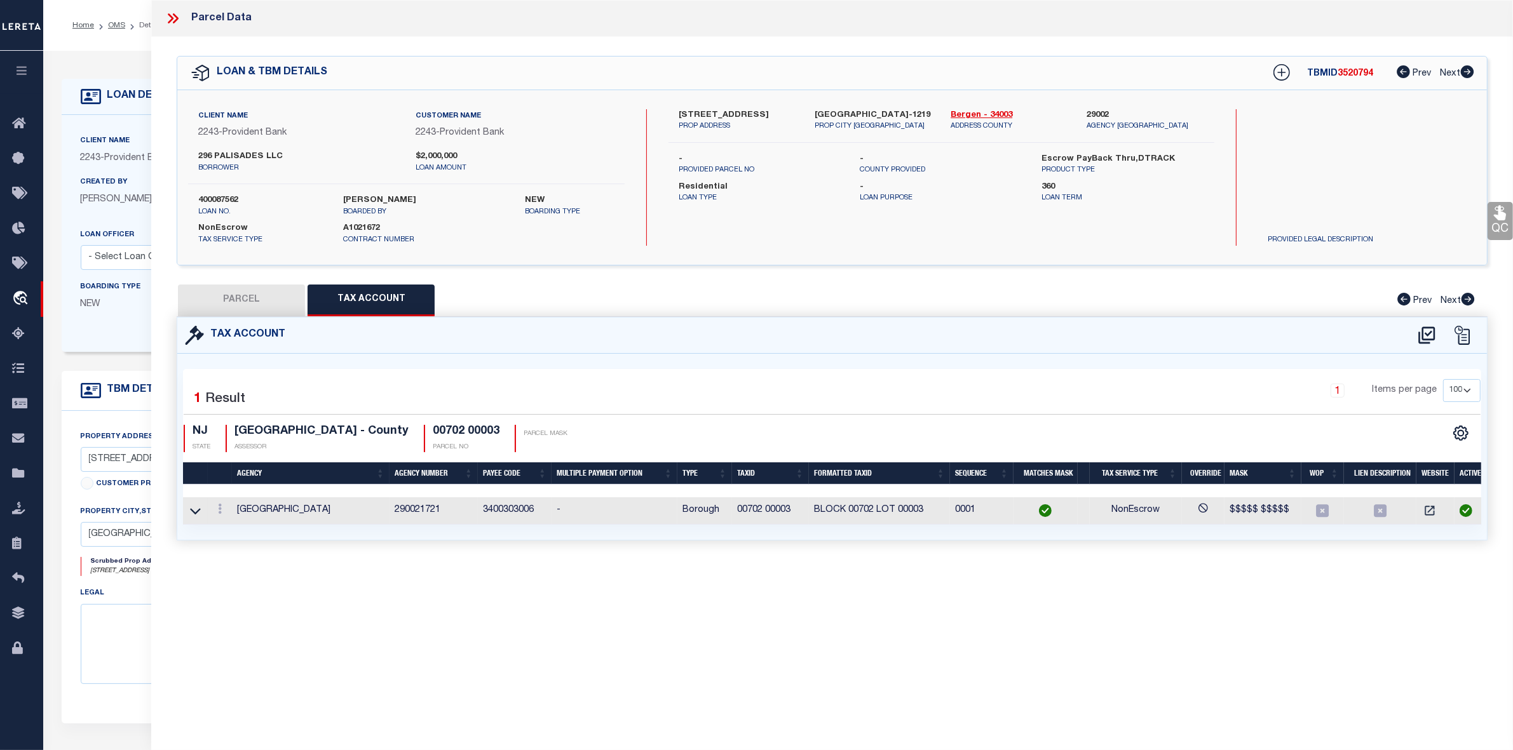
click at [238, 290] on button "PARCEL" at bounding box center [241, 301] width 127 height 32
select select "AS"
select select
checkbox input "false"
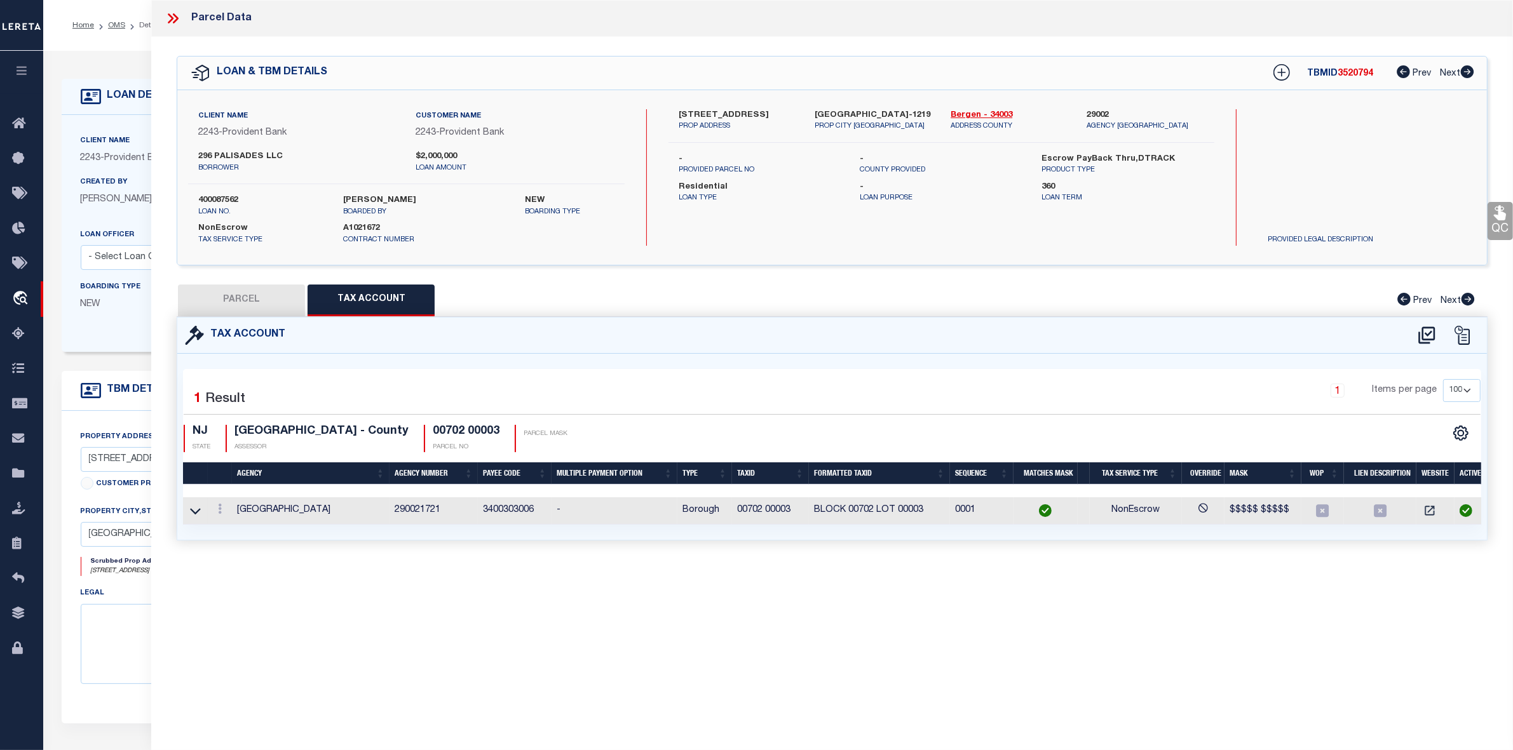
checkbox input "false"
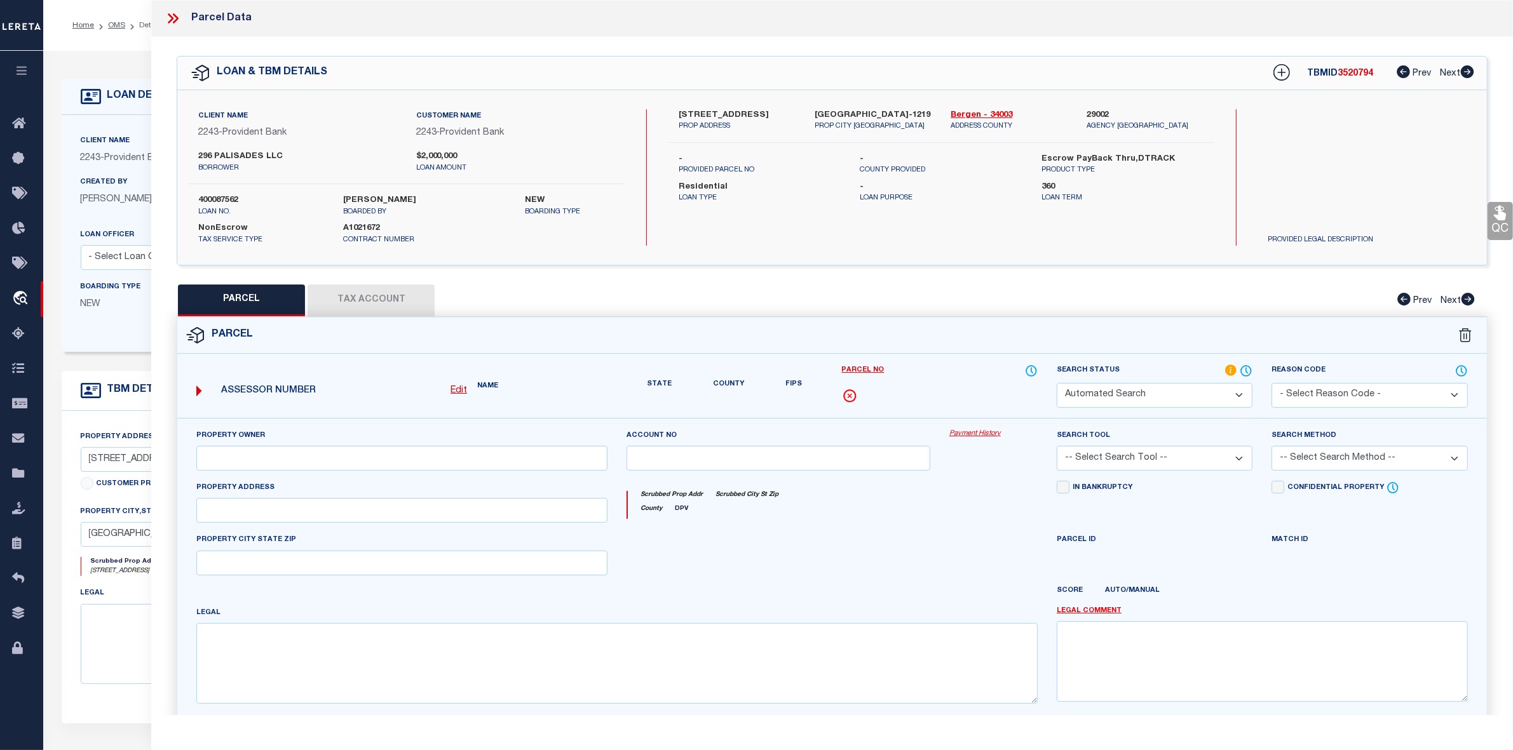
select select "IP"
type input "296 PALISADES, LLC"
select select "AGW"
select select "LEG"
type input "[STREET_ADDRESS]"
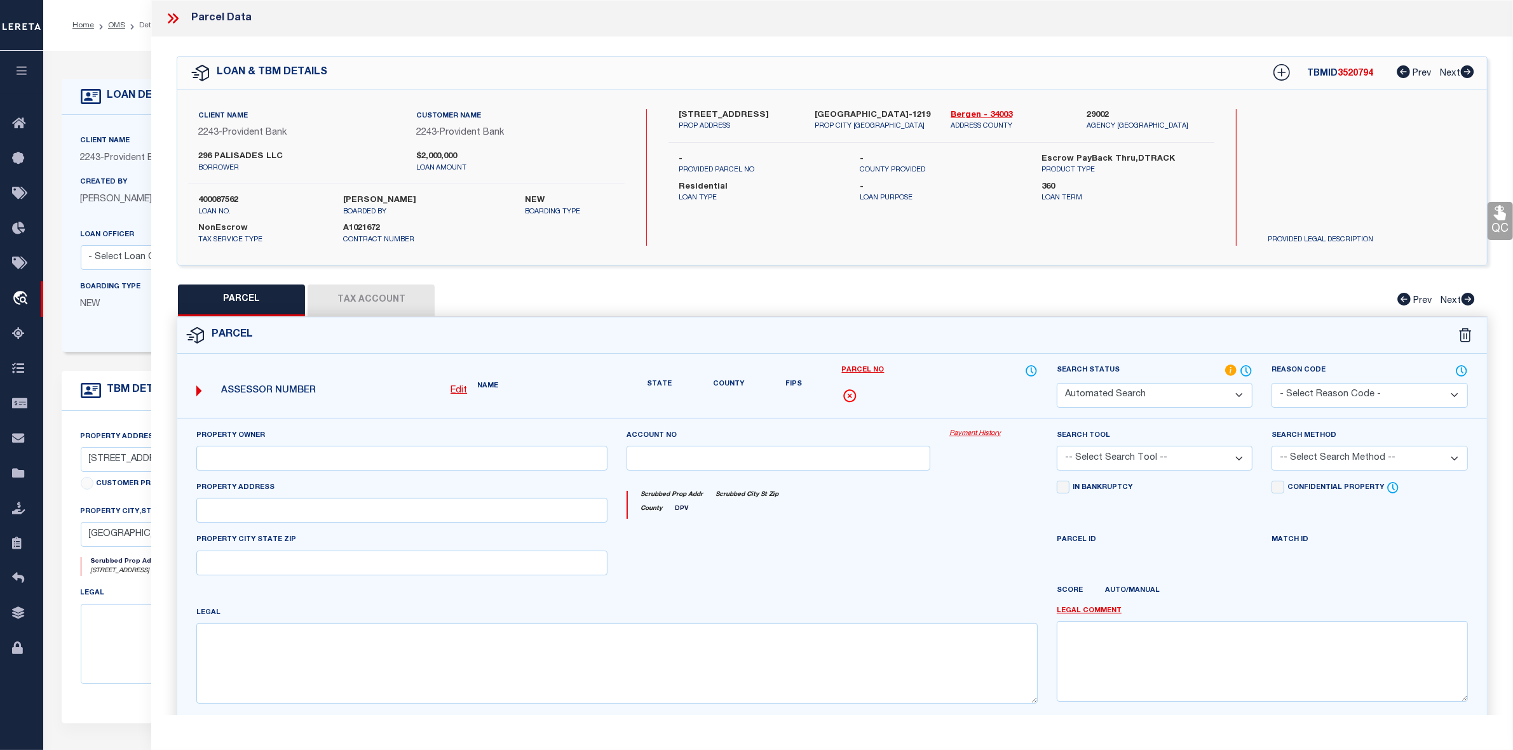
type input "[GEOGRAPHIC_DATA]"
type textarea "Block: 702, Lot: 3"
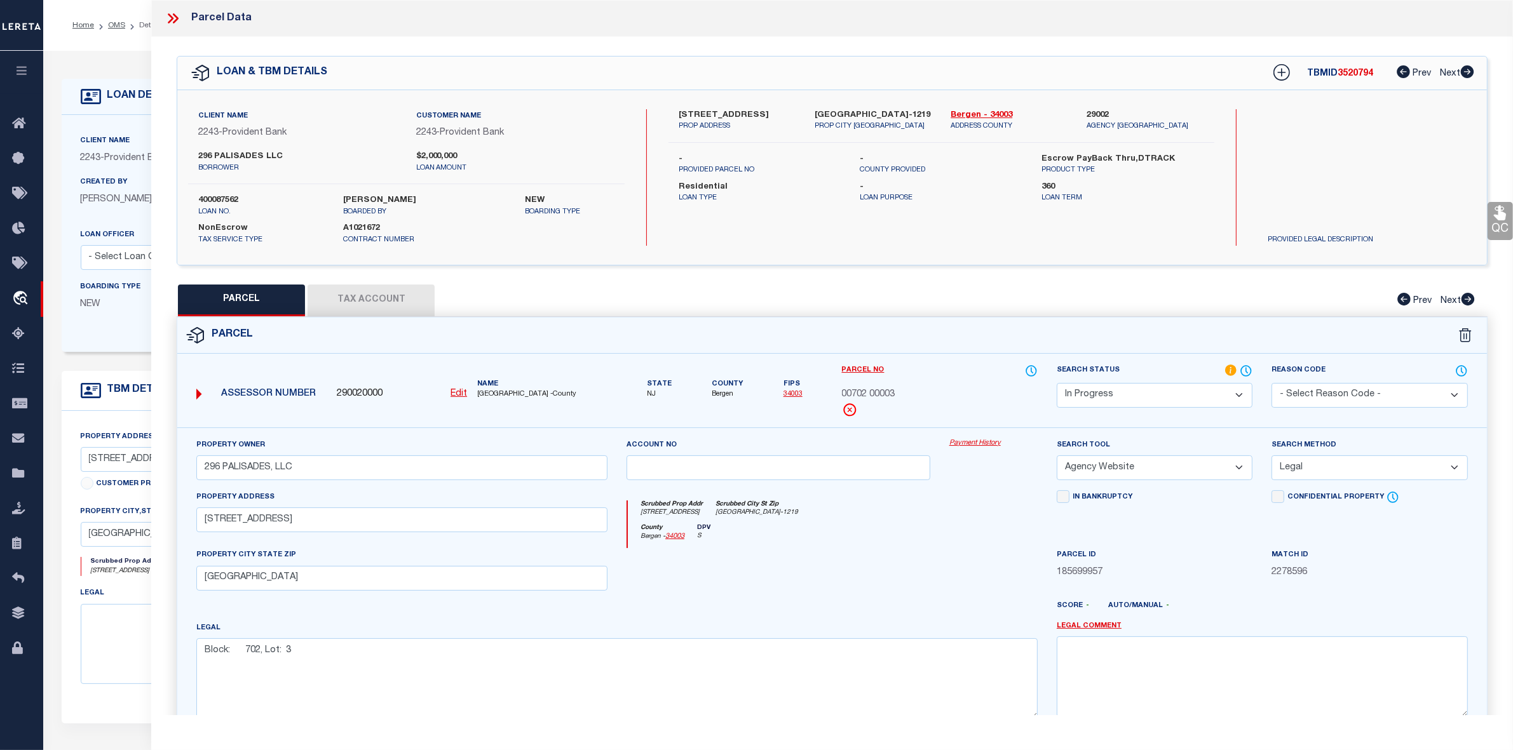
scroll to position [94, 0]
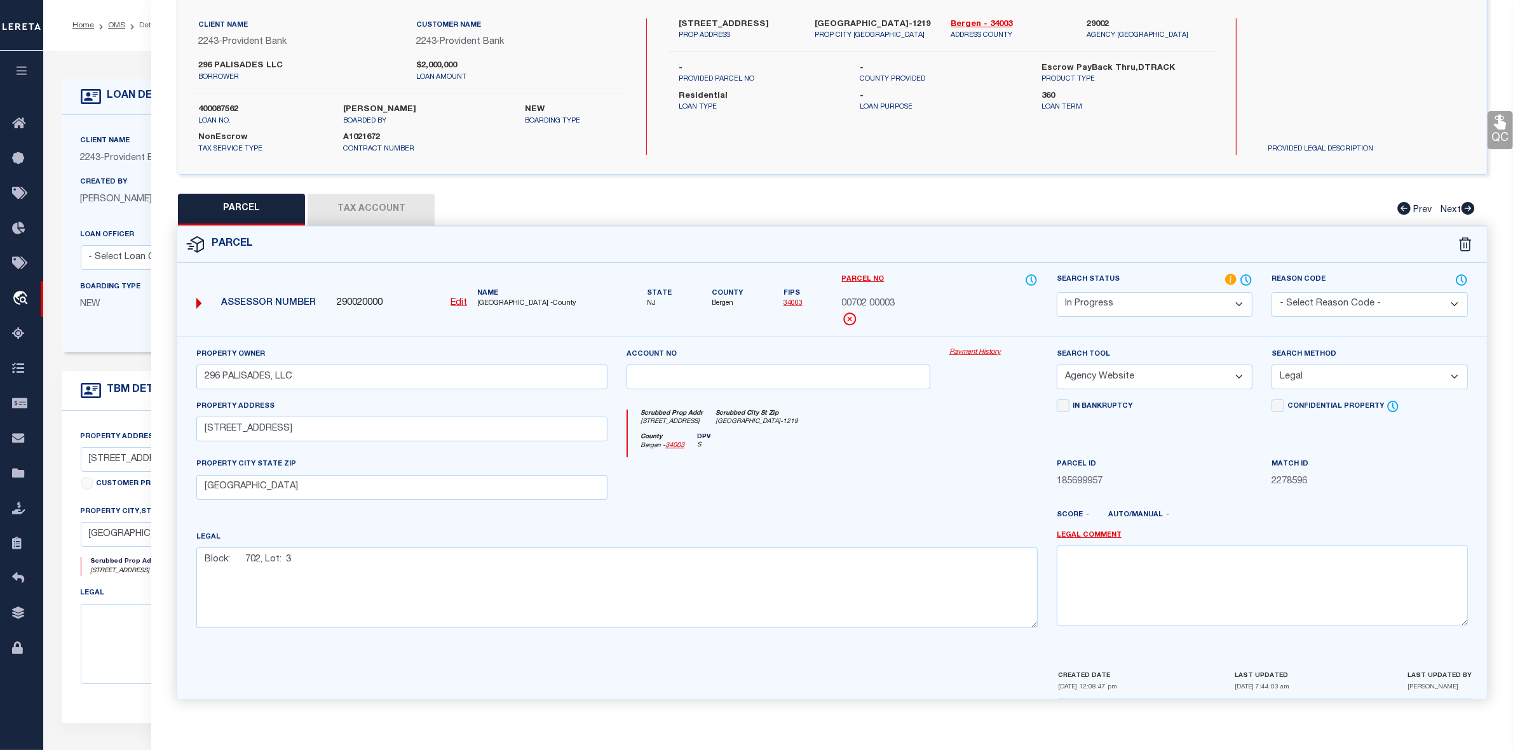
click at [397, 203] on button "Tax Account" at bounding box center [370, 210] width 127 height 32
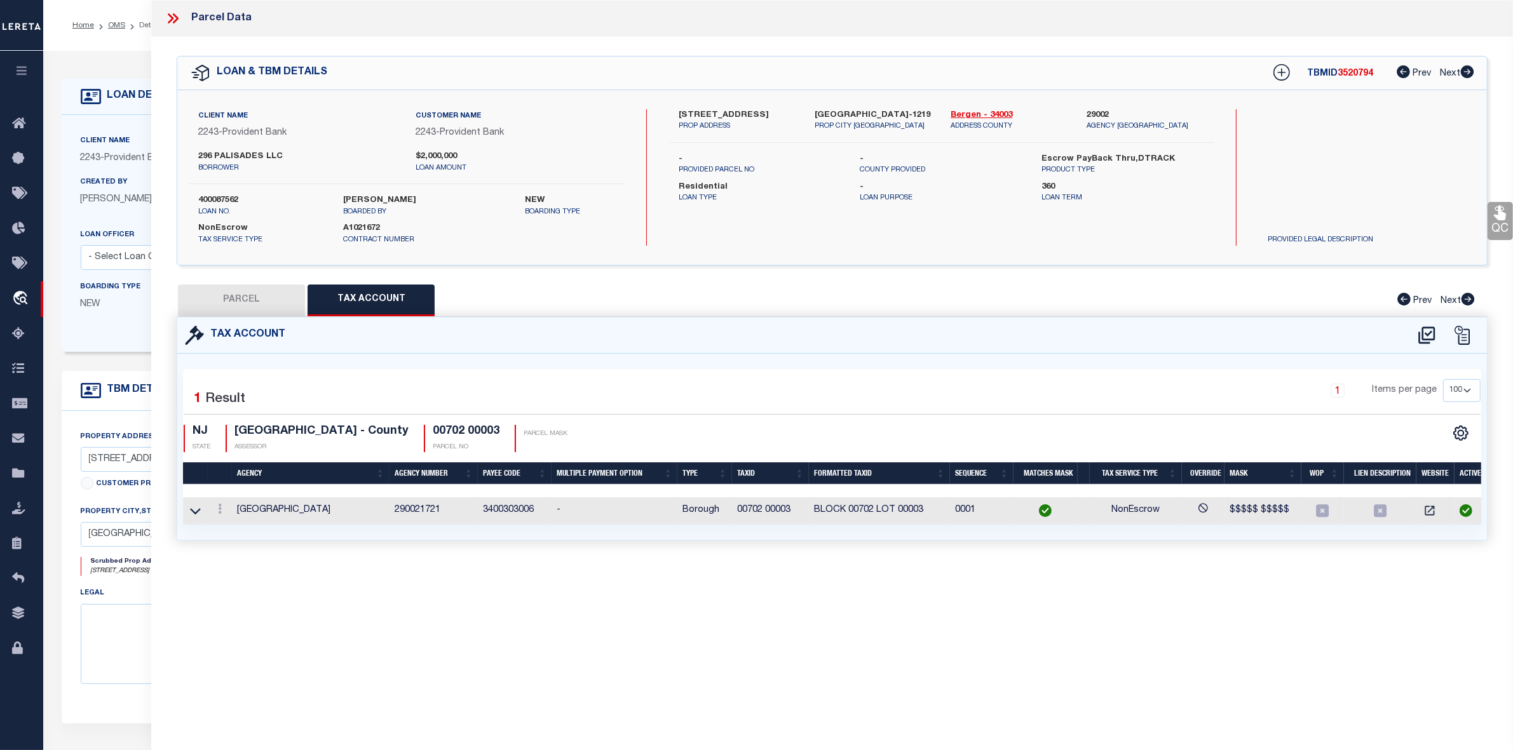
scroll to position [0, 0]
select select "100"
click at [253, 300] on button "PARCEL" at bounding box center [241, 301] width 127 height 32
select select "AS"
select select
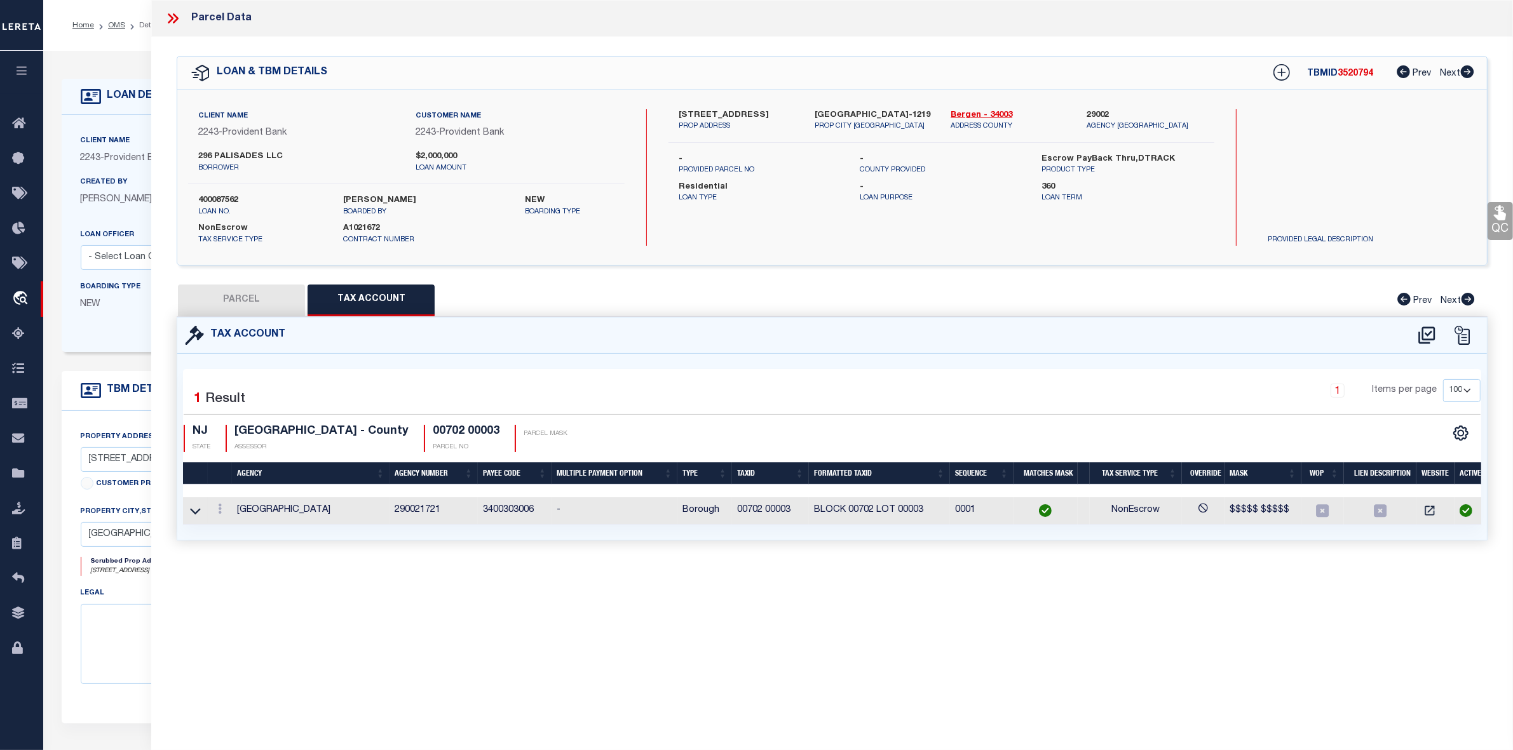
select select
checkbox input "false"
select select "IP"
type input "296 PALISADES, LLC"
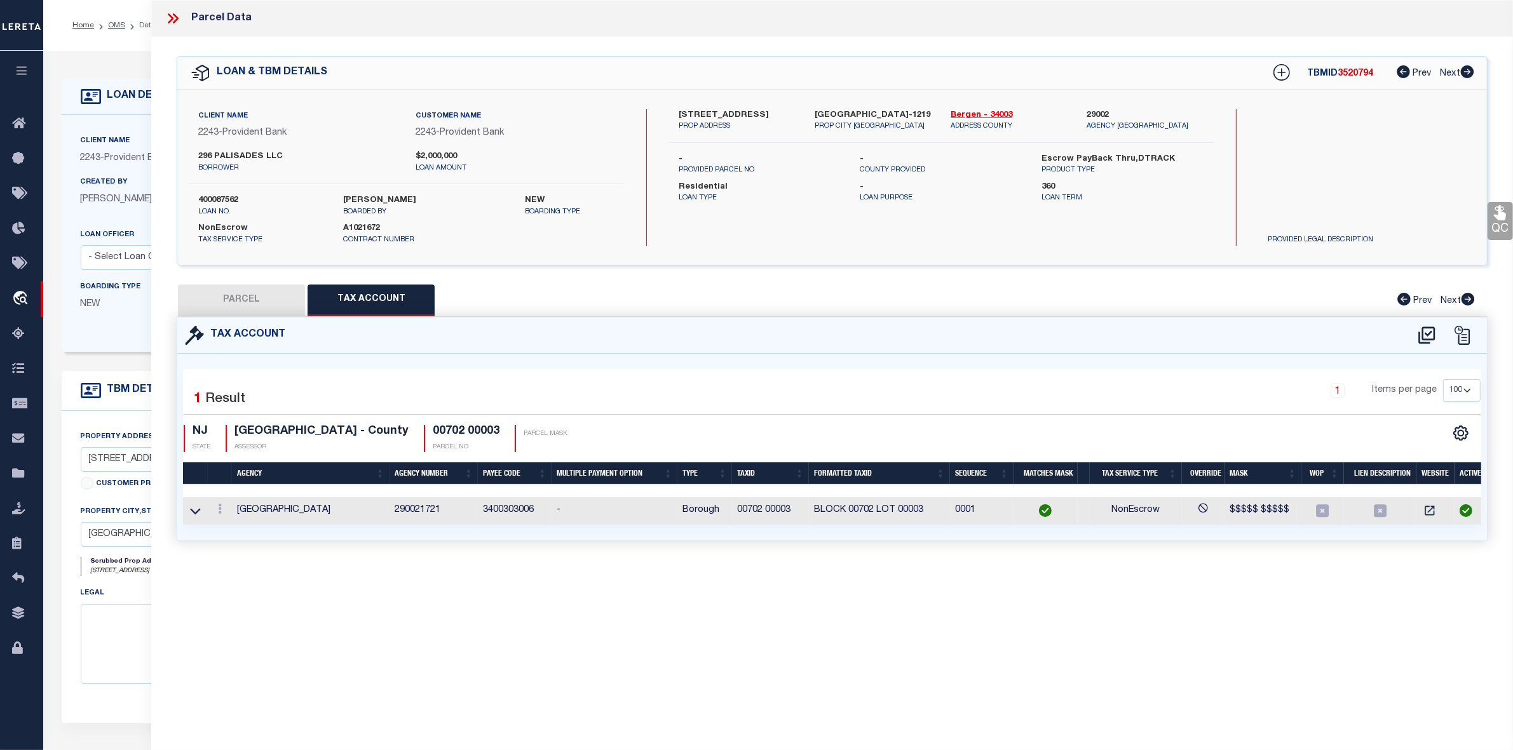
select select "AGW"
select select "LEG"
type input "[STREET_ADDRESS]"
type input "[GEOGRAPHIC_DATA]"
type textarea "Block: 702, Lot: 3"
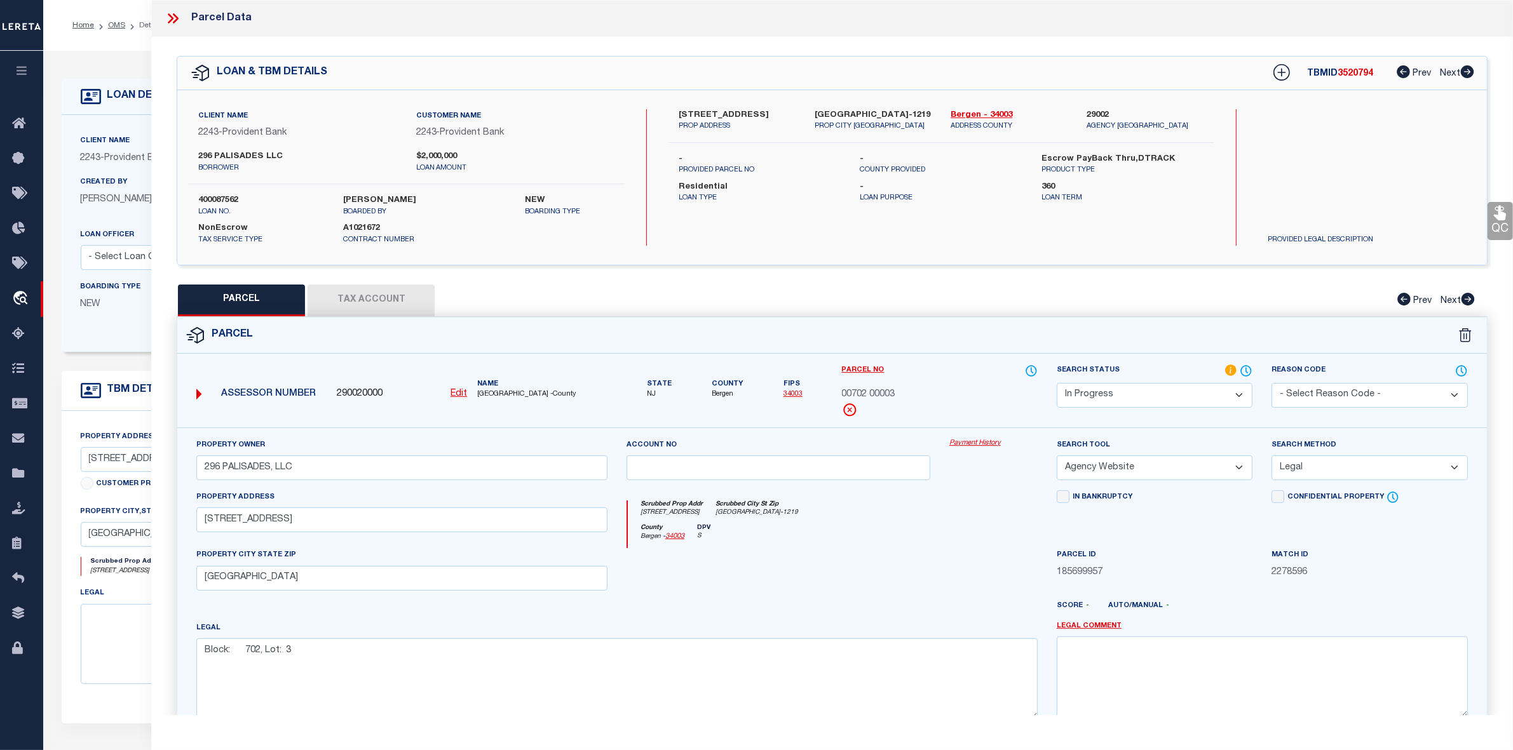
click at [365, 291] on button "Tax Account" at bounding box center [370, 301] width 127 height 32
select select "100"
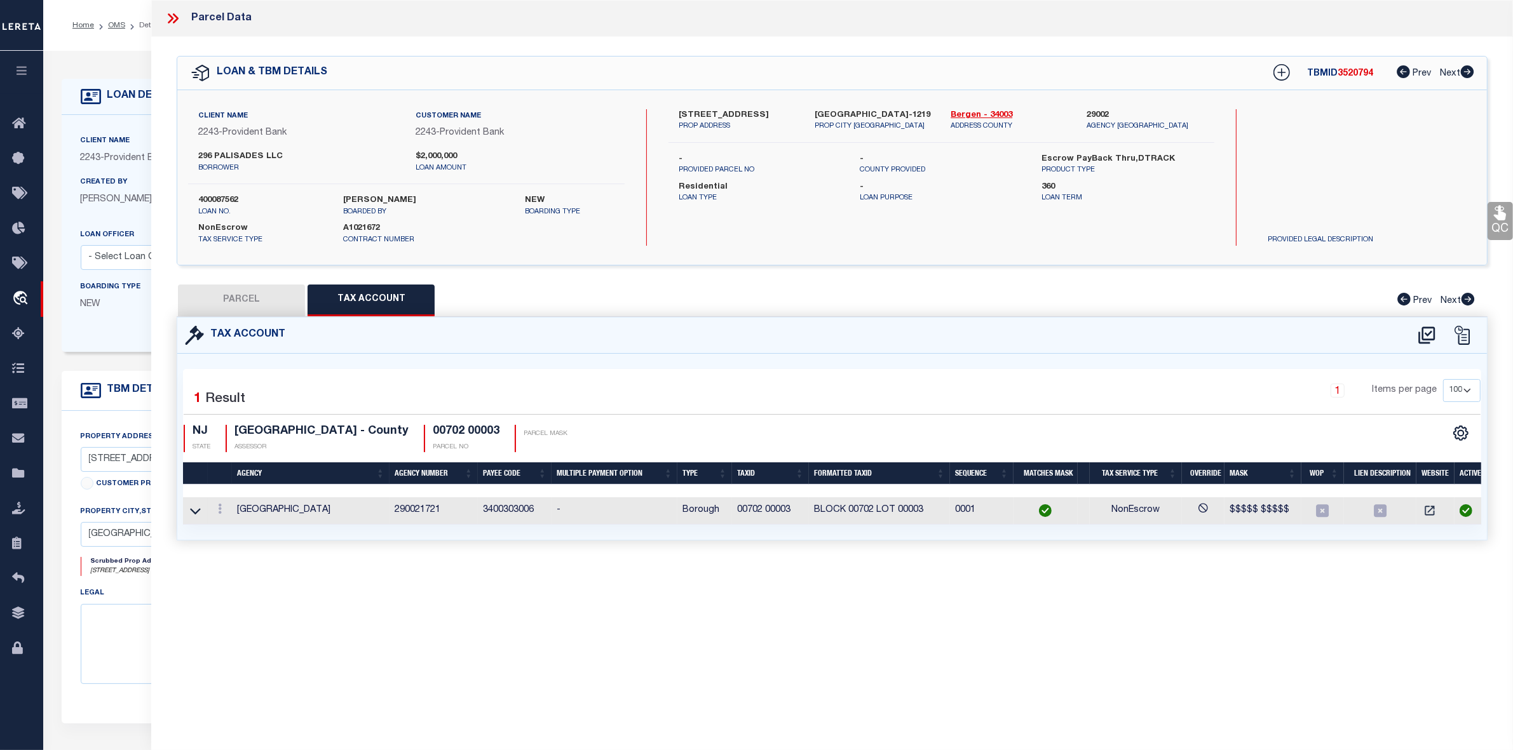
click at [262, 305] on button "PARCEL" at bounding box center [241, 301] width 127 height 32
select select "AS"
select select
checkbox input "false"
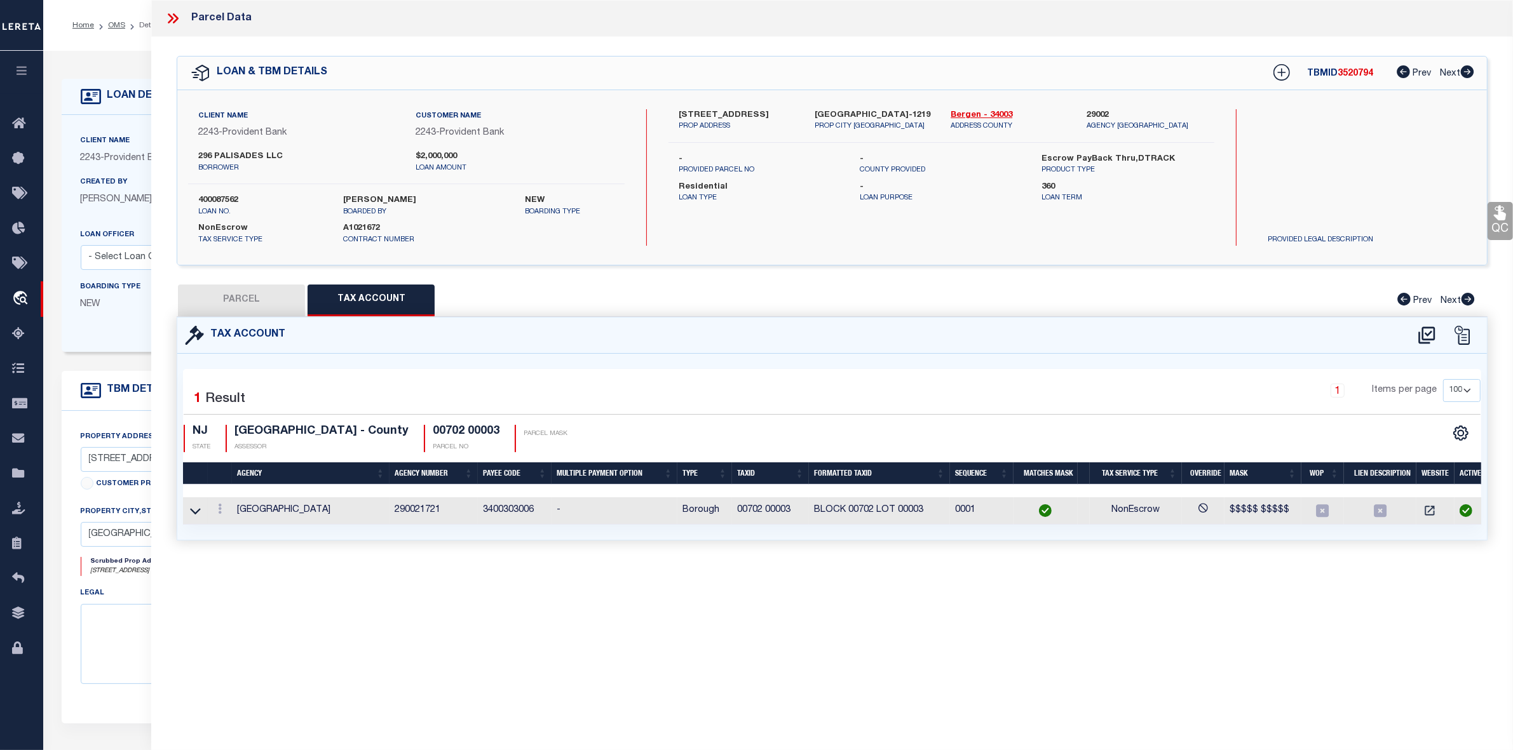
checkbox input "false"
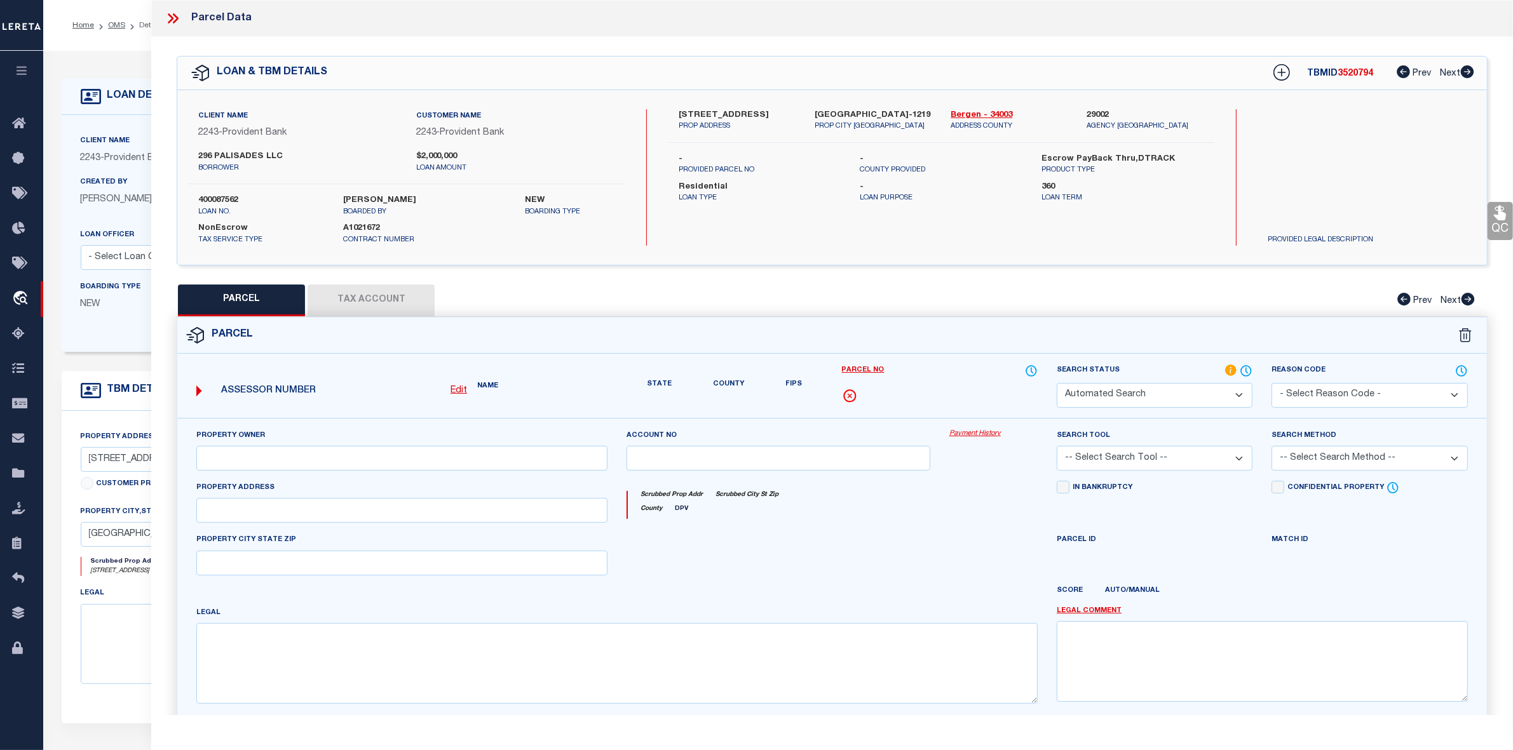
select select "IP"
type input "296 PALISADES, LLC"
select select "AGW"
select select "LEG"
type input "[STREET_ADDRESS]"
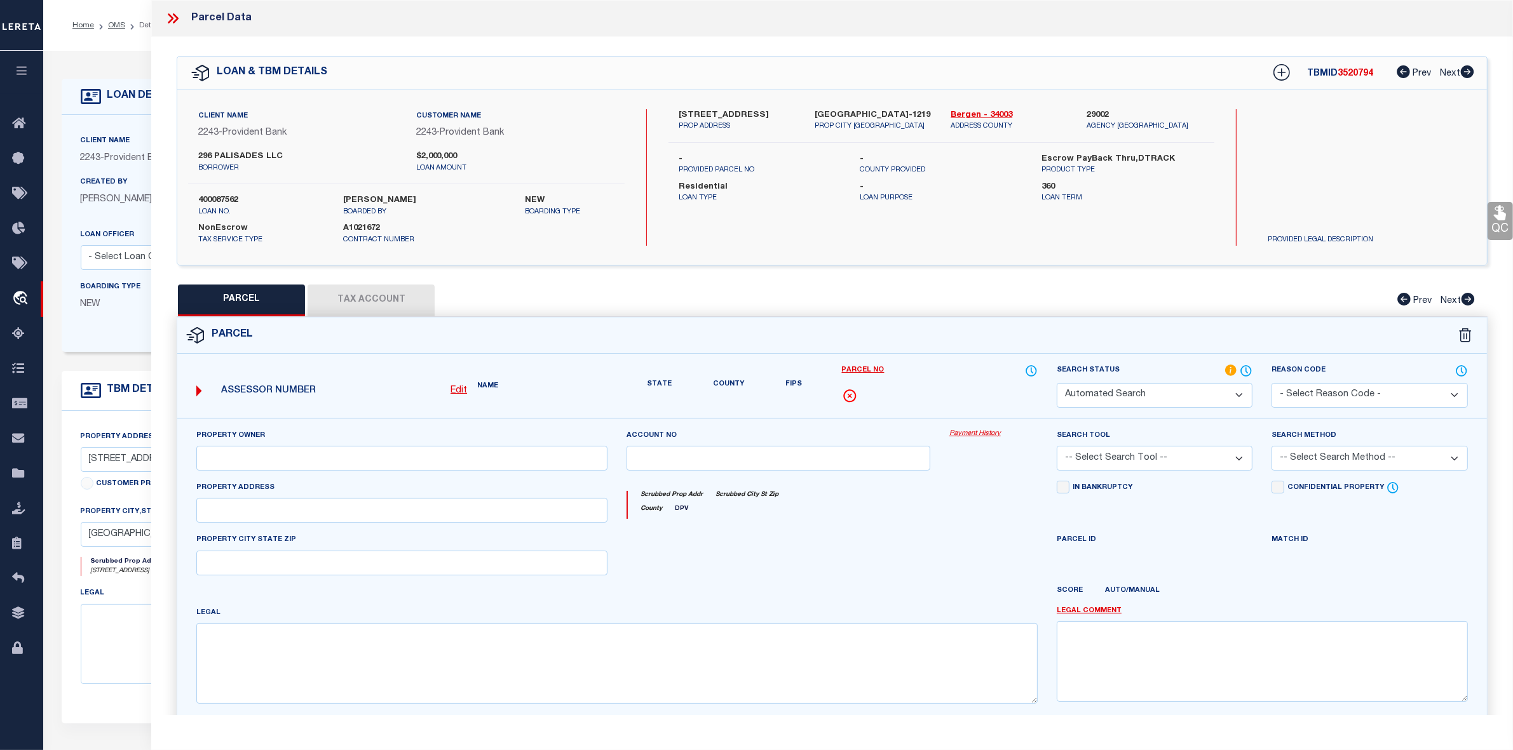
type input "[GEOGRAPHIC_DATA]"
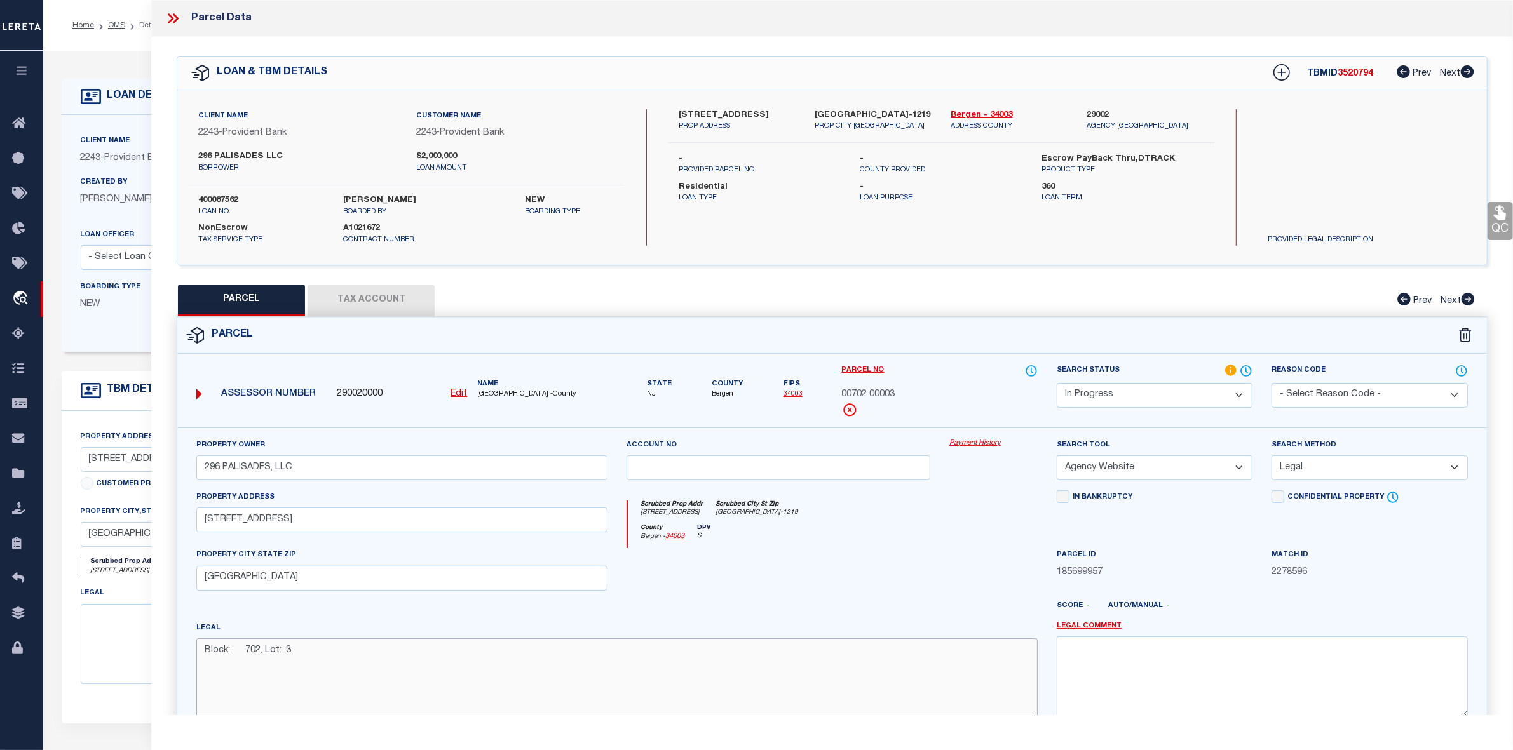
click at [334, 664] on textarea "Block: 702, Lot: 3" at bounding box center [616, 679] width 841 height 80
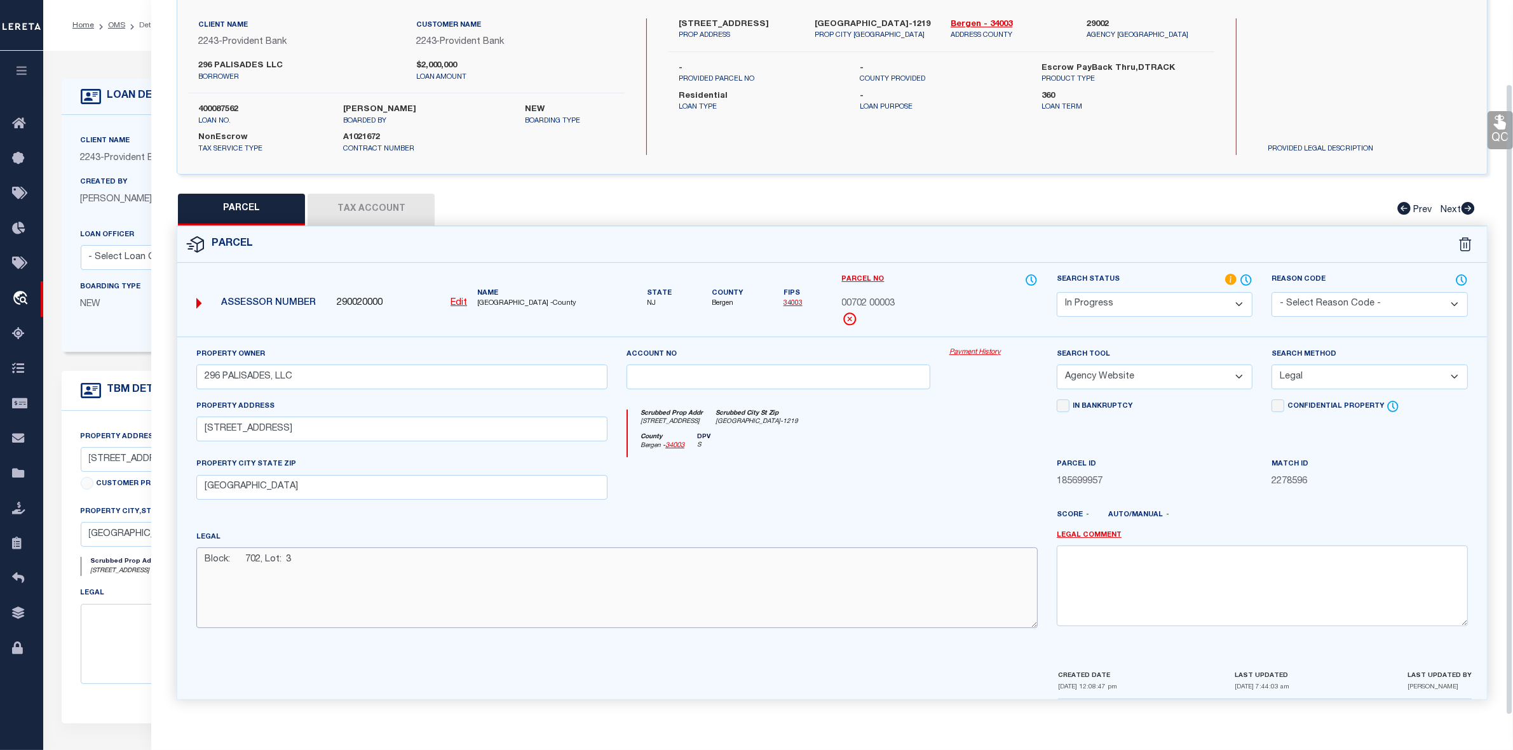
click at [332, 554] on textarea "Block: 702, Lot: 3" at bounding box center [616, 588] width 841 height 80
paste textarea "Addl Lots: LOT 4"
type textarea "Block: 702, Lot: 3, Addl Lots: LOT 4"
click at [1199, 389] on div "Search Tool -- Select Search Tool -- 3rd Party Website Agency File Agency Websi…" at bounding box center [1154, 374] width 215 height 52
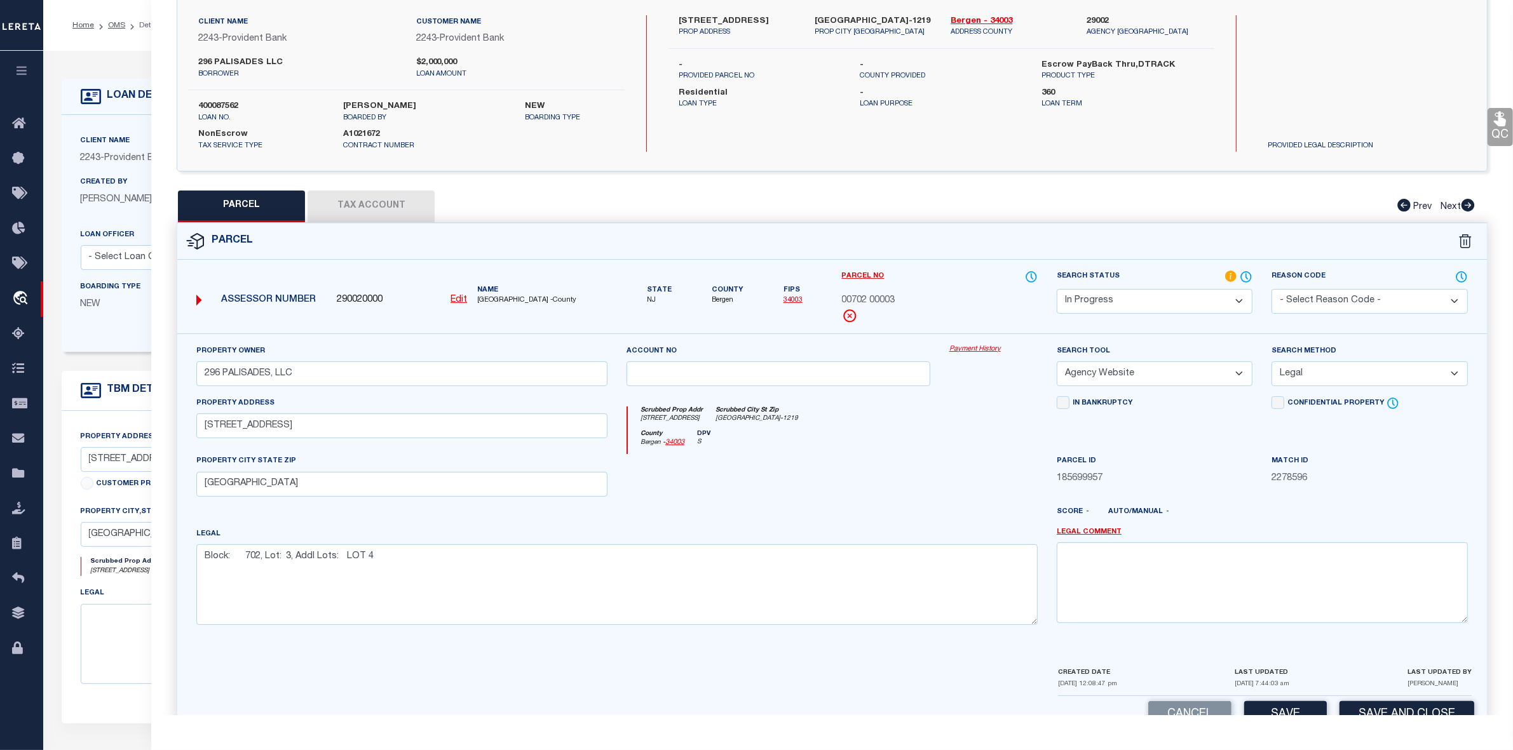
click at [1199, 379] on select "-- Select Search Tool -- 3rd Party Website Agency File Agency Website ATLS CNV-…" at bounding box center [1155, 374] width 196 height 25
click at [1057, 362] on select "-- Select Search Tool -- 3rd Party Website Agency File Agency Website ATLS CNV-…" at bounding box center [1155, 374] width 196 height 25
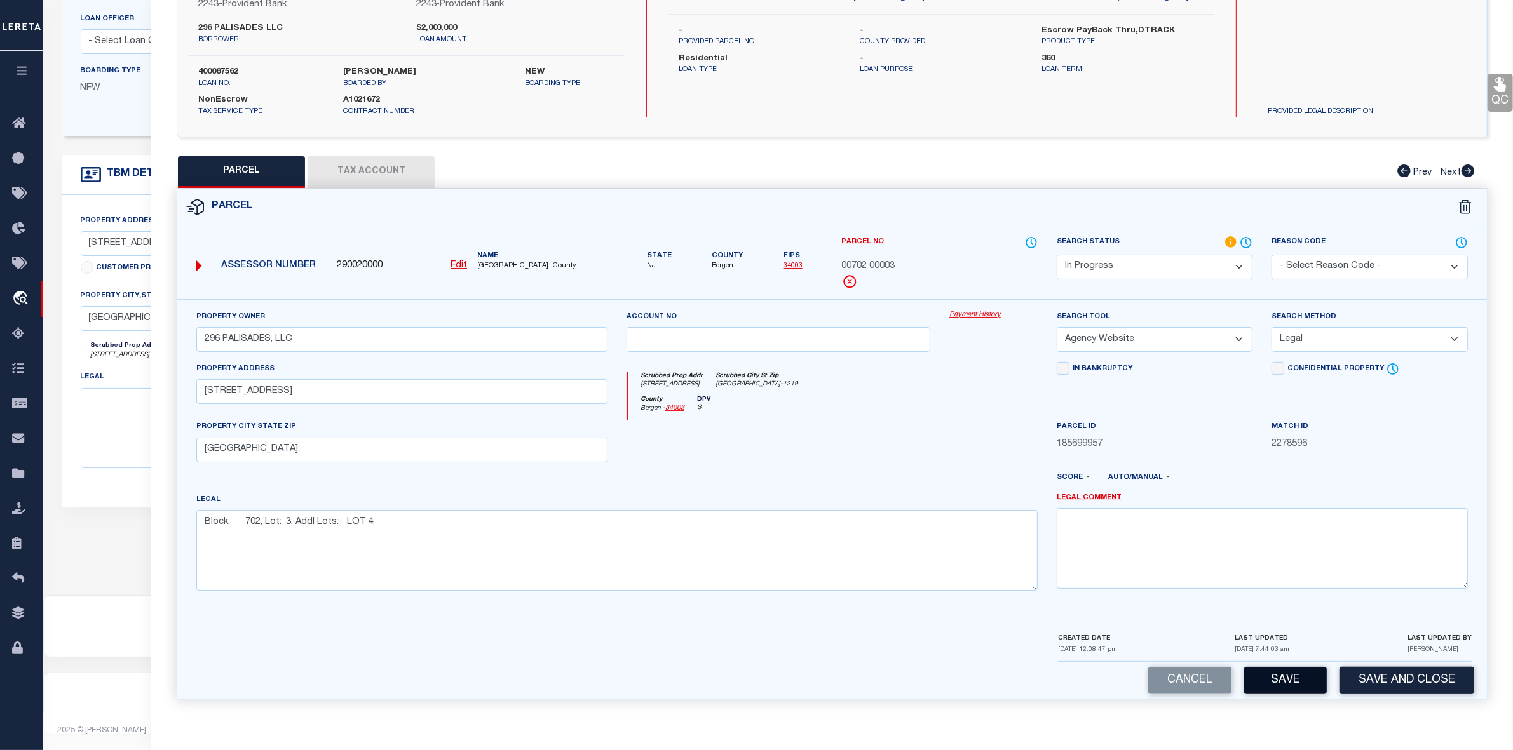
click at [1287, 684] on button "Save" at bounding box center [1285, 680] width 83 height 27
select select "AS"
select select
checkbox input "false"
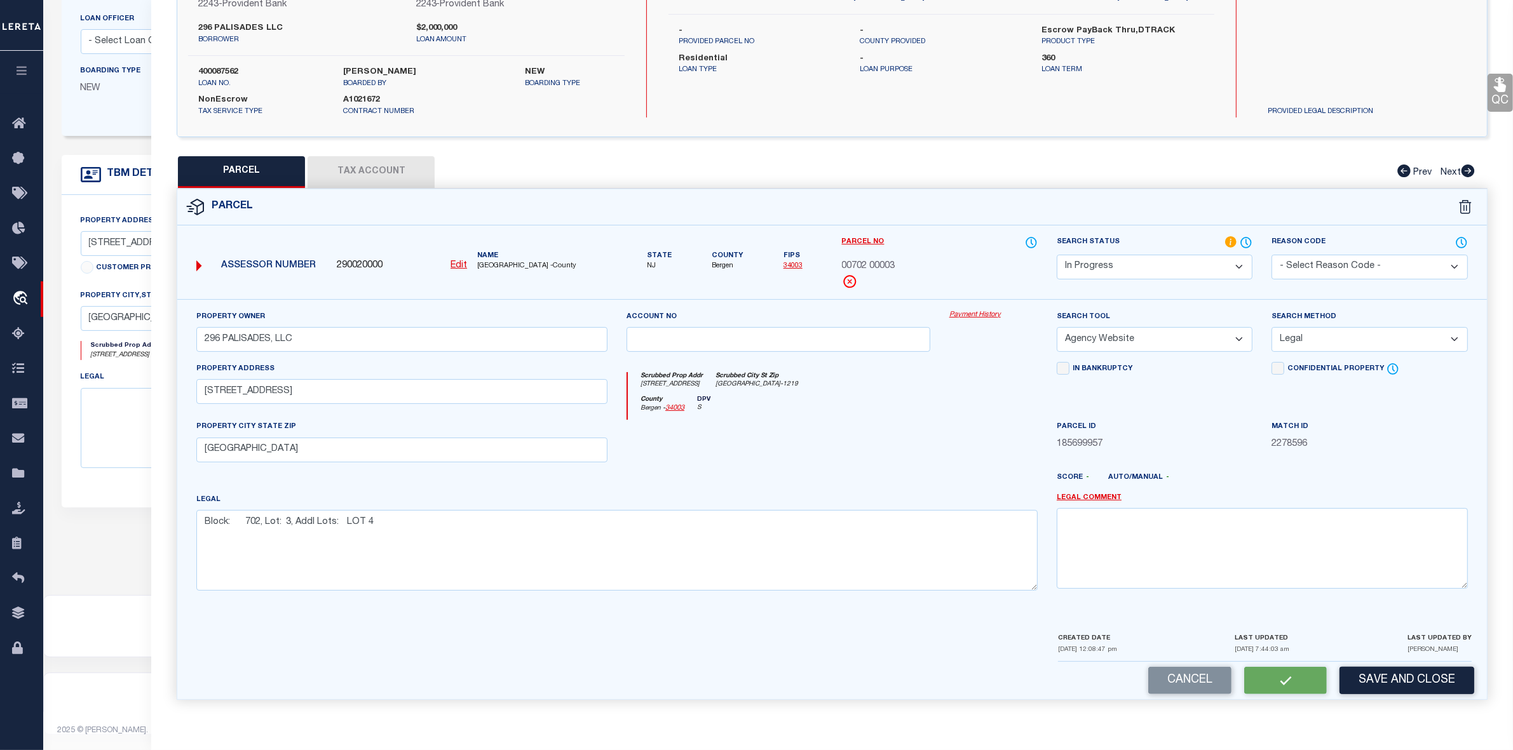
checkbox input "false"
select select "IP"
type input "296 PALISADES, LLC"
select select "AGW"
select select "LEG"
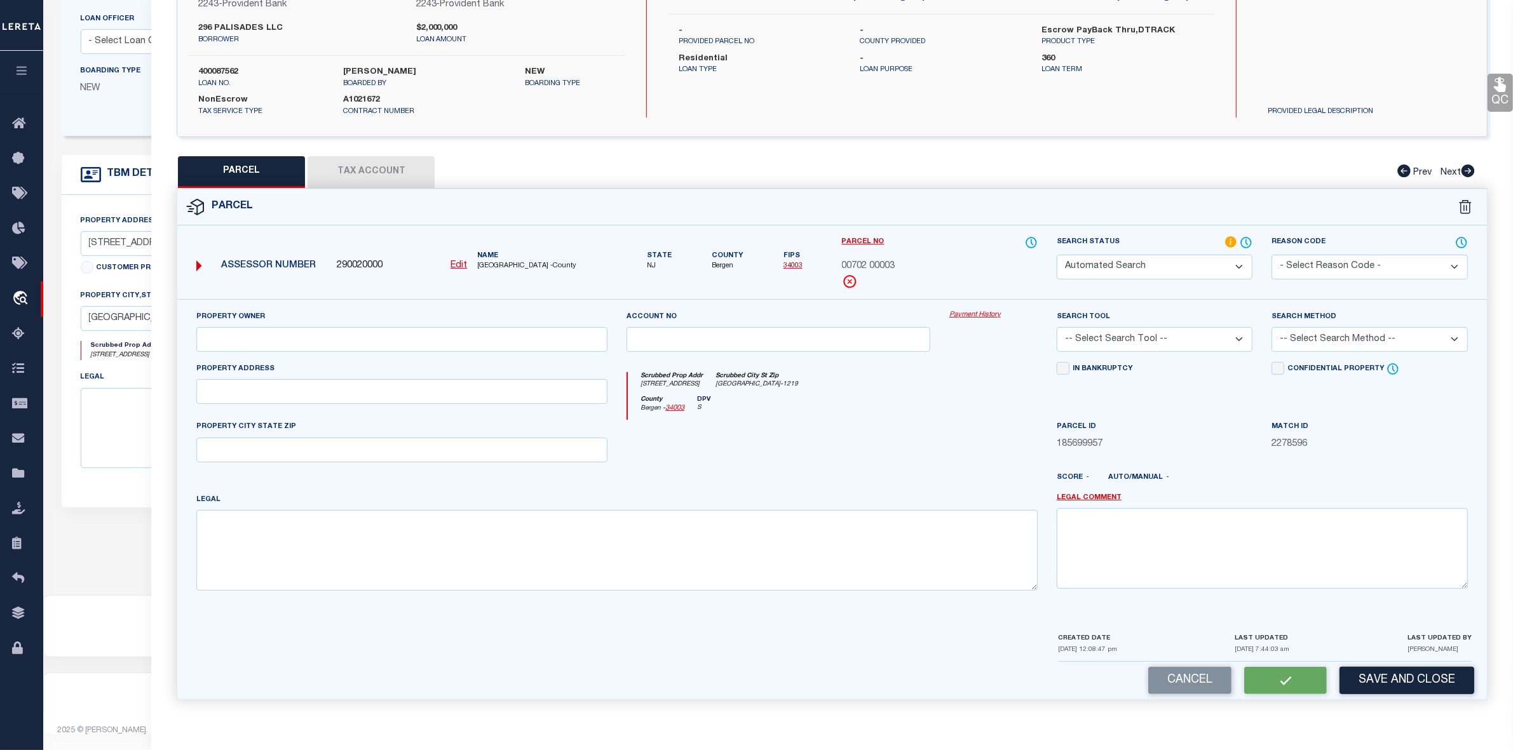
type input "[STREET_ADDRESS]"
type input "[GEOGRAPHIC_DATA]"
type textarea "Block: 702, Lot: 3, Addl Lots: LOT 4"
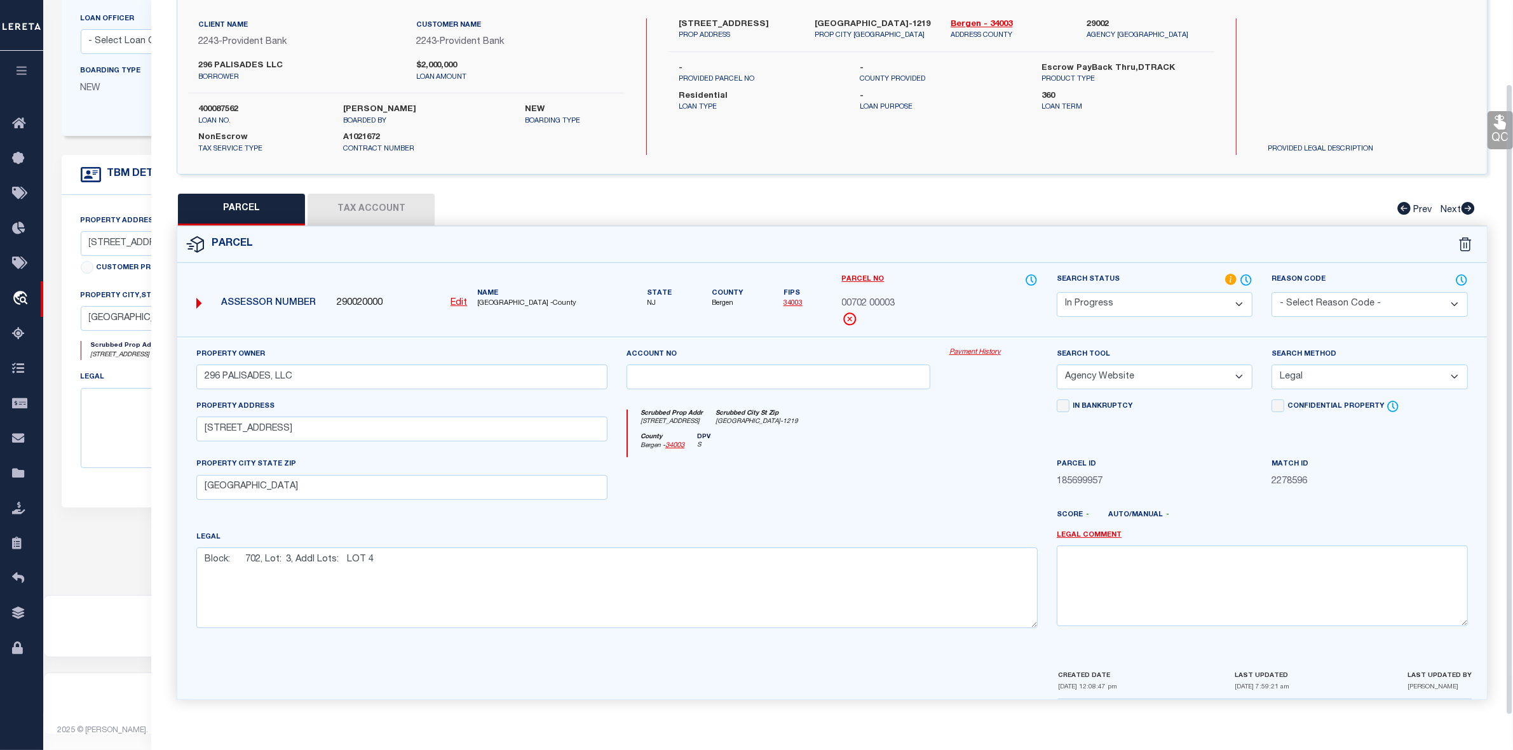
scroll to position [94, 0]
click at [373, 210] on button "Tax Account" at bounding box center [370, 210] width 127 height 32
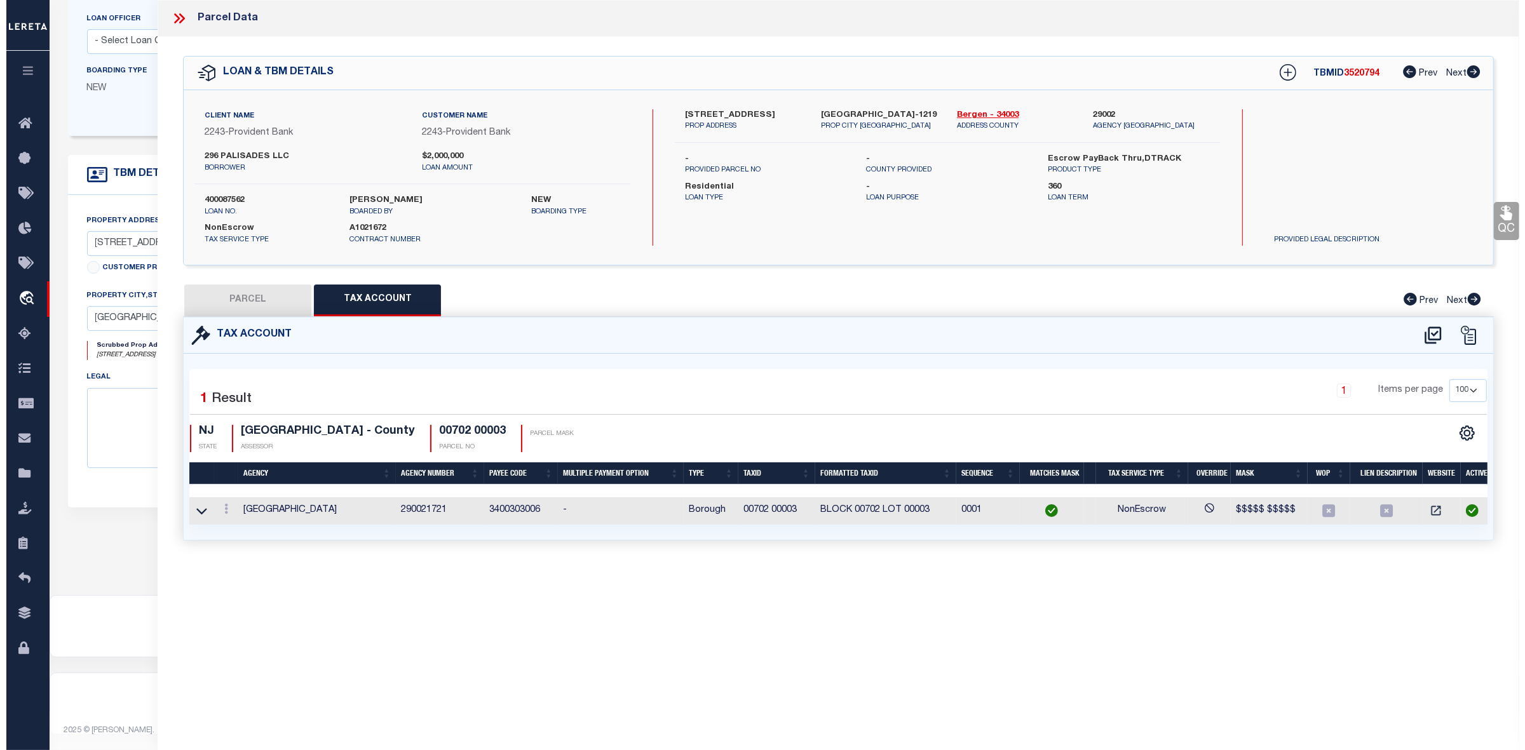
scroll to position [0, 0]
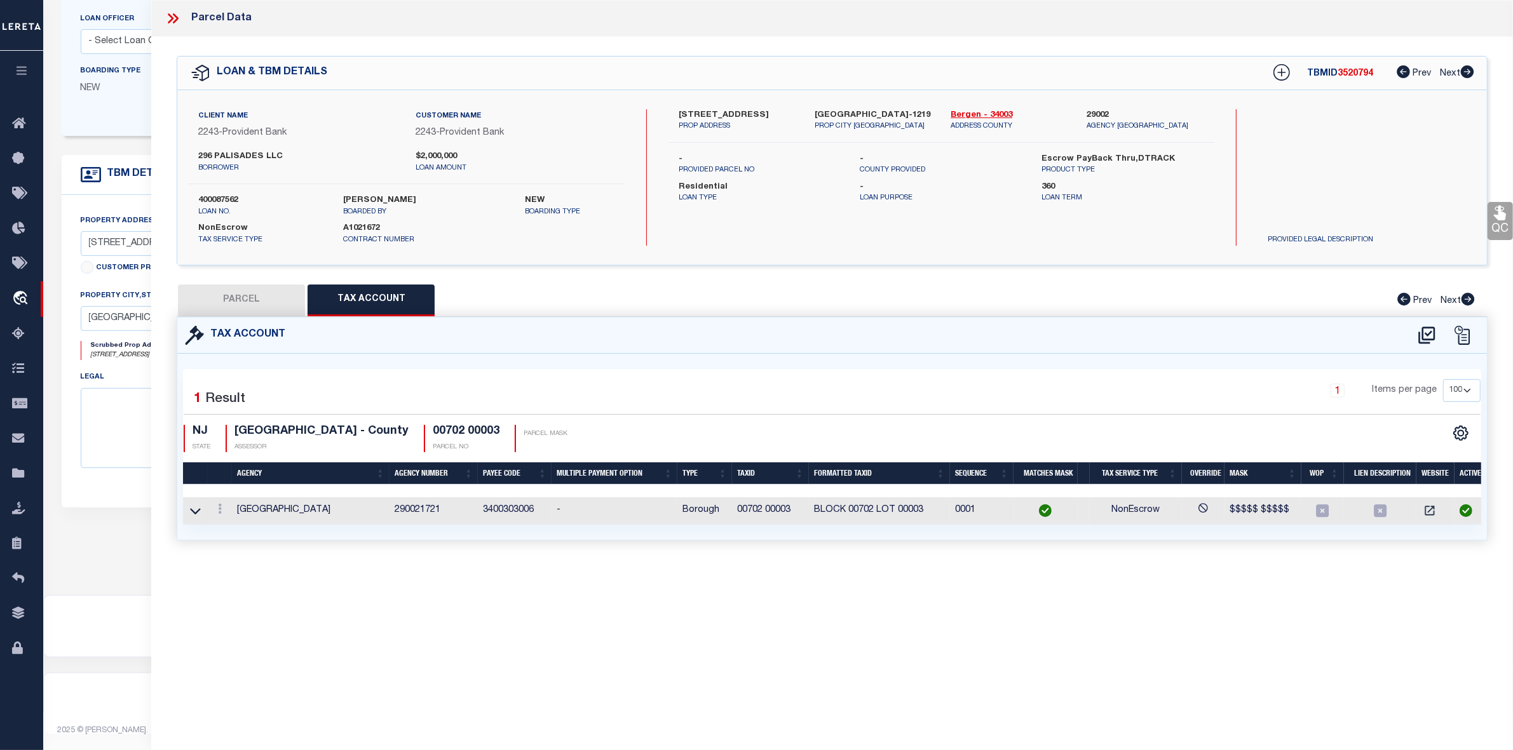
select select "100"
click at [1423, 334] on icon at bounding box center [1426, 335] width 17 height 17
select select "100"
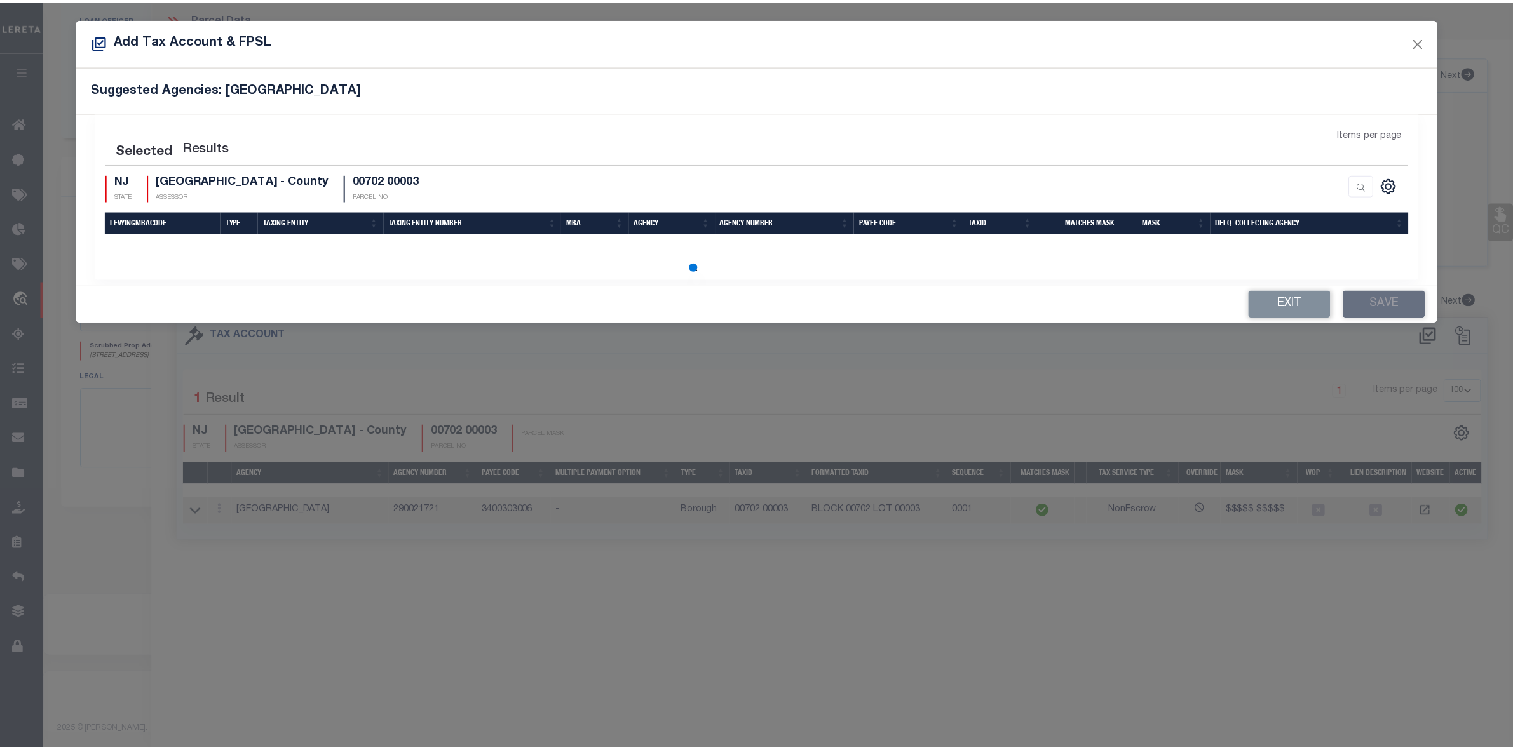
scroll to position [4, 0]
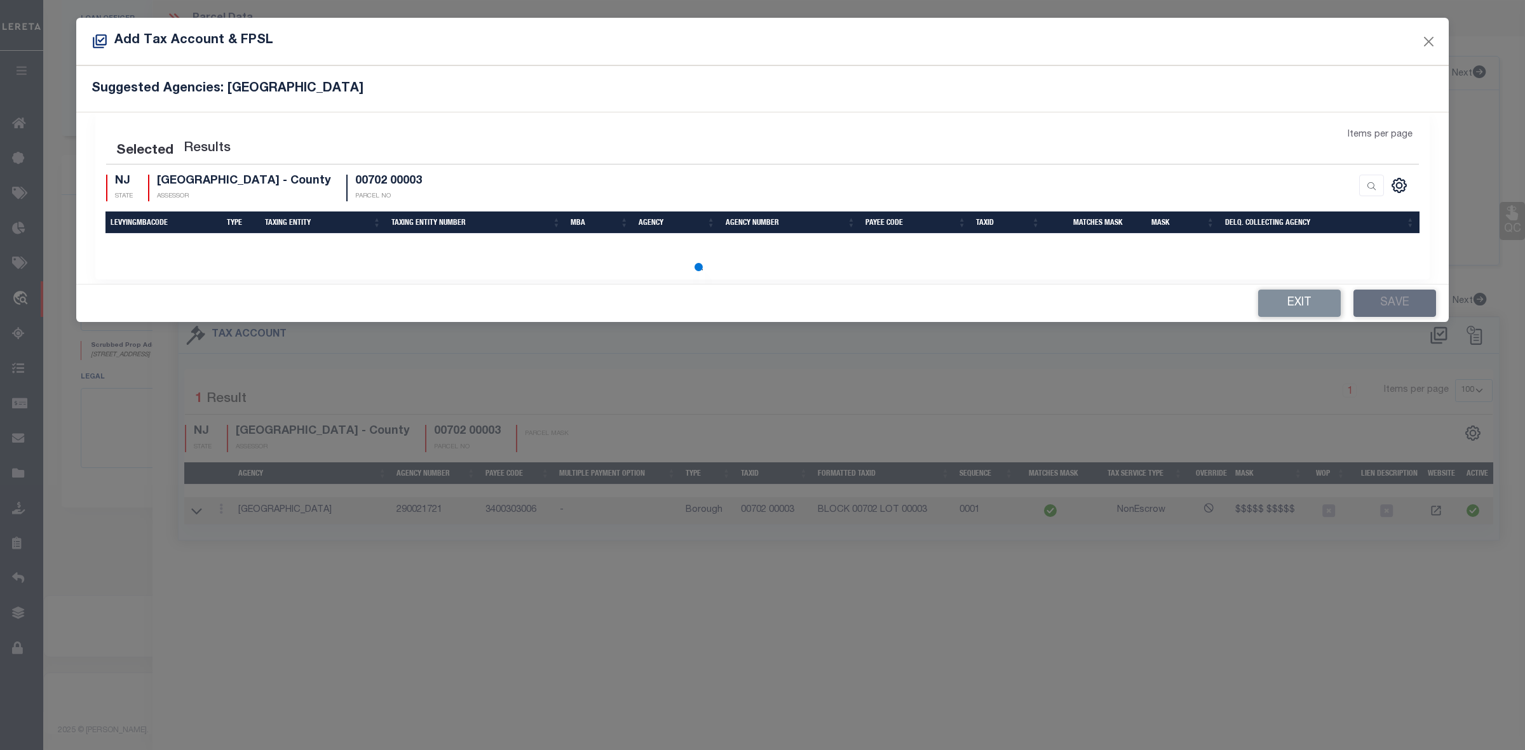
select select "100"
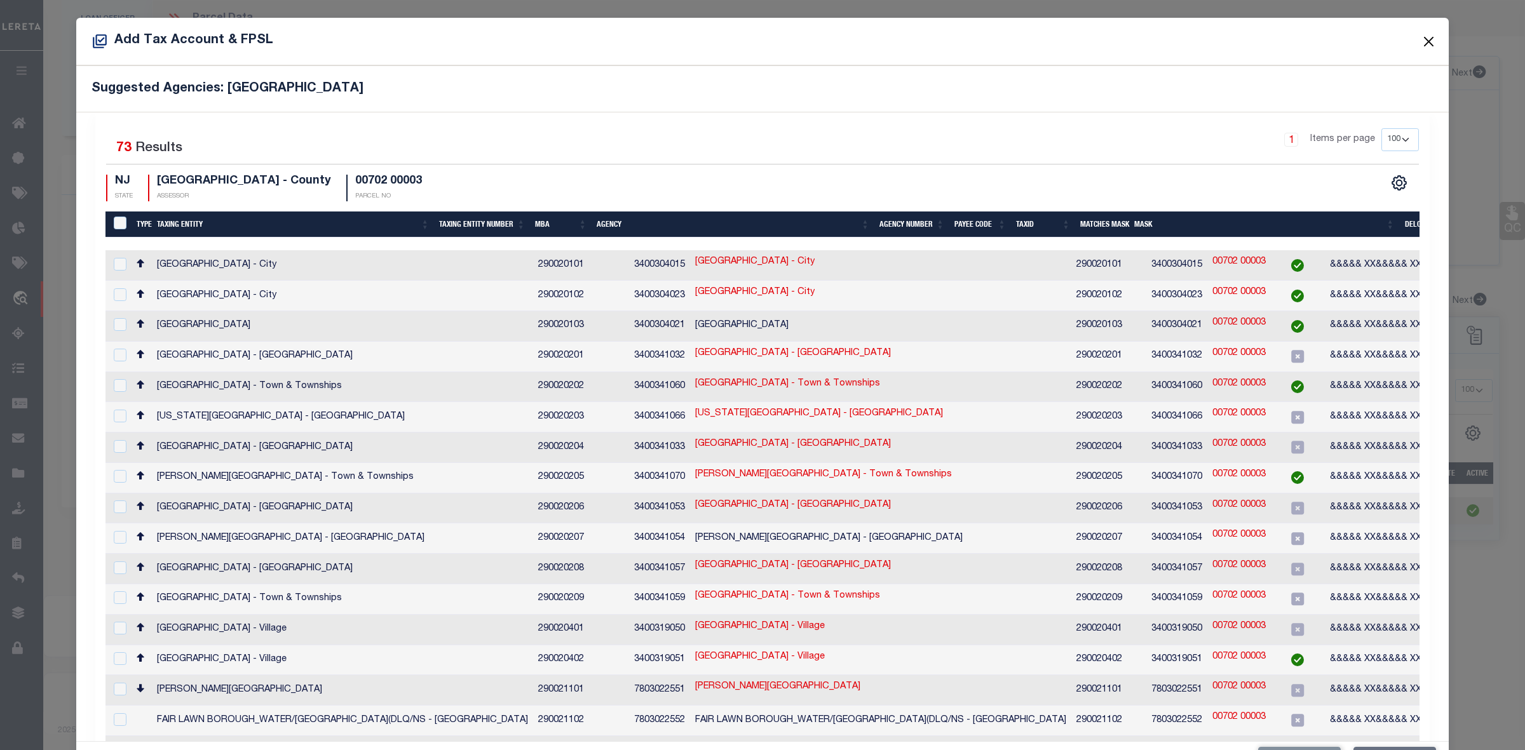
click at [1421, 40] on button "Close" at bounding box center [1429, 41] width 17 height 17
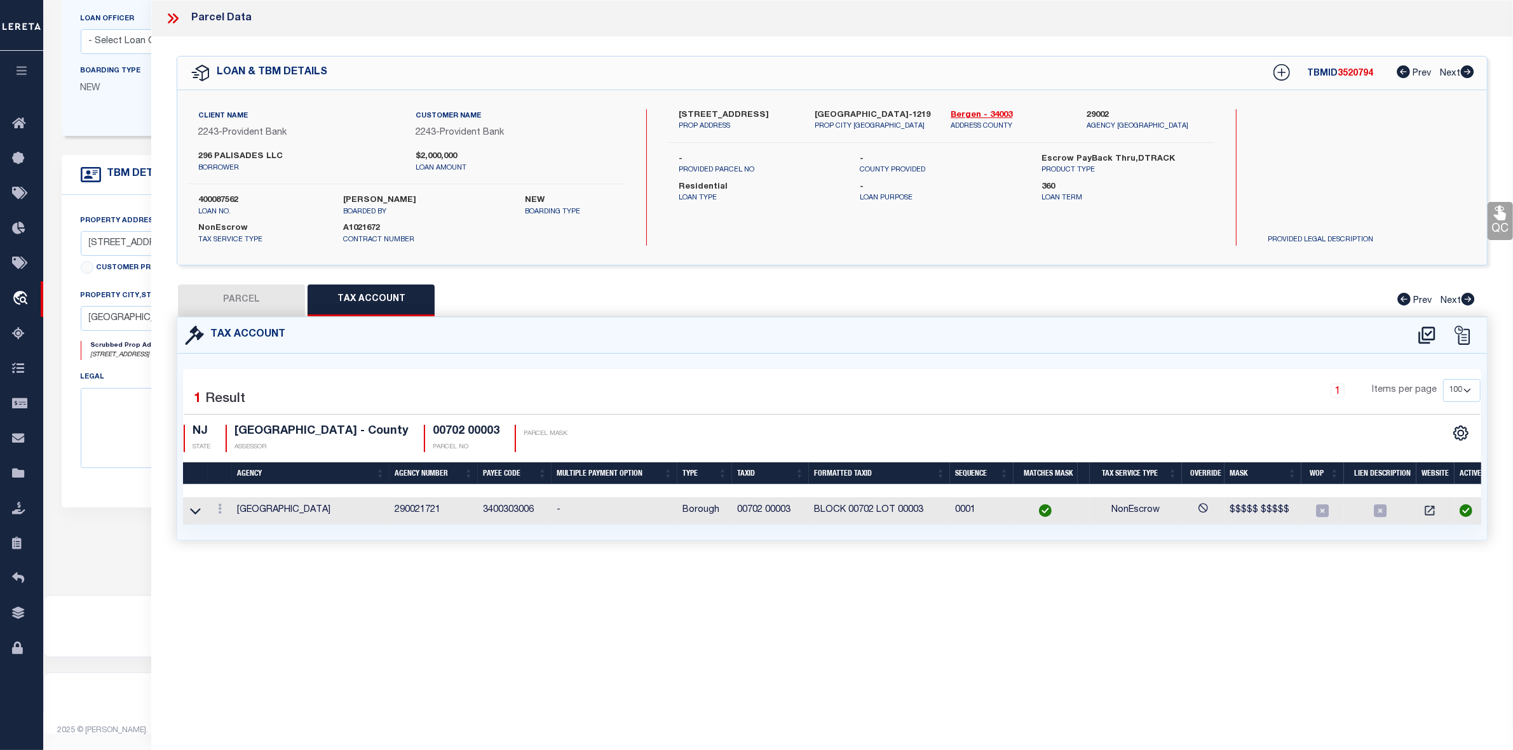
click at [175, 16] on icon at bounding box center [176, 18] width 6 height 10
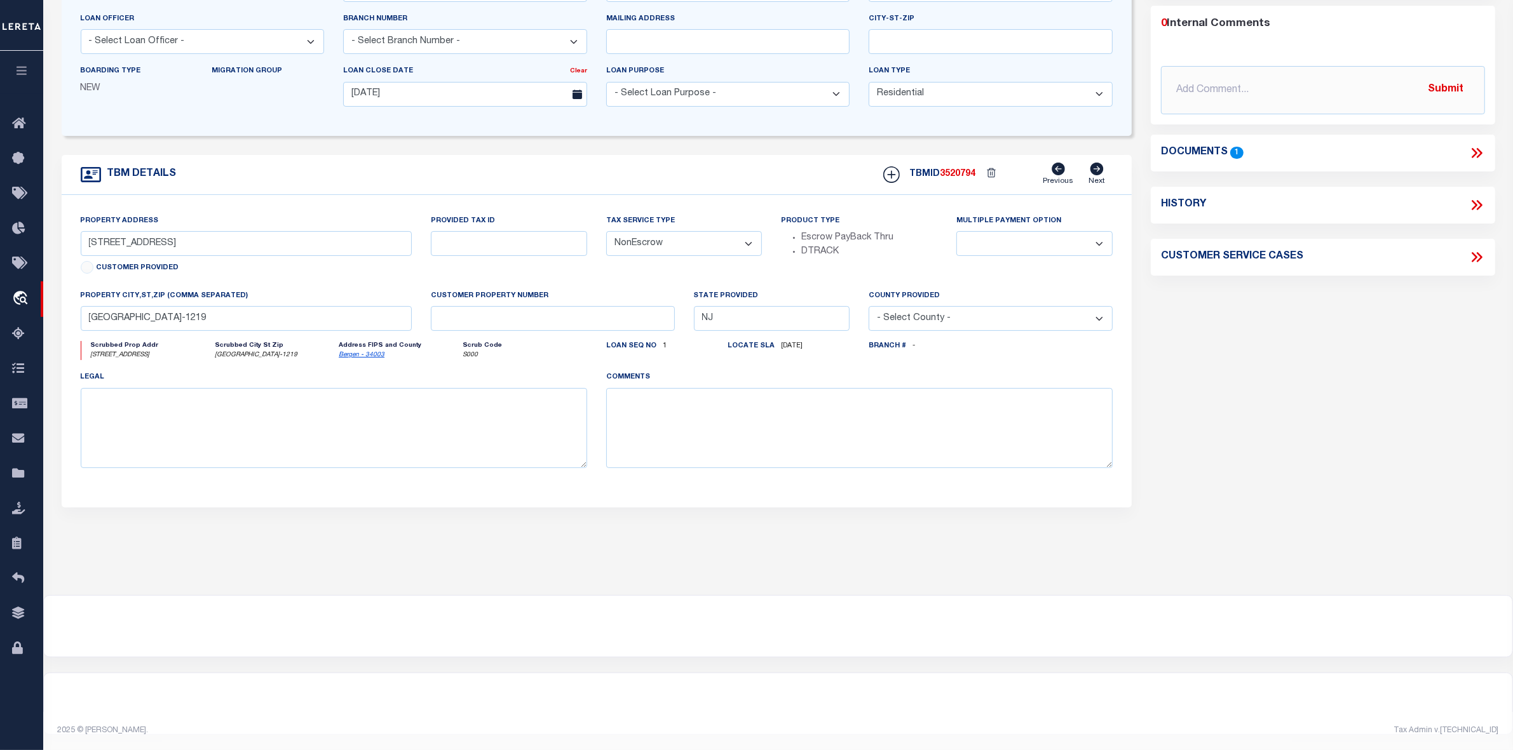
scroll to position [0, 0]
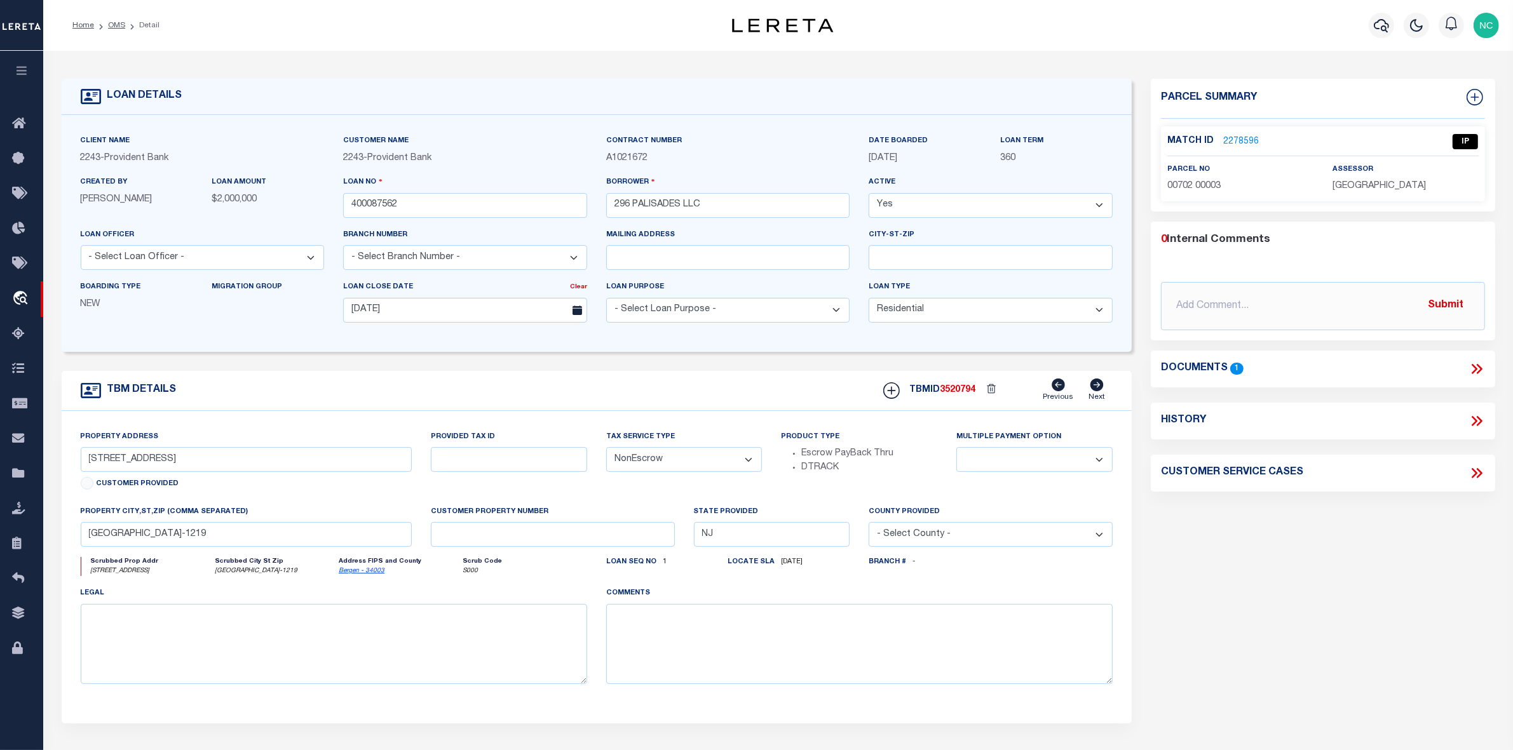
click at [1239, 140] on link "2278596" at bounding box center [1241, 141] width 36 height 13
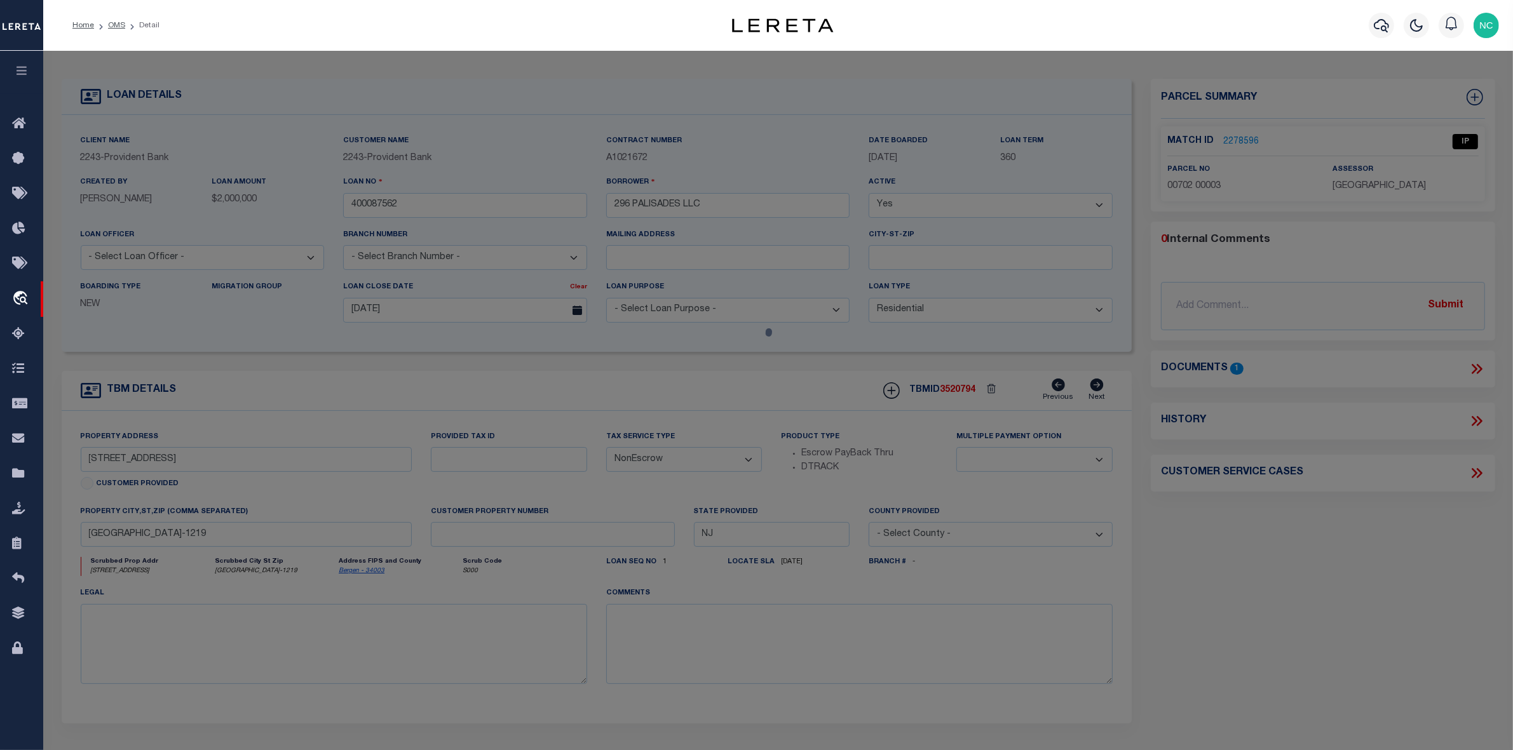
select select "AS"
select select
checkbox input "false"
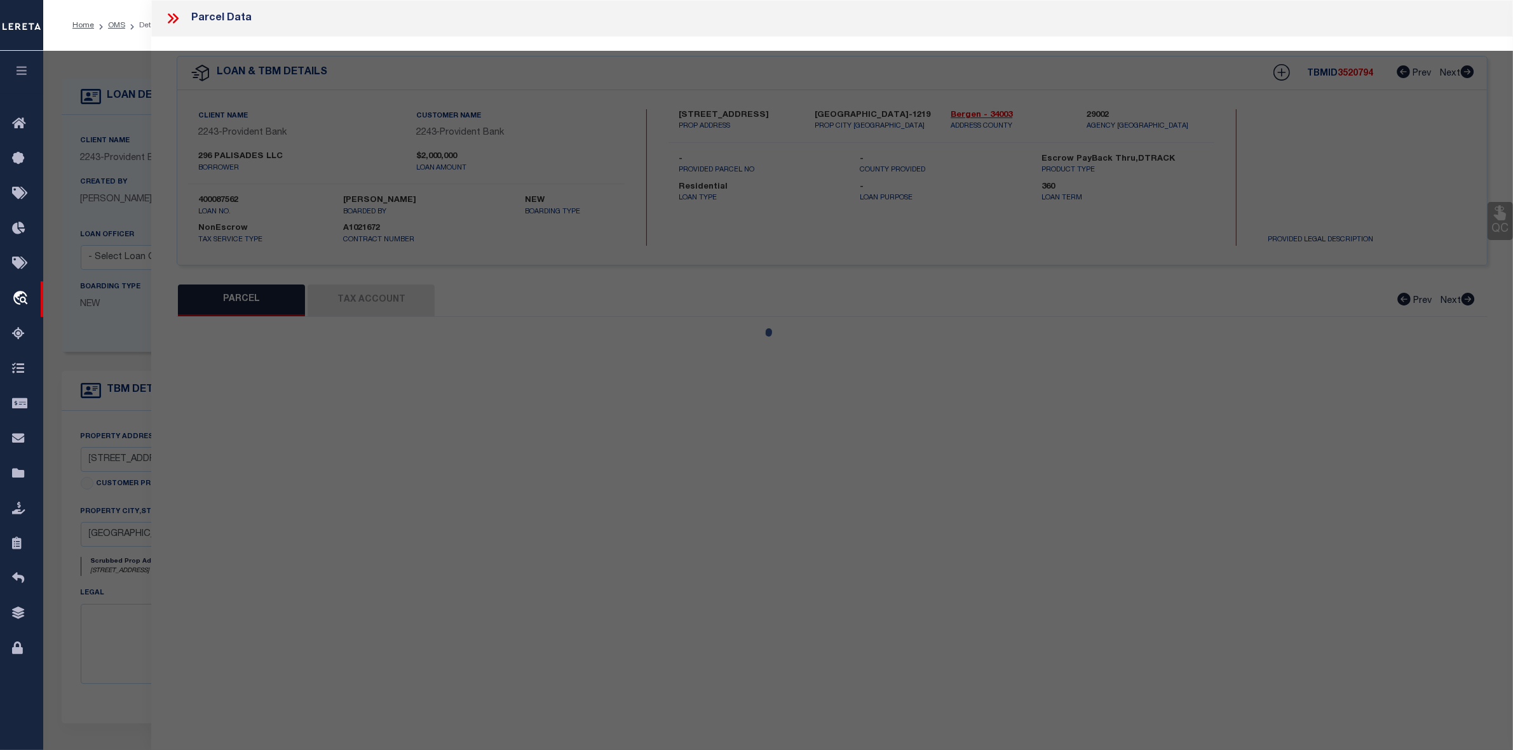
select select "IP"
type input "296 PALISADES, LLC"
select select "AGW"
select select "LEG"
type input "[STREET_ADDRESS]"
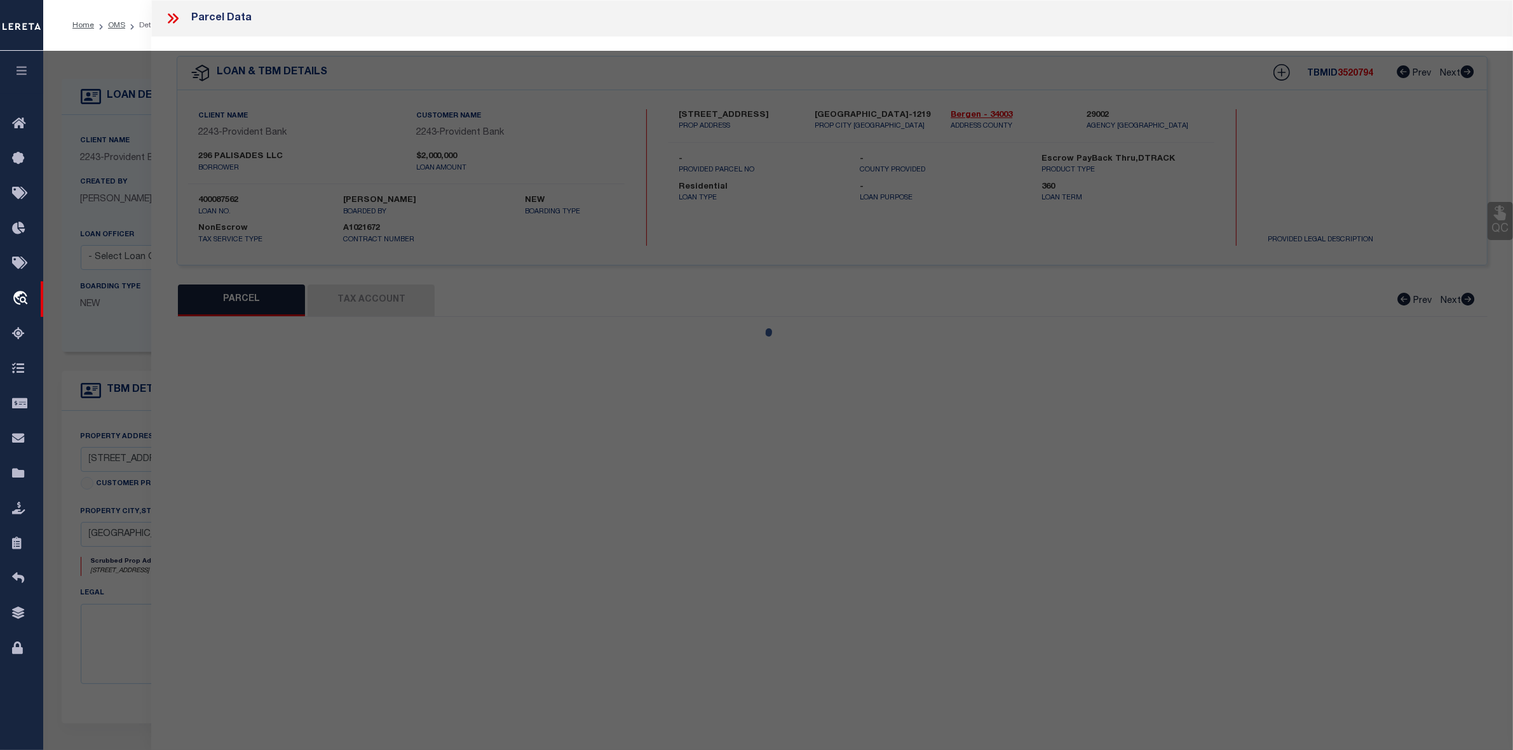
type input "[GEOGRAPHIC_DATA]"
type textarea "Block: 702, Lot: 3, Addl Lots: LOT 4"
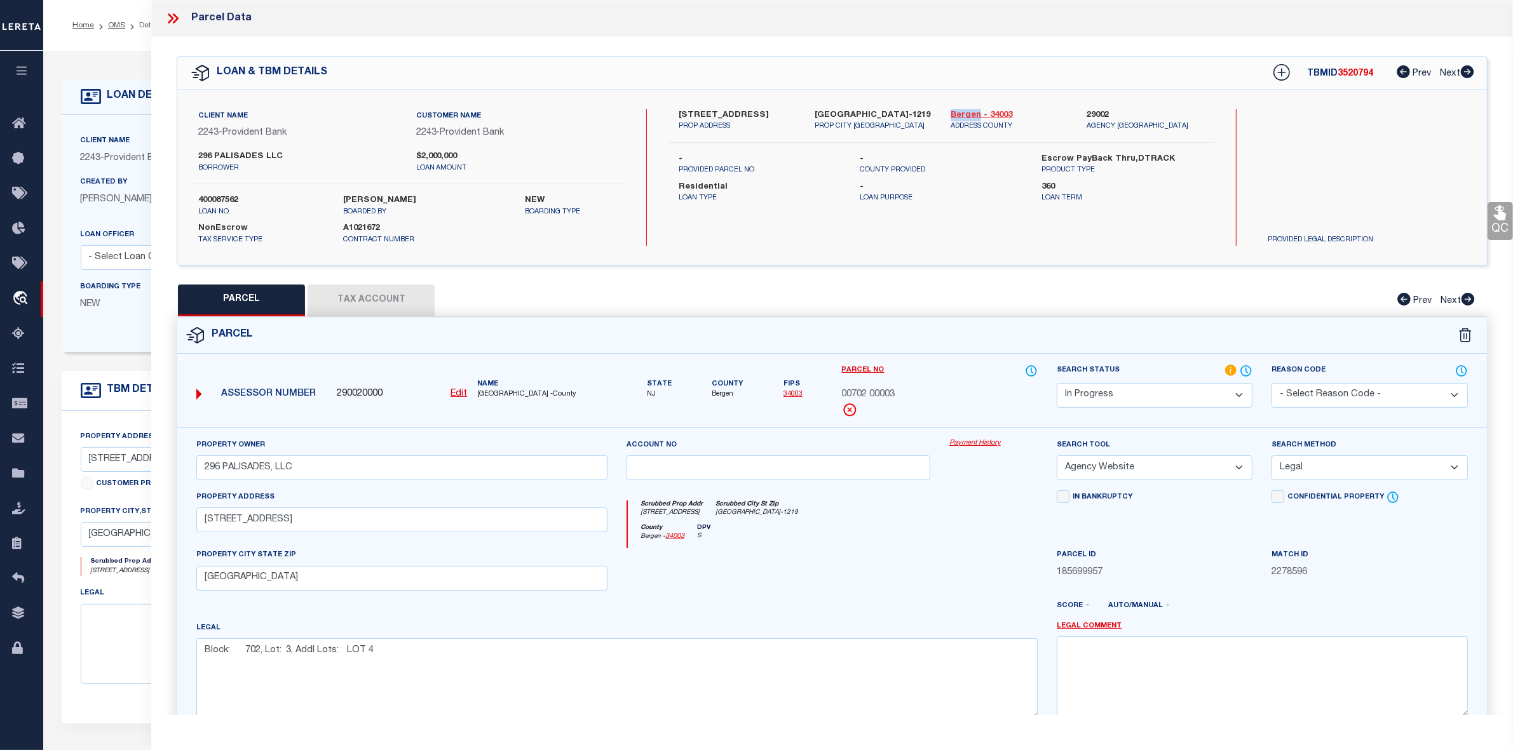
drag, startPoint x: 945, startPoint y: 113, endPoint x: 978, endPoint y: 113, distance: 33.0
click at [978, 113] on div "Bergen - 34003 ADDRESS COUNTY" at bounding box center [1009, 120] width 136 height 23
copy link "Bergen"
click at [881, 395] on span "00702 00003" at bounding box center [868, 395] width 53 height 14
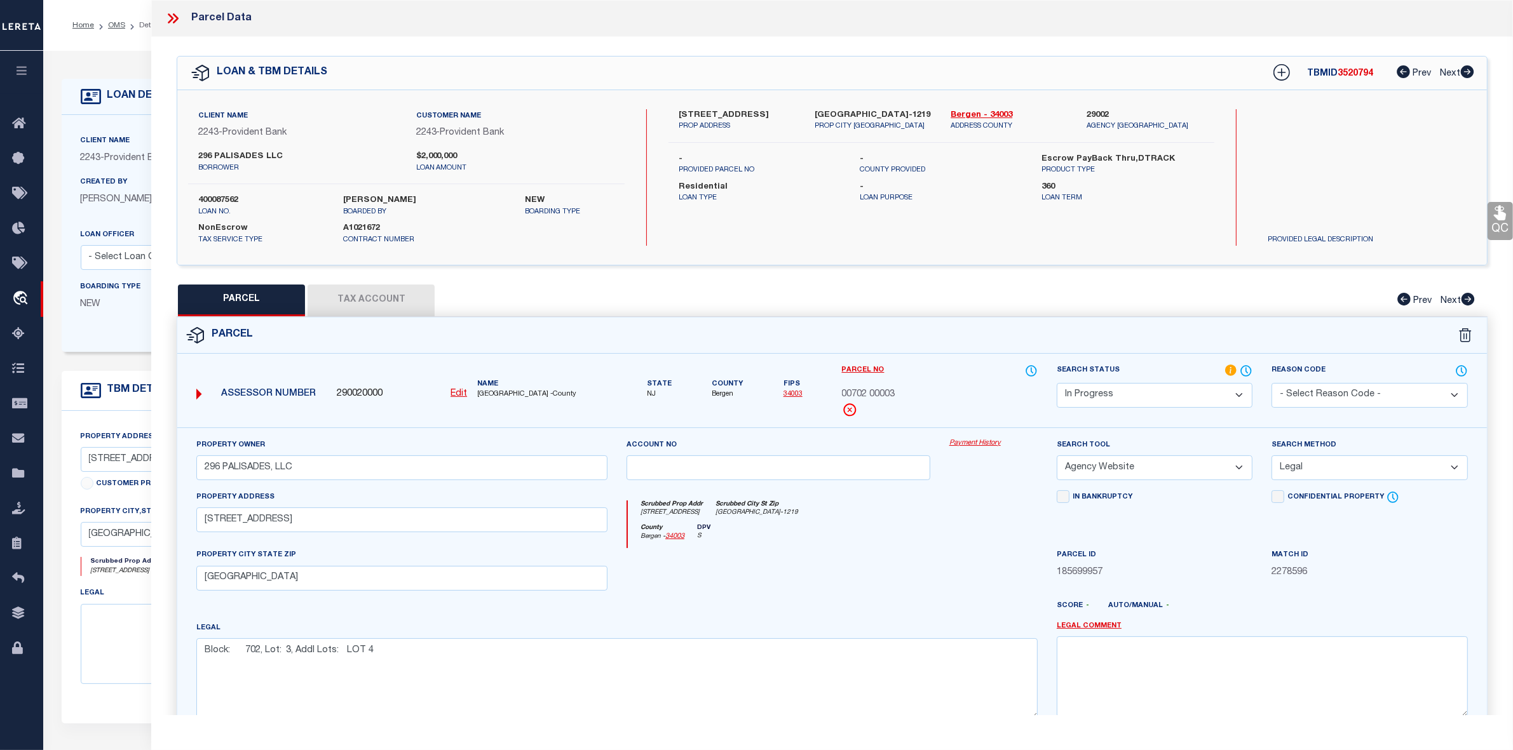
click at [881, 395] on span "00702 00003" at bounding box center [868, 395] width 53 height 14
copy div "00702 00003"
click at [173, 17] on icon at bounding box center [173, 18] width 17 height 17
